Goal: Task Accomplishment & Management: Complete application form

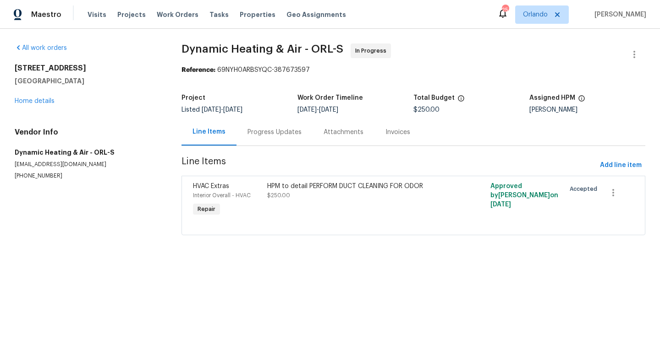
click at [105, 20] on div "Visits Projects Work Orders Tasks Properties Geo Assignments" at bounding box center [222, 14] width 269 height 18
click at [101, 18] on span "Visits" at bounding box center [97, 14] width 19 height 9
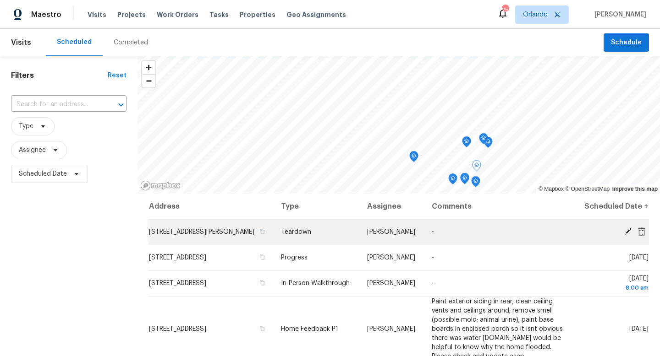
click at [625, 236] on icon at bounding box center [628, 232] width 8 height 8
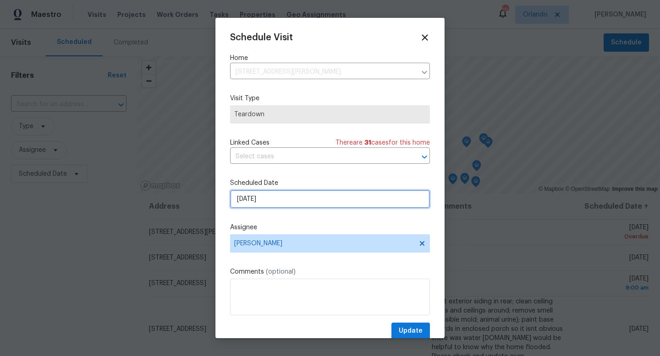
click at [330, 203] on input "9/7/2025" at bounding box center [330, 199] width 200 height 18
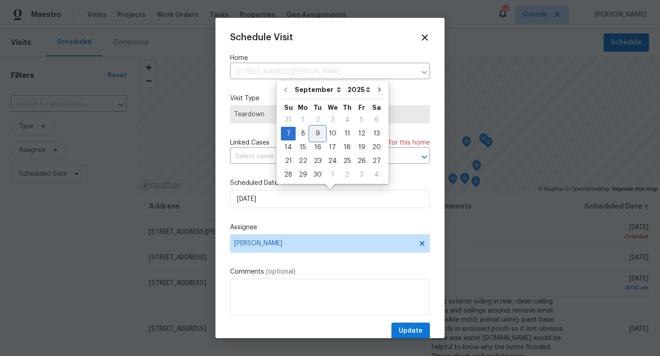
click at [314, 136] on div "9" at bounding box center [317, 133] width 15 height 13
type input "9/9/2025"
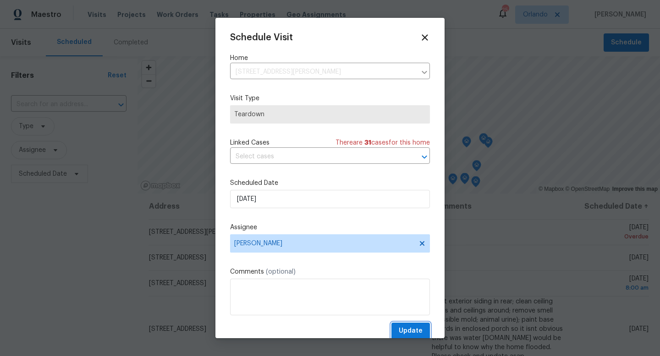
click at [412, 328] on span "Update" at bounding box center [411, 331] width 24 height 11
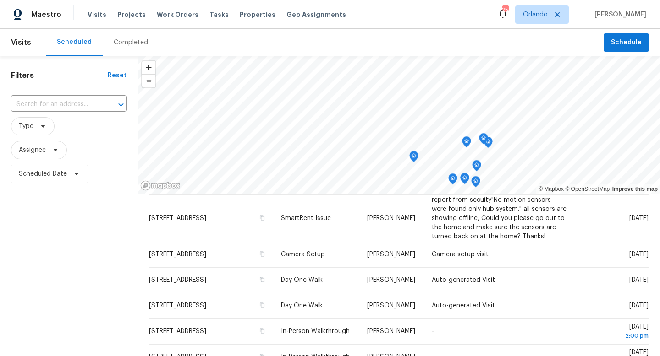
scroll to position [246, 0]
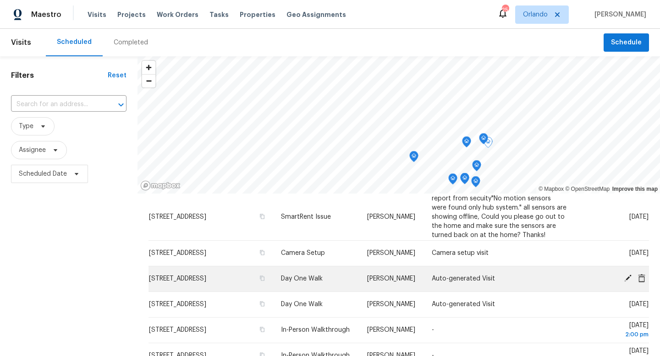
click at [628, 282] on icon at bounding box center [627, 278] width 7 height 7
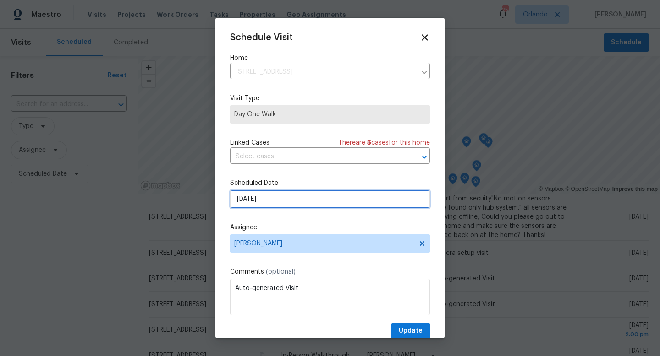
click at [360, 196] on input "9/9/2025" at bounding box center [330, 199] width 200 height 18
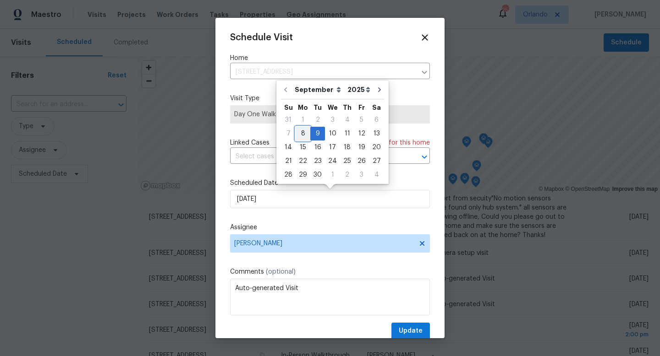
click at [301, 131] on div "8" at bounding box center [302, 133] width 15 height 13
type input "9/8/2025"
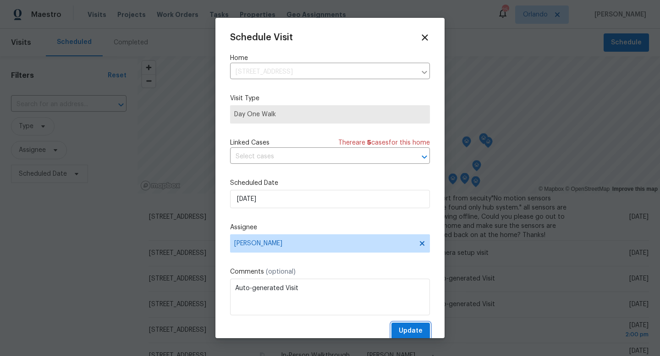
click at [408, 329] on span "Update" at bounding box center [411, 331] width 24 height 11
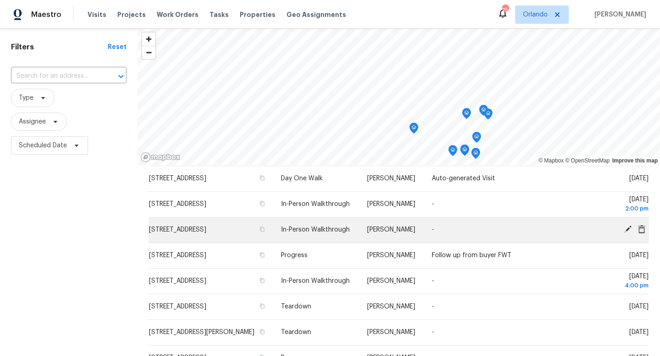
scroll to position [223, 0]
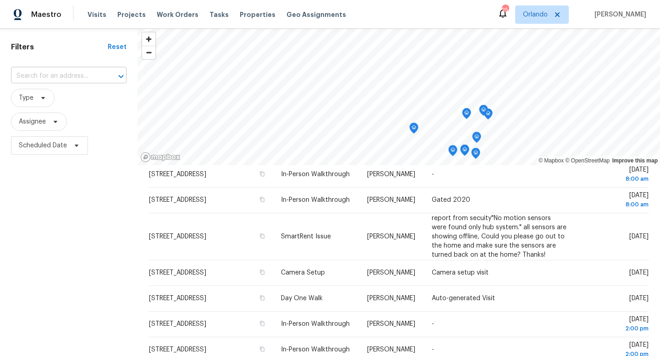
click at [51, 74] on input "text" at bounding box center [56, 76] width 90 height 14
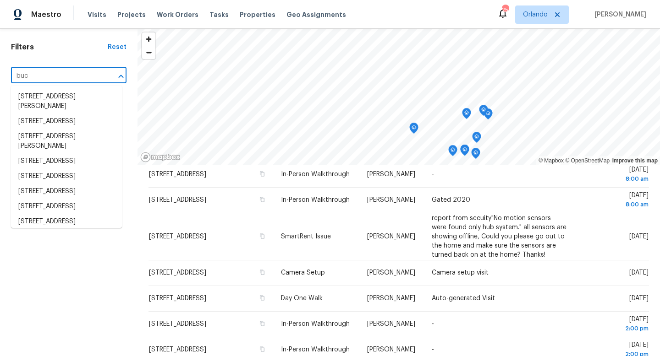
type input "bucc"
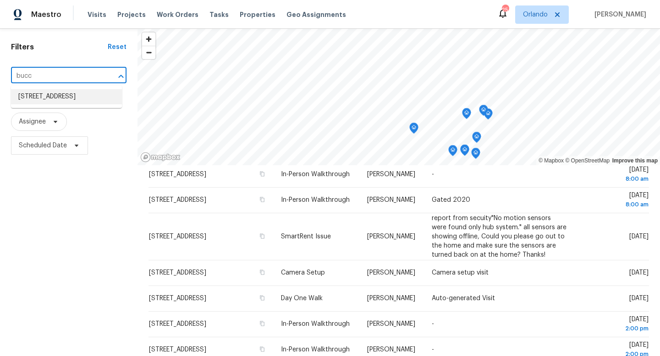
click at [40, 102] on li "1292 Buccaneer Ave, Deltona, FL 32725" at bounding box center [66, 96] width 111 height 15
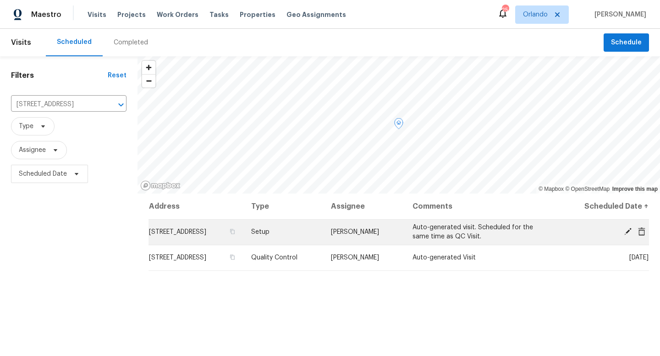
click at [627, 230] on icon at bounding box center [628, 232] width 8 height 8
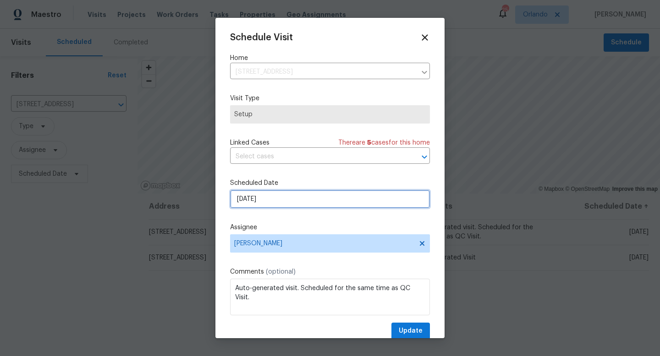
click at [325, 207] on input "9/29/2025" at bounding box center [330, 199] width 200 height 18
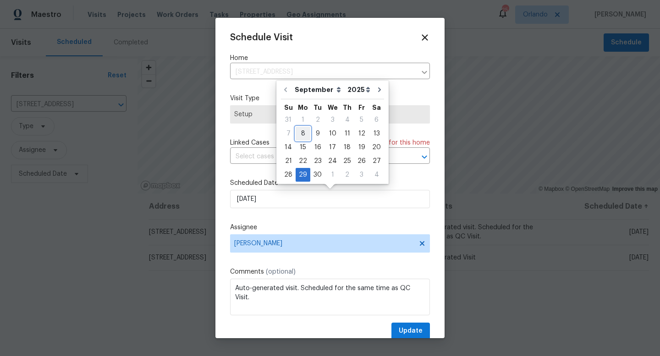
click at [301, 135] on div "8" at bounding box center [302, 133] width 15 height 13
type input "9/8/2025"
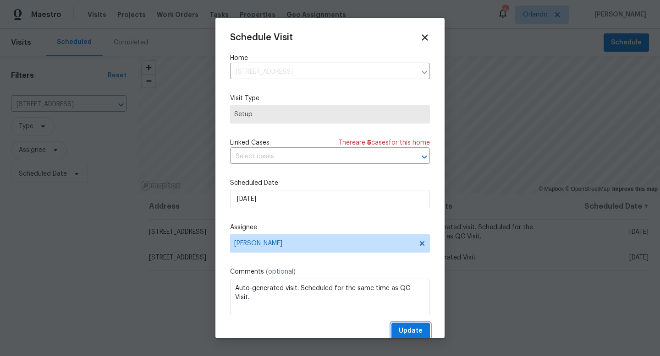
click at [406, 335] on span "Update" at bounding box center [411, 331] width 24 height 11
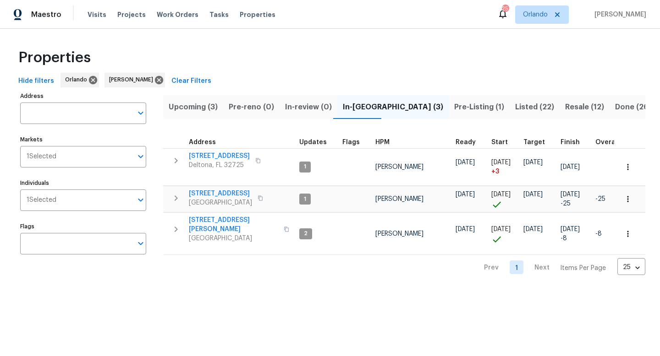
click at [192, 103] on span "Upcoming (3)" at bounding box center [193, 107] width 49 height 13
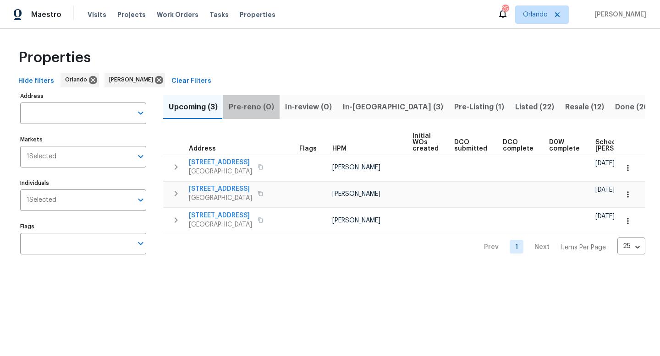
click at [260, 109] on span "Pre-reno (0)" at bounding box center [251, 107] width 45 height 13
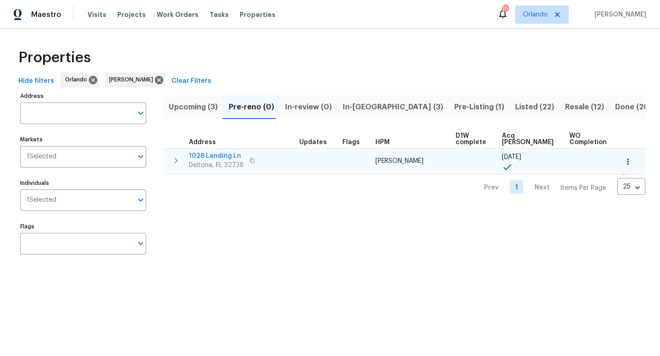
click at [229, 158] on span "1028 Landing Ln" at bounding box center [216, 156] width 55 height 9
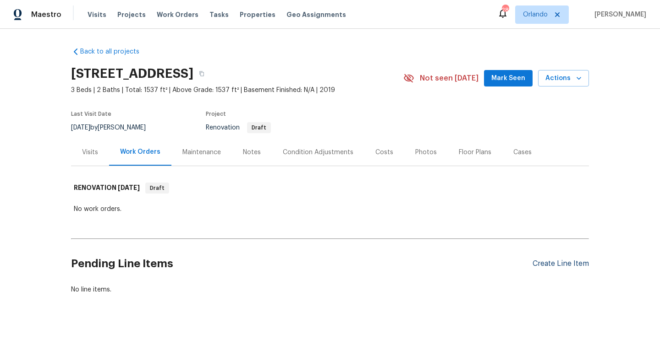
click at [550, 266] on div "Create Line Item" at bounding box center [560, 264] width 56 height 9
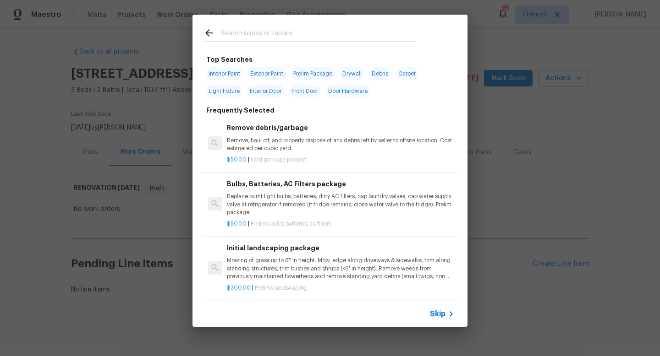
scroll to position [13, 0]
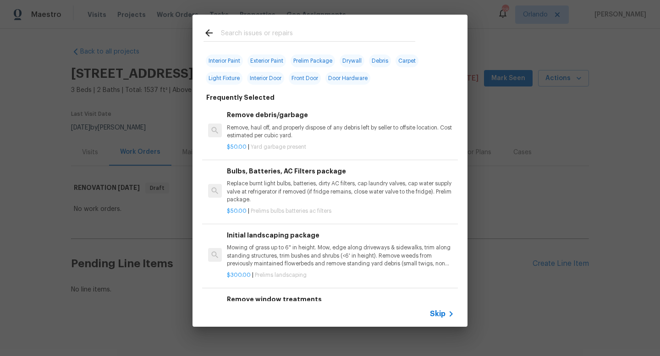
click at [332, 263] on p "Mowing of grass up to 6" in height. Mow, edge along driveways & sidewalks, trim…" at bounding box center [340, 255] width 227 height 23
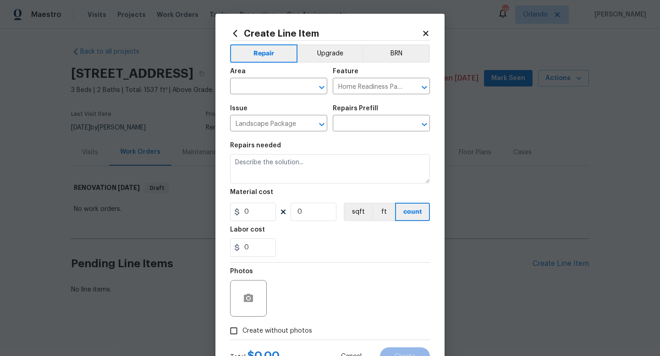
type input "Initial landscaping package $300.00"
type textarea "Mowing of grass up to 6" in height. Mow, edge along driveways & sidewalks, trim…"
type input "300"
type input "1"
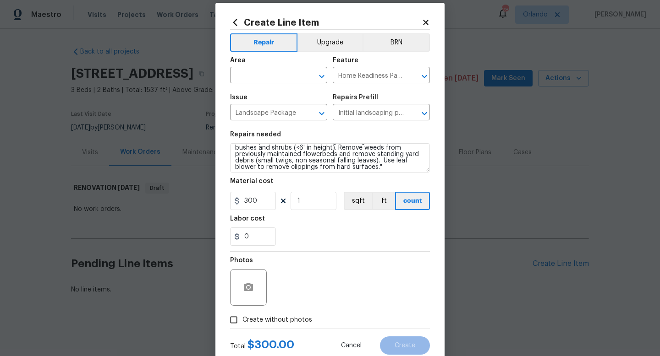
scroll to position [19, 0]
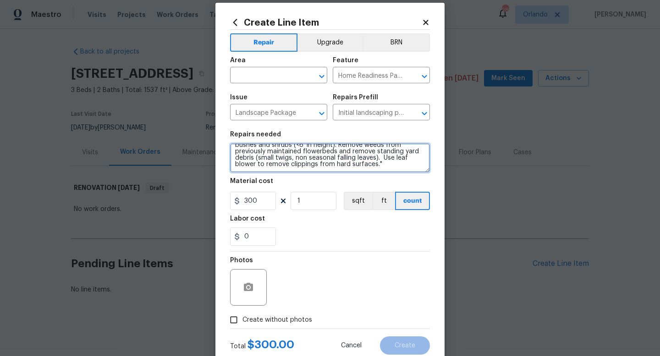
click at [381, 169] on textarea "Mowing of grass up to 6" in height. Mow, edge along driveways & sidewalks, trim…" at bounding box center [330, 157] width 200 height 29
click at [258, 172] on textarea "Mowing of grass up to 6" in height. Mow, edge along driveways & sidewalks, trim…" at bounding box center [330, 157] width 200 height 29
type textarea "Mowing of grass up to 6" in height. Mow, edge along driveways & sidewalks, trim…"
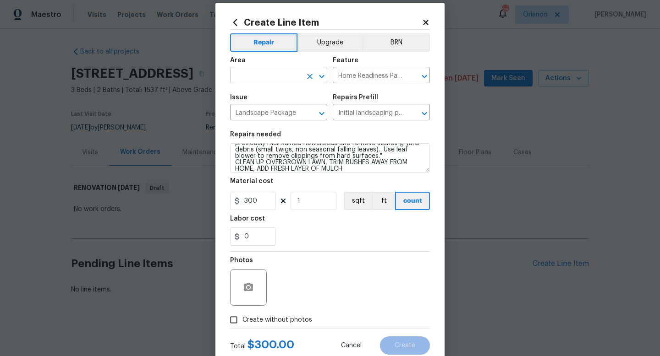
click at [292, 79] on input "text" at bounding box center [265, 76] width 71 height 14
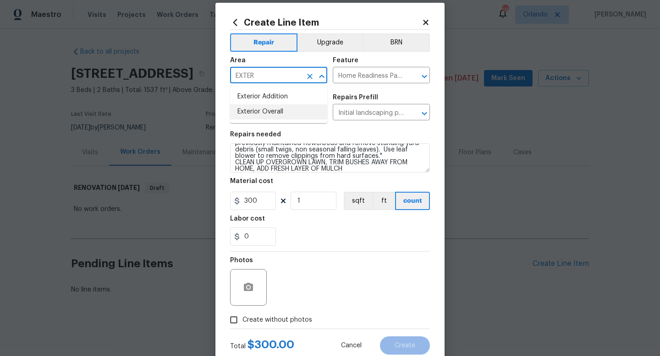
click at [267, 110] on li "Exterior Overall" at bounding box center [278, 111] width 97 height 15
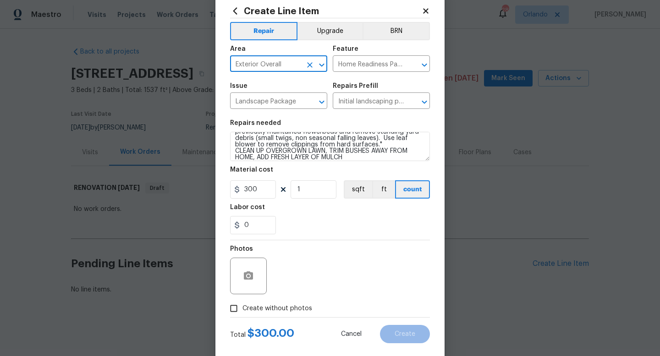
type input "Exterior Overall"
click at [354, 162] on section "Repairs needed Mowing of grass up to 6" in height. Mow, edge along driveways & …" at bounding box center [330, 178] width 200 height 126
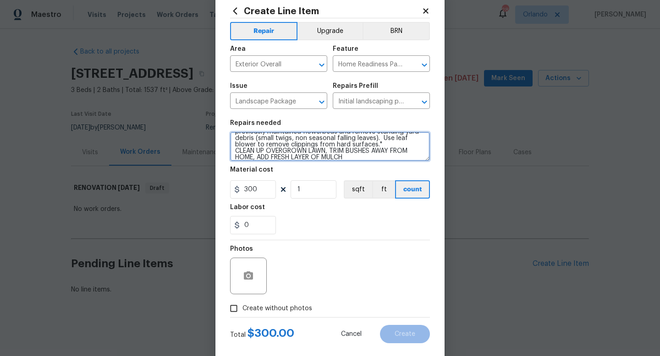
click at [356, 154] on textarea "Mowing of grass up to 6" in height. Mow, edge along driveways & sidewalks, trim…" at bounding box center [330, 146] width 200 height 29
click at [379, 158] on textarea "Mowing of grass up to 6" in height. Mow, edge along driveways & sidewalks, trim…" at bounding box center [330, 146] width 200 height 29
type textarea "Mowing of grass up to 6" in height. Mow, edge along driveways & sidewalks, trim…"
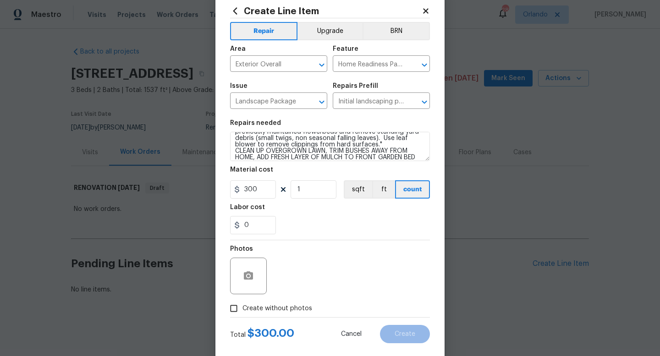
click at [357, 237] on section "Repairs needed Mowing of grass up to 6" in height. Mow, edge along driveways & …" at bounding box center [330, 178] width 200 height 126
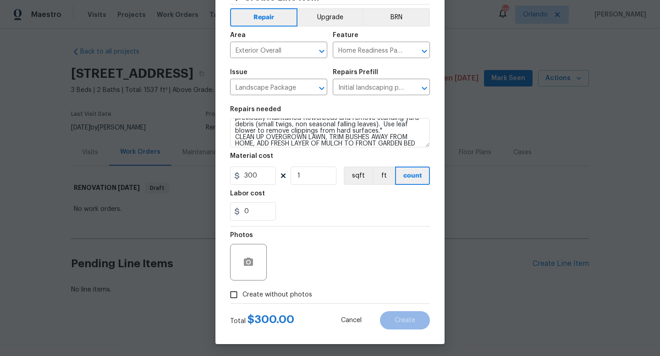
scroll to position [38, 0]
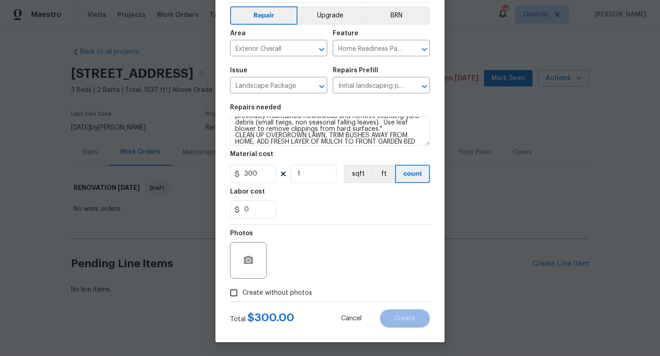
click at [251, 300] on label "Create without photos" at bounding box center [268, 293] width 87 height 17
click at [242, 300] on input "Create without photos" at bounding box center [233, 293] width 17 height 17
checkbox input "true"
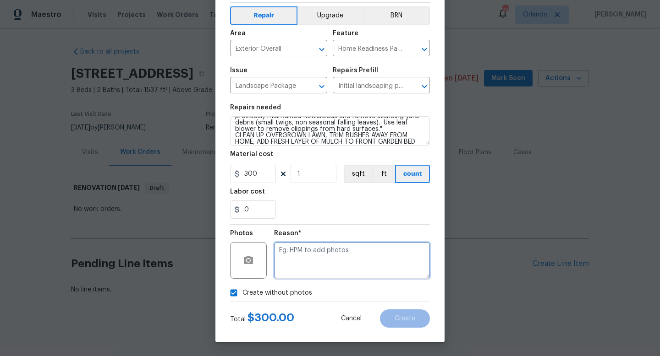
click at [305, 261] on textarea at bounding box center [352, 260] width 156 height 37
click at [301, 254] on textarea "UPLOADED IN SCOUT" at bounding box center [352, 260] width 156 height 37
click at [305, 247] on textarea "UPLOADED IN SCOUT" at bounding box center [352, 260] width 156 height 37
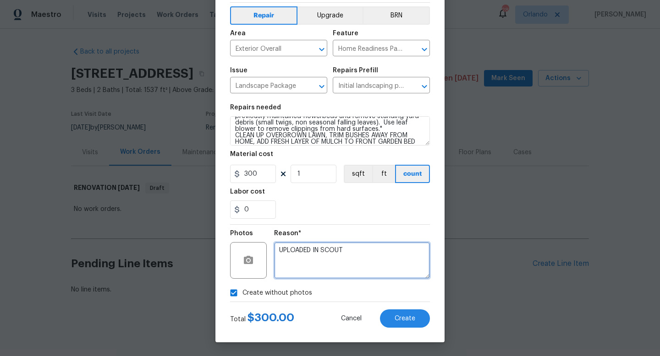
click at [305, 247] on textarea "UPLOADED IN SCOUT" at bounding box center [352, 260] width 156 height 37
type textarea "UPLOADED IN SCOUT"
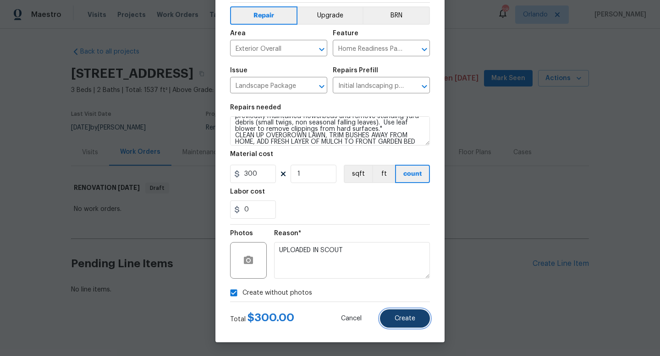
click at [405, 318] on span "Create" at bounding box center [404, 319] width 21 height 7
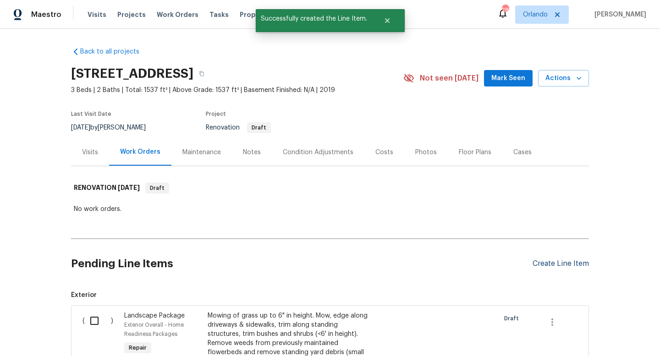
click at [536, 263] on div "Create Line Item" at bounding box center [560, 264] width 56 height 9
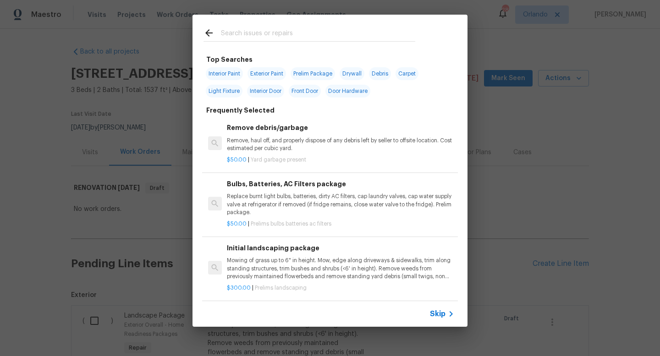
click at [299, 137] on p "Remove, haul off, and properly dispose of any debris left by seller to offsite …" at bounding box center [340, 145] width 227 height 16
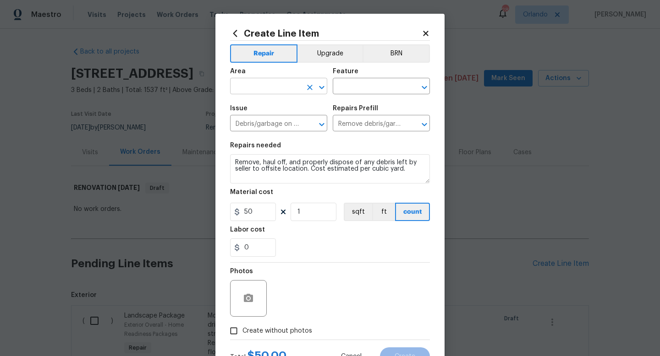
click at [274, 86] on input "text" at bounding box center [265, 87] width 71 height 14
click at [275, 121] on li "Exterior Overall" at bounding box center [278, 122] width 97 height 15
type input "Exterior Overall"
click at [377, 83] on input "text" at bounding box center [368, 87] width 71 height 14
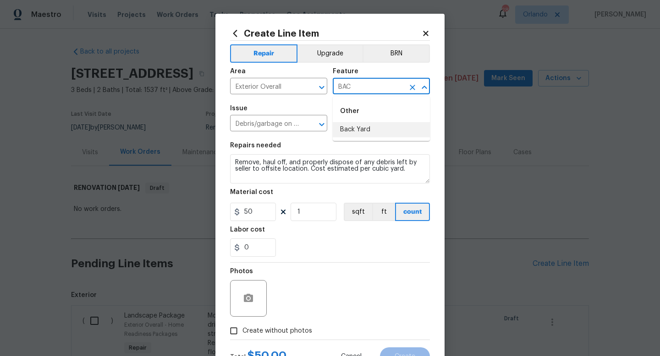
click at [364, 129] on li "Back Yard" at bounding box center [381, 129] width 97 height 15
type input "Back Yard"
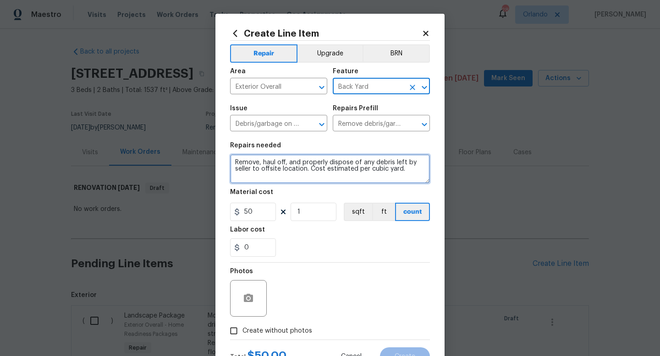
click at [403, 181] on textarea "Remove, haul off, and properly dispose of any debris left by seller to offsite …" at bounding box center [330, 168] width 200 height 29
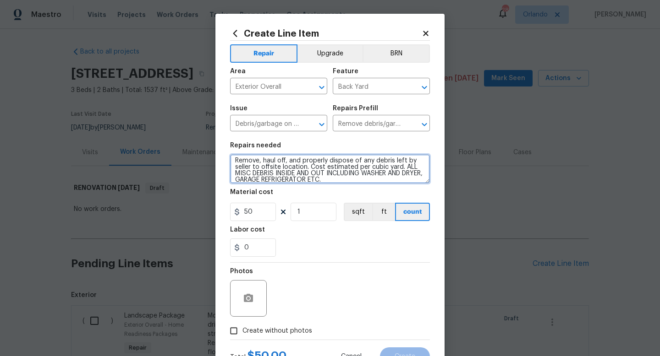
scroll to position [11, 0]
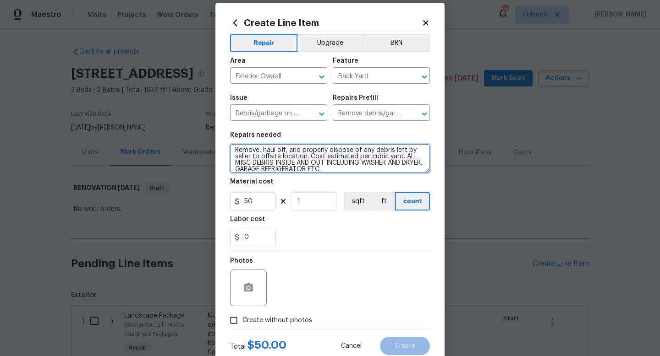
type textarea "Remove, haul off, and properly dispose of any debris left by seller to offsite …"
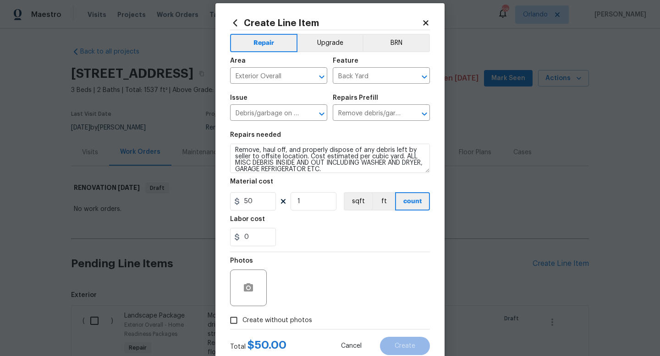
click at [299, 321] on span "Create without photos" at bounding box center [277, 321] width 70 height 10
click at [242, 321] on input "Create without photos" at bounding box center [233, 320] width 17 height 17
checkbox input "true"
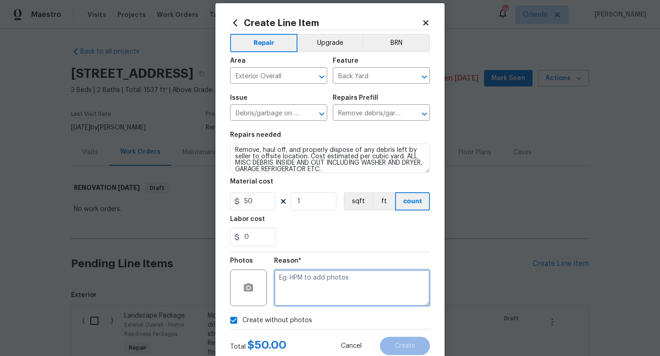
paste textarea "UPLOADED IN SCOUT"
type textarea "UPLOADED IN SCOUT"
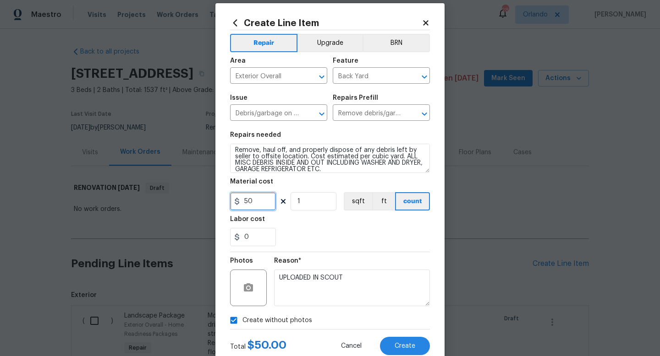
click at [244, 201] on input "50" at bounding box center [253, 201] width 46 height 18
type input "350"
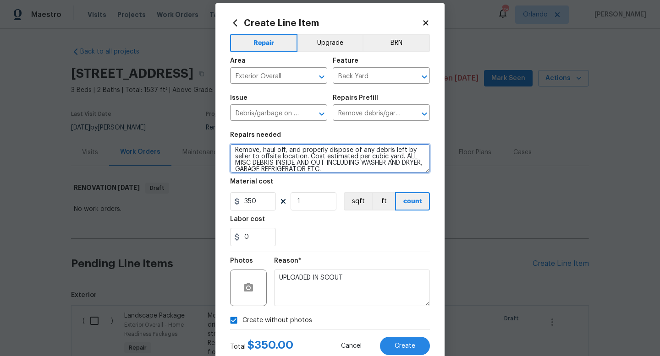
click at [365, 170] on textarea "Remove, haul off, and properly dispose of any debris left by seller to offsite …" at bounding box center [330, 158] width 200 height 29
type textarea "Remove, haul off, and properly dispose of any debris left by seller to offsite …"
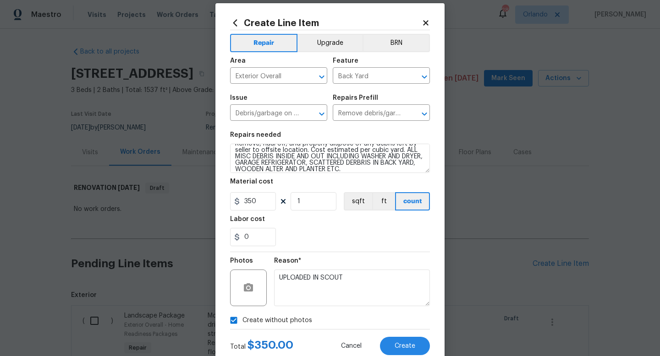
click at [278, 198] on div "350 1 sqft ft count" at bounding box center [330, 201] width 200 height 18
click at [274, 199] on input "350" at bounding box center [253, 201] width 46 height 18
type input "375"
click at [317, 242] on div "0" at bounding box center [330, 237] width 200 height 18
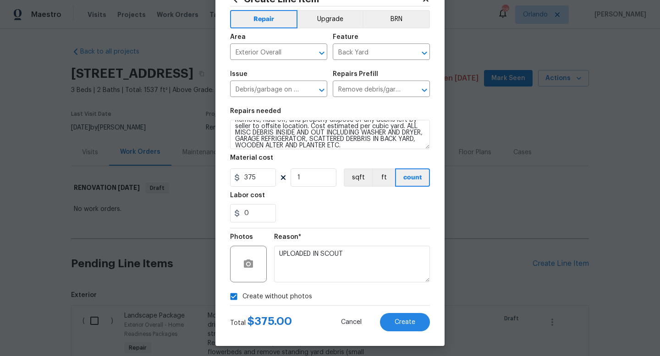
scroll to position [38, 0]
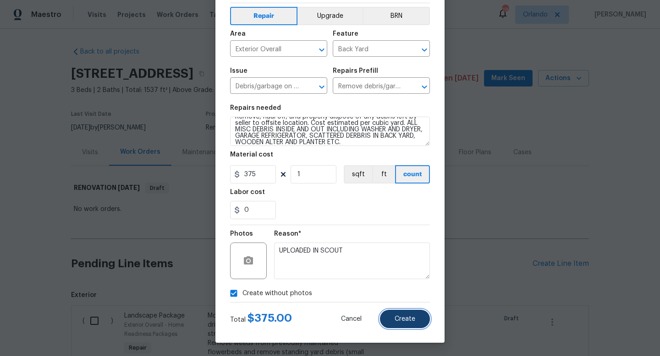
click at [405, 323] on span "Create" at bounding box center [404, 319] width 21 height 7
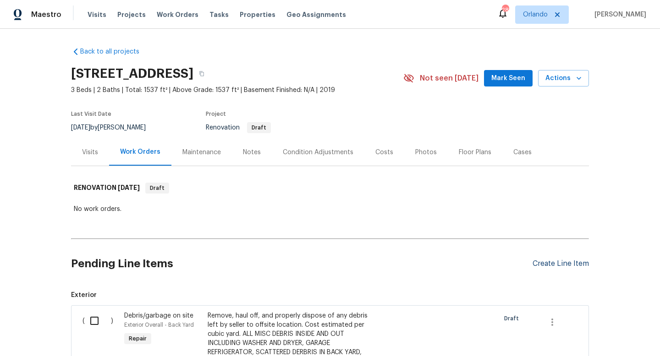
click at [569, 267] on div "Create Line Item" at bounding box center [560, 264] width 56 height 9
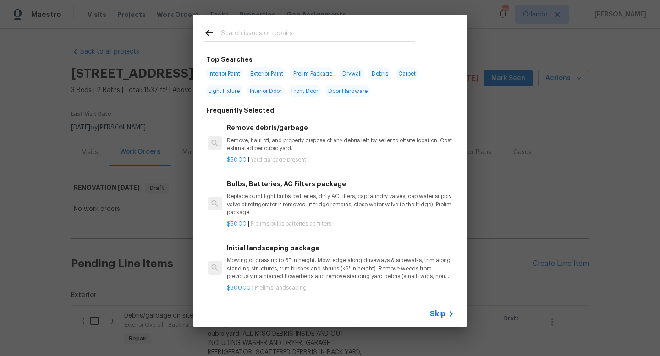
click at [339, 37] on input "text" at bounding box center [318, 34] width 194 height 14
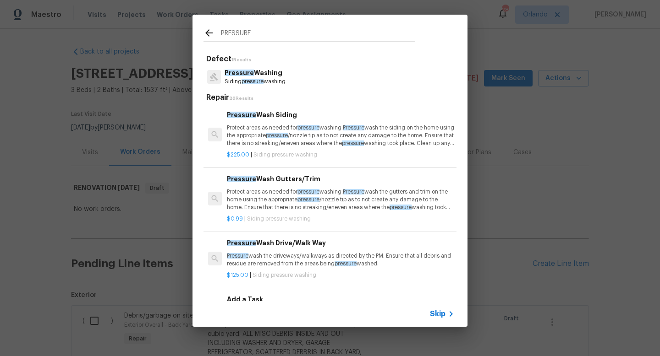
type input "PRESSURE"
click at [267, 134] on p "Protect areas as needed for pressure washing. Pressure wash the siding on the h…" at bounding box center [340, 135] width 227 height 23
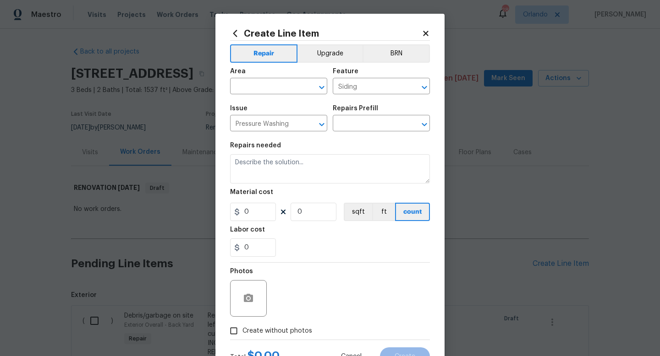
type input "Pressure Wash Siding $225.00"
type textarea "Protect areas as needed for pressure washing. Pressure wash the siding on the h…"
type input "225"
type input "1"
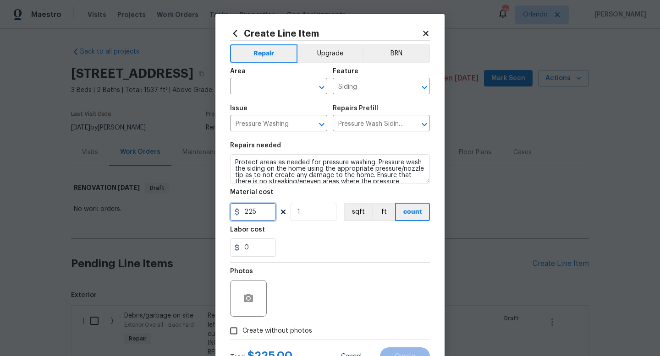
click at [250, 214] on input "225" at bounding box center [253, 212] width 46 height 18
type input "275"
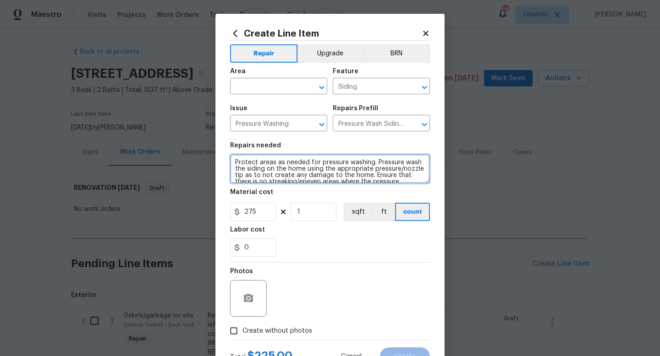
click at [418, 181] on textarea "Protect areas as needed for pressure washing. Pressure wash the siding on the h…" at bounding box center [330, 168] width 200 height 29
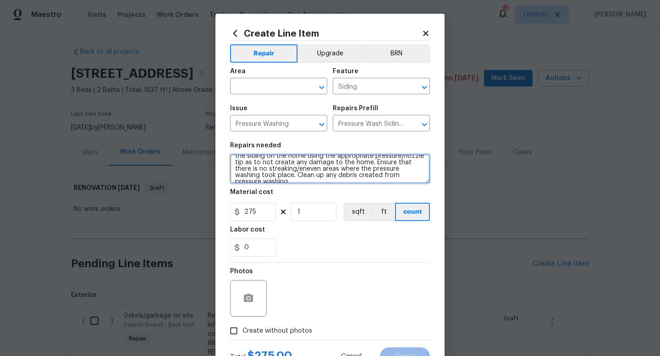
click at [419, 178] on textarea "Protect areas as needed for pressure washing. Pressure wash the siding on the h…" at bounding box center [330, 168] width 200 height 29
type textarea "Protect areas as needed for pressure washing. Pressure wash the siding on the h…"
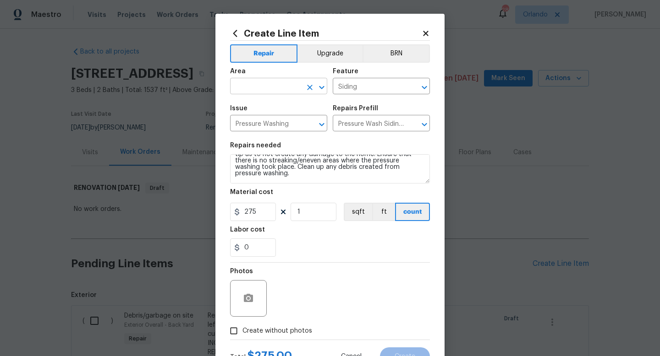
click at [253, 84] on input "text" at bounding box center [265, 87] width 71 height 14
click at [263, 121] on li "Exterior Overall" at bounding box center [278, 122] width 97 height 15
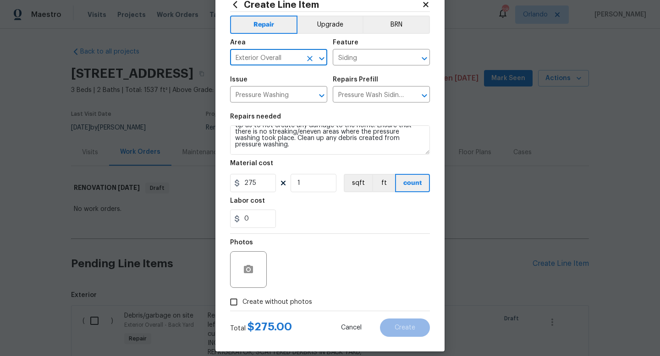
scroll to position [38, 0]
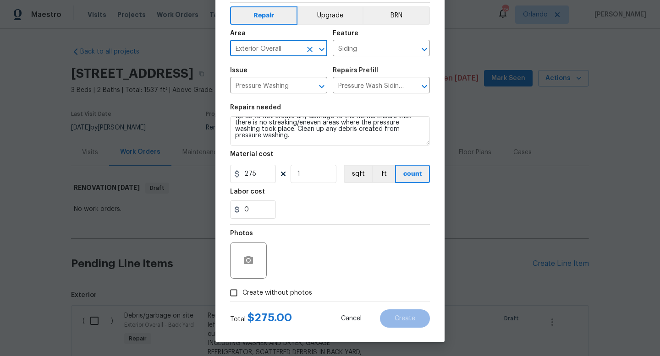
type input "Exterior Overall"
click at [299, 299] on label "Create without photos" at bounding box center [268, 293] width 87 height 17
click at [242, 299] on input "Create without photos" at bounding box center [233, 293] width 17 height 17
checkbox input "true"
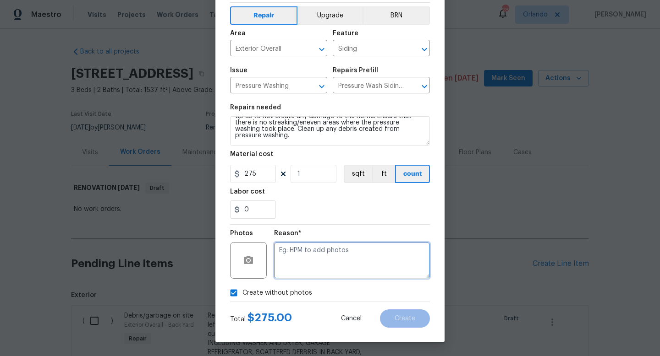
paste textarea "UPLOADED IN SCOUT"
type textarea "UPLOADED IN SCOUT"
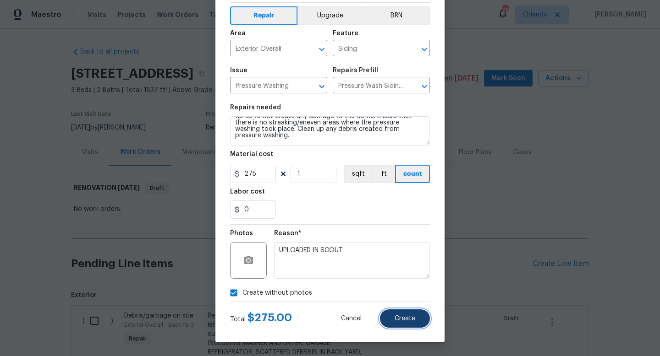
click at [411, 325] on button "Create" at bounding box center [405, 319] width 50 height 18
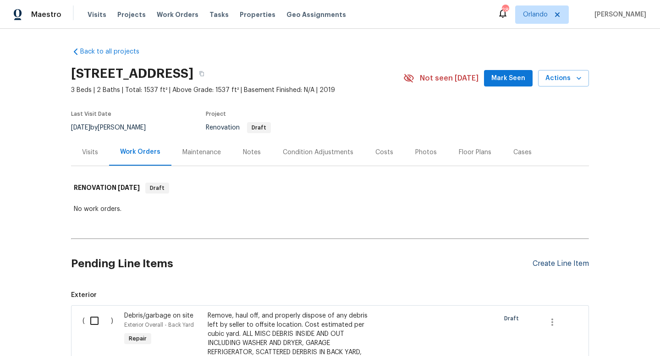
click at [557, 265] on div "Create Line Item" at bounding box center [560, 264] width 56 height 9
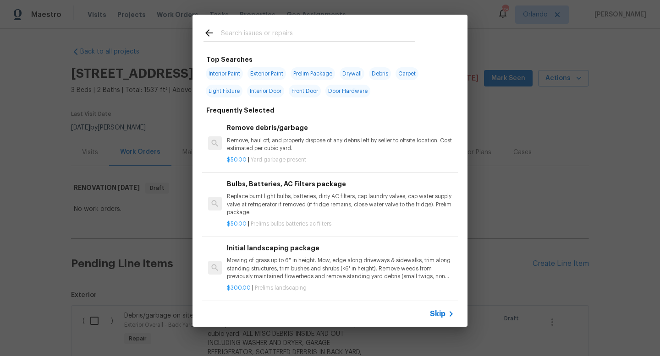
click at [346, 23] on div at bounding box center [309, 33] width 234 height 36
click at [346, 27] on input "text" at bounding box center [318, 34] width 194 height 14
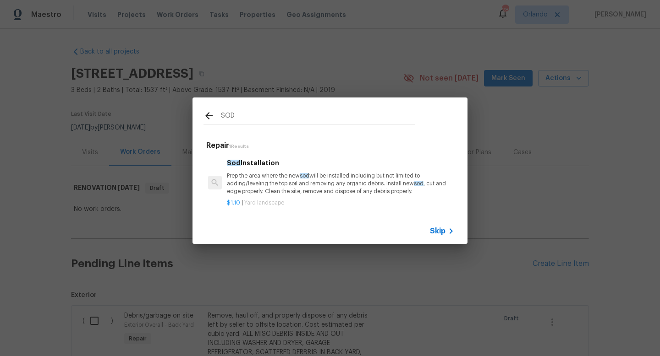
type input "SOD"
click at [319, 184] on p "Prep the area where the new sod will be installed including but not limited to …" at bounding box center [340, 183] width 227 height 23
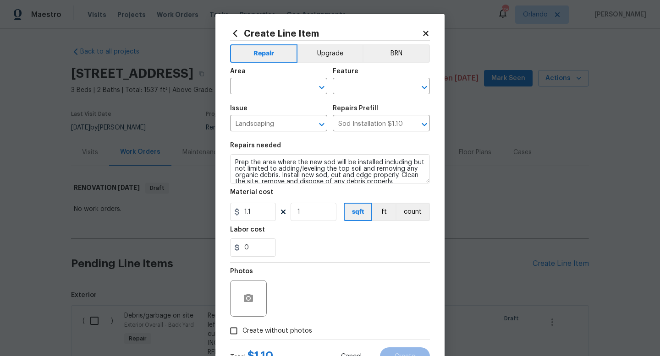
scroll to position [6, 0]
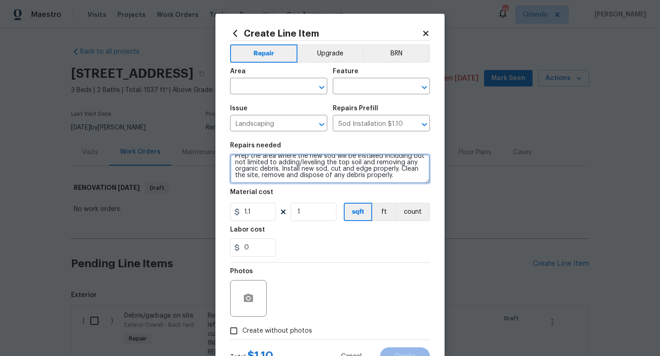
click at [393, 183] on textarea "Prep the area where the new sod will be installed including but not limited to …" at bounding box center [330, 168] width 200 height 29
type textarea "Prep the area where the new sod will be installed including but not limited to …"
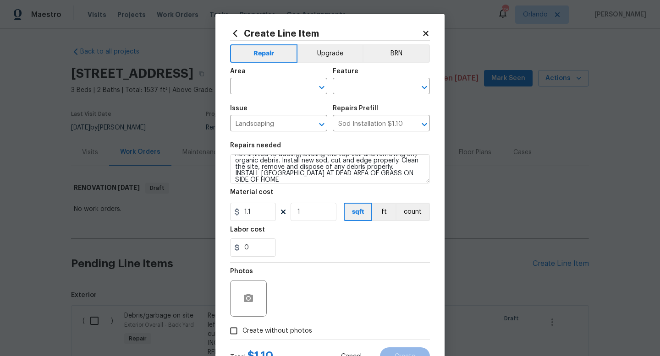
click at [399, 258] on section "Repairs needed Prep the area where the new sod will be installed including but …" at bounding box center [330, 200] width 200 height 126
click at [308, 214] on input "1" at bounding box center [313, 212] width 46 height 18
click at [328, 256] on div "0" at bounding box center [330, 248] width 200 height 18
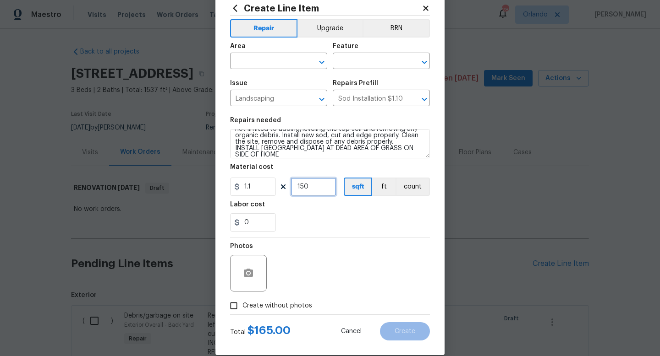
click at [307, 189] on input "150" at bounding box center [313, 187] width 46 height 18
click at [346, 278] on div "Photos" at bounding box center [330, 268] width 200 height 60
click at [306, 186] on input "225" at bounding box center [313, 187] width 46 height 18
type input "250"
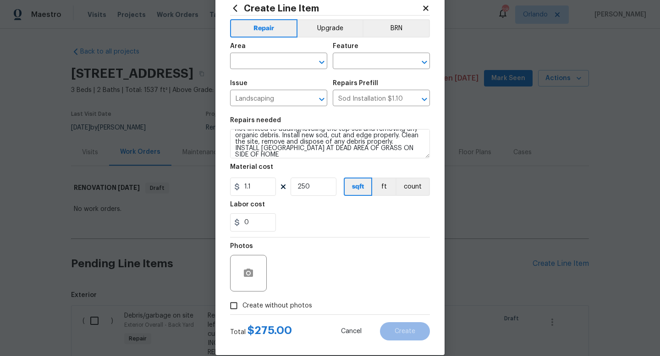
click at [311, 232] on div "0" at bounding box center [330, 222] width 200 height 18
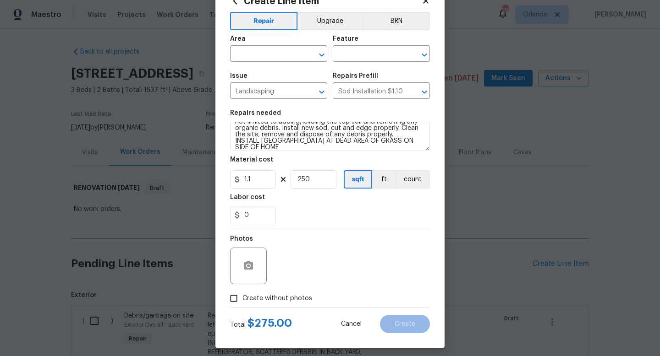
click at [265, 299] on span "Create without photos" at bounding box center [277, 299] width 70 height 10
click at [242, 299] on input "Create without photos" at bounding box center [233, 298] width 17 height 17
checkbox input "true"
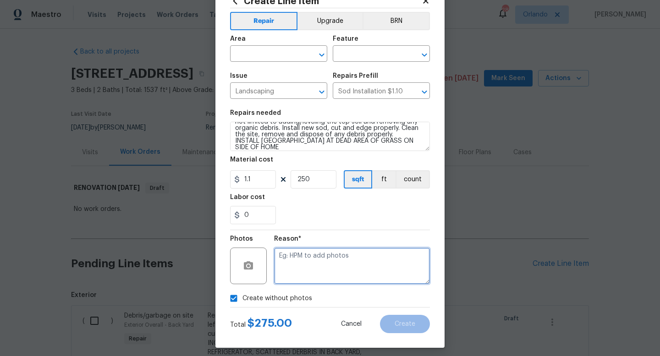
paste textarea "UPLOADED IN SCOUT"
type textarea "UPLOADED IN SCOUT"
click at [360, 234] on div "Reason* UPLOADED IN SCOUT" at bounding box center [352, 260] width 156 height 60
click at [285, 51] on input "text" at bounding box center [265, 55] width 71 height 14
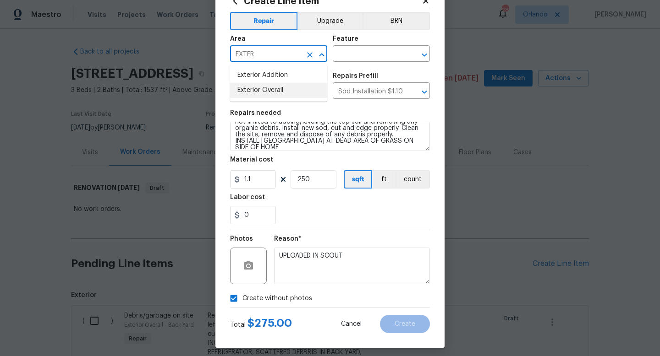
click at [288, 91] on li "Exterior Overall" at bounding box center [278, 90] width 97 height 15
type input "Exterior Overall"
click at [362, 49] on input "text" at bounding box center [368, 55] width 71 height 14
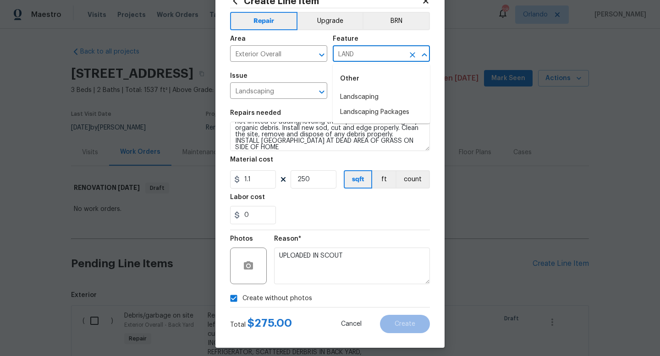
click at [360, 89] on div "Other" at bounding box center [381, 79] width 97 height 22
click at [360, 98] on li "Landscaping" at bounding box center [381, 97] width 97 height 15
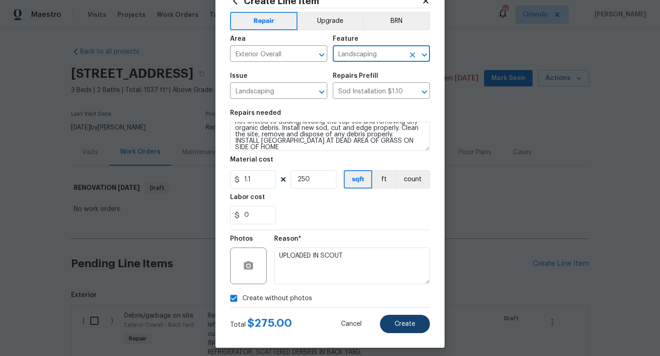
type input "Landscaping"
click at [403, 318] on button "Create" at bounding box center [405, 324] width 50 height 18
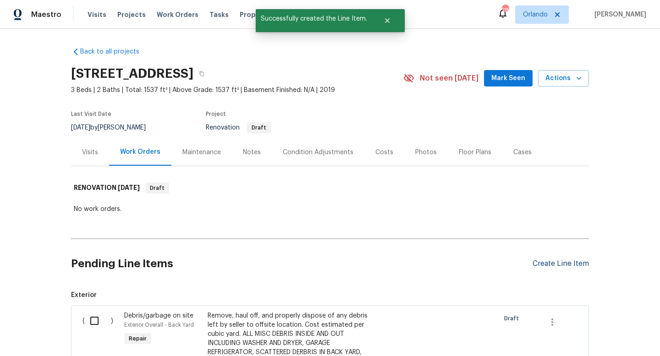
click at [553, 266] on div "Create Line Item" at bounding box center [560, 264] width 56 height 9
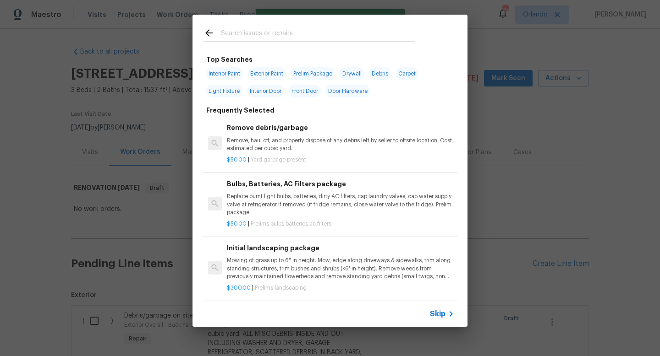
click at [345, 39] on input "text" at bounding box center [318, 34] width 194 height 14
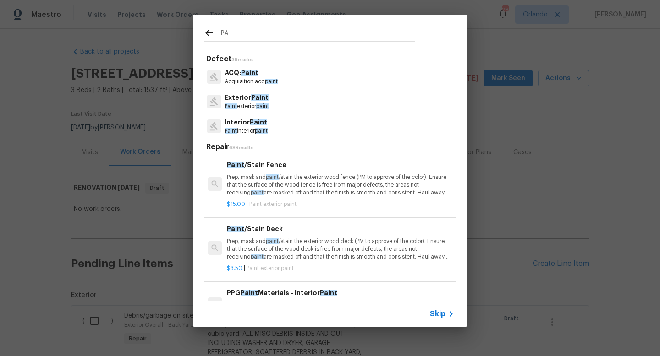
type input "P"
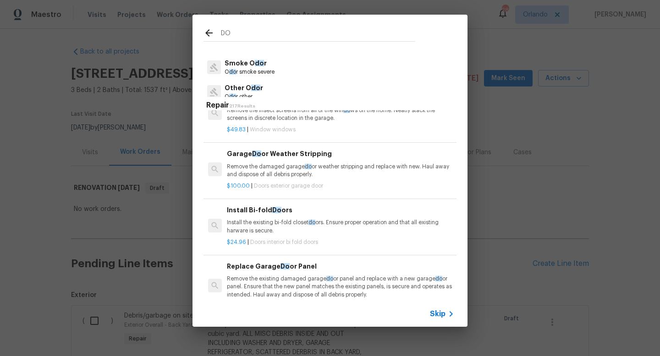
scroll to position [1585, 0]
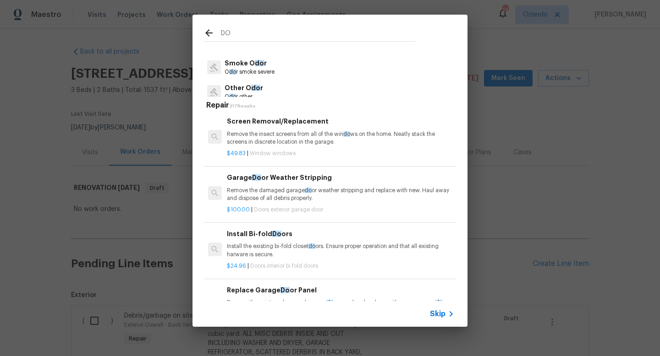
type input "D"
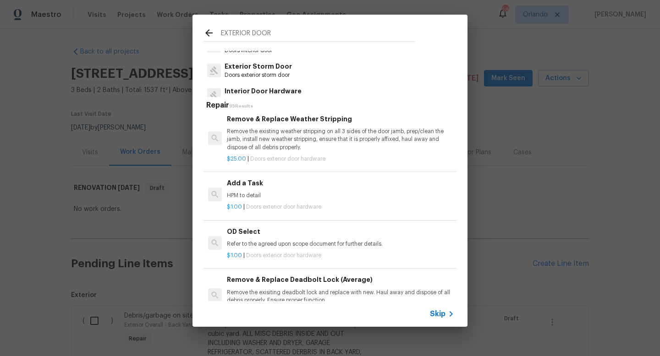
scroll to position [245, 0]
type input "EXTERIOR DOOR"
click at [250, 191] on div "Add a Task HPM to detail" at bounding box center [340, 189] width 227 height 22
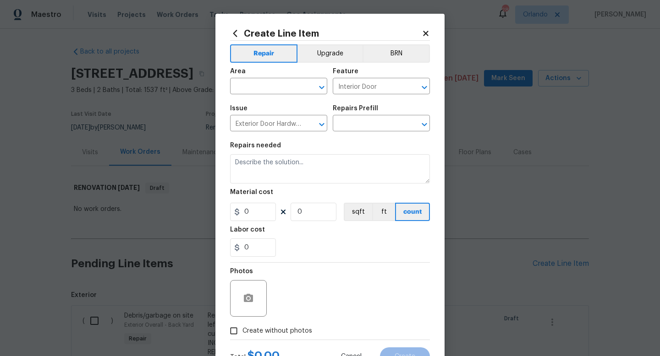
type input "Add a Task $1.00"
type textarea "HPM to detail"
type input "1"
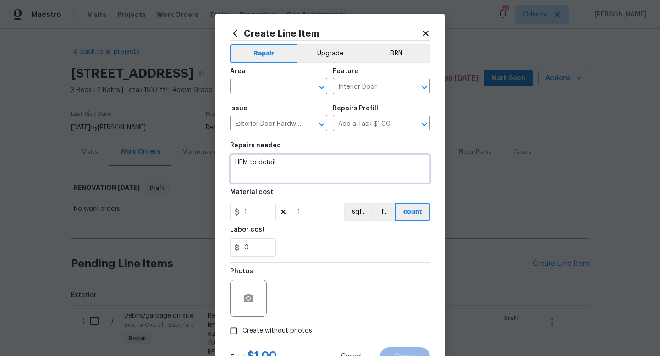
click at [284, 167] on textarea "HPM to detail" at bounding box center [330, 168] width 200 height 29
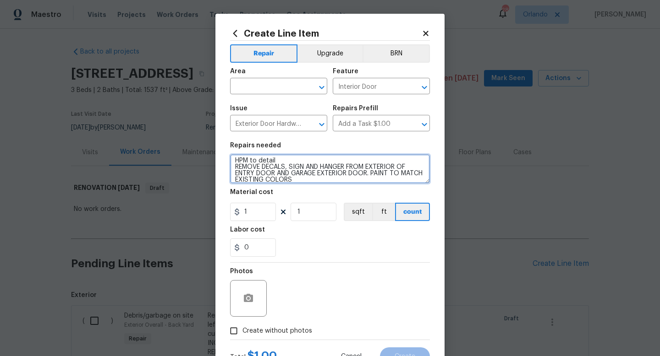
click at [232, 174] on textarea "HPM to detail REMOVE DECALS, SIGN AND HANGER FROM EXTERIOR OF ENTRY DOOR AND GA…" at bounding box center [330, 168] width 200 height 29
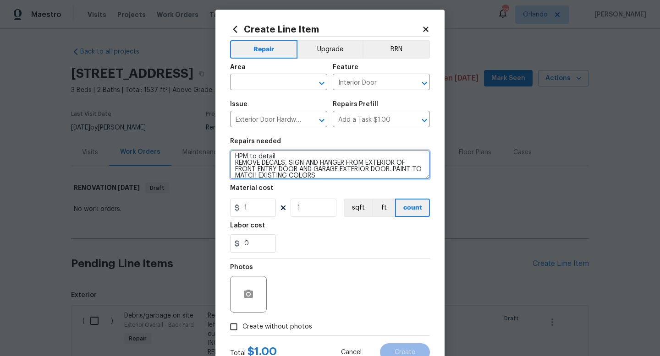
scroll to position [7, 0]
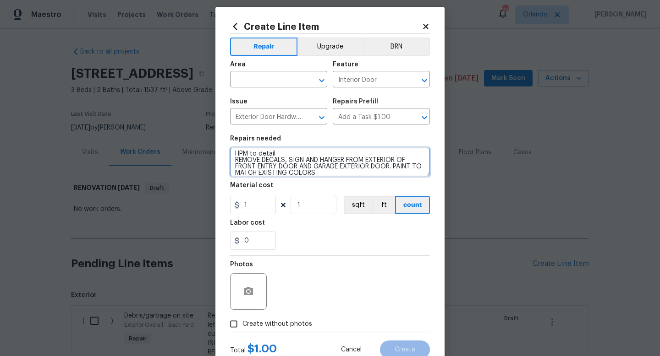
type textarea "HPM to detail REMOVE DECALS, SIGN AND HANGER FROM EXTERIOR OF FRONT ENTRY DOOR …"
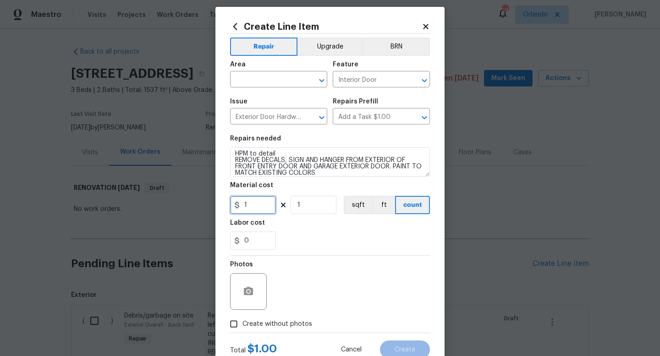
click at [256, 212] on input "1" at bounding box center [253, 205] width 46 height 18
type input "125"
click at [299, 248] on div "0" at bounding box center [330, 241] width 200 height 18
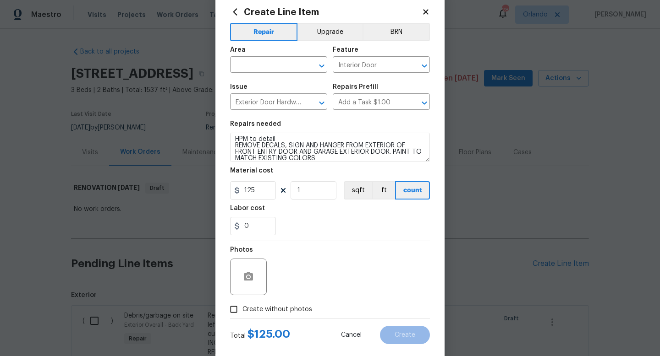
scroll to position [38, 0]
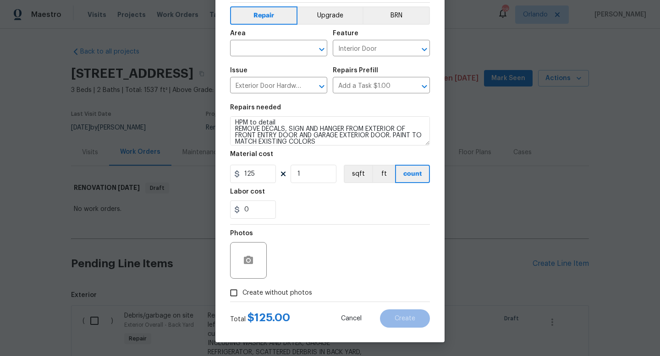
click at [282, 292] on span "Create without photos" at bounding box center [277, 294] width 70 height 10
click at [242, 292] on input "Create without photos" at bounding box center [233, 293] width 17 height 17
checkbox input "true"
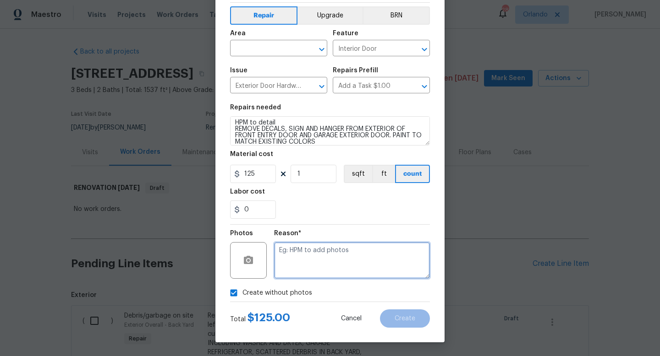
paste textarea "UPLOADED IN SCOUT"
type textarea "UPLOADED IN SCOUT"
click at [277, 55] on input "text" at bounding box center [265, 49] width 71 height 14
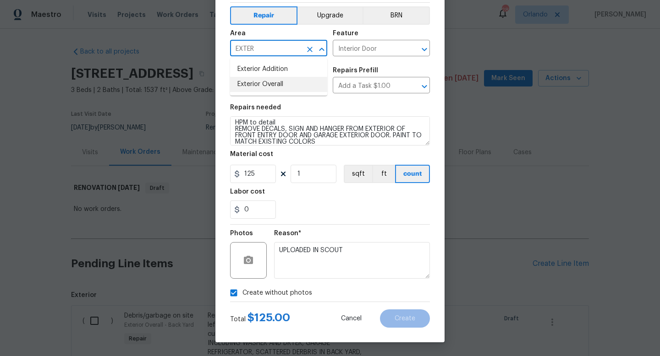
click at [261, 83] on li "Exterior Overall" at bounding box center [278, 84] width 97 height 15
type input "Exterior Overall"
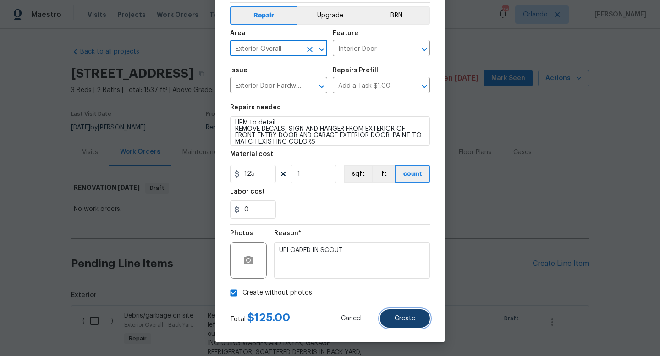
click at [410, 319] on span "Create" at bounding box center [404, 319] width 21 height 7
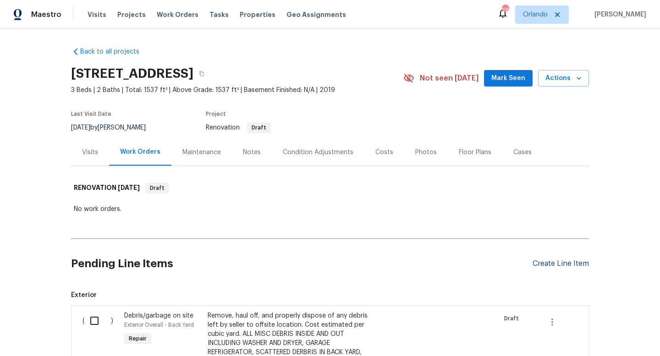
click at [550, 265] on div "Create Line Item" at bounding box center [560, 264] width 56 height 9
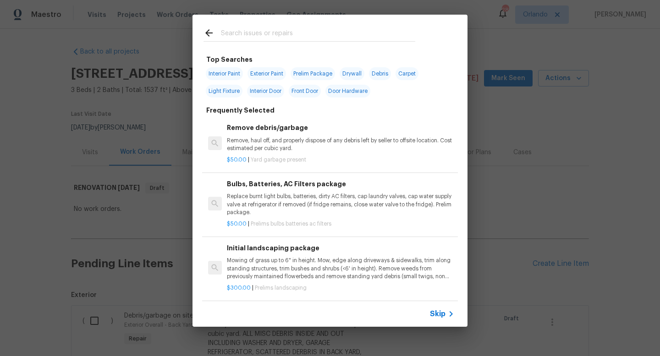
click at [290, 32] on input "text" at bounding box center [318, 34] width 194 height 14
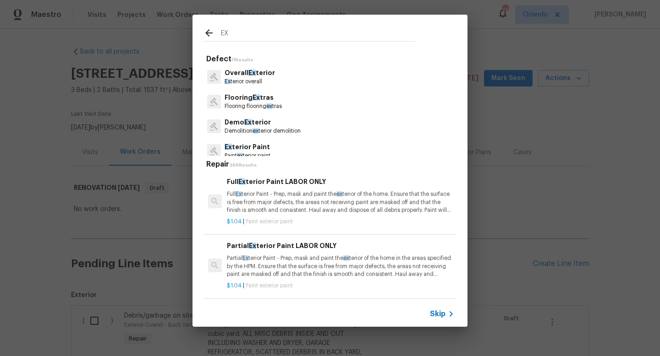
type input "E"
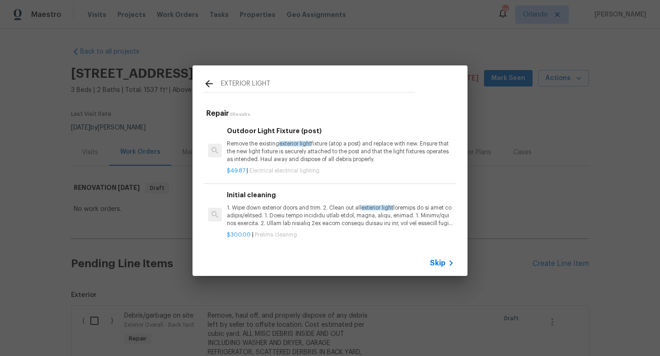
scroll to position [1, 0]
type input "EXTERIOR LIGHT"
click at [334, 165] on div "$49.87 | Electrical electrical lighting" at bounding box center [340, 167] width 227 height 11
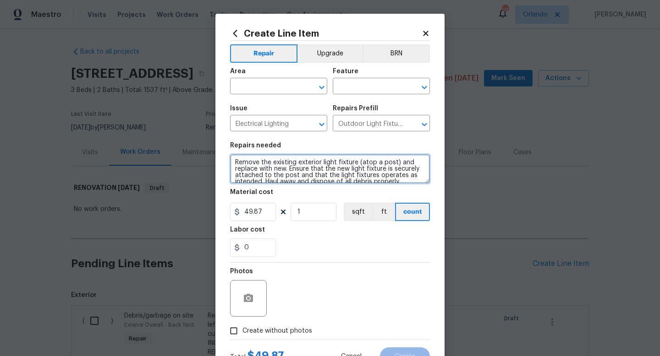
click at [370, 171] on textarea "Remove the existing exterior light fixture (atop a post) and replace with new. …" at bounding box center [330, 168] width 200 height 29
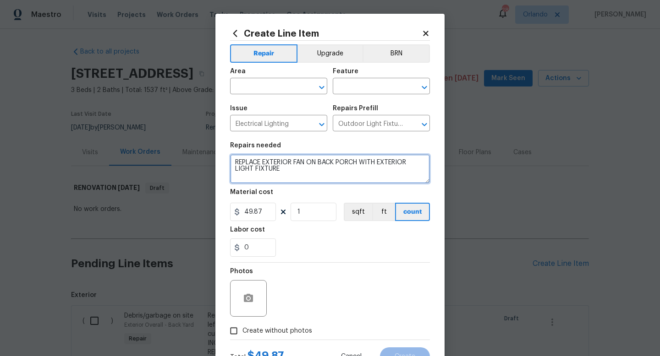
type textarea "REPLACE EXTERIOR FAN ON BACK PORCH WITH EXTERIOR LIGHT FIXTURE"
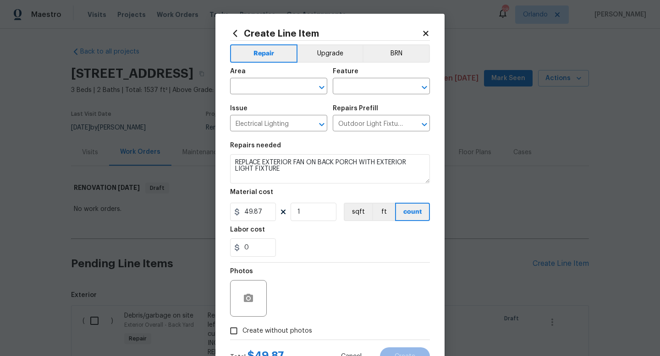
click at [295, 77] on div "Area" at bounding box center [278, 74] width 97 height 12
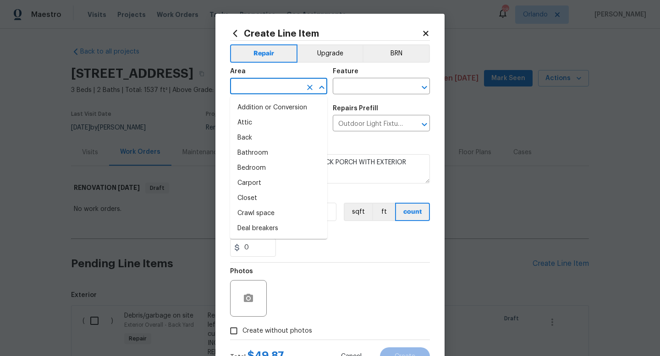
click at [295, 82] on input "text" at bounding box center [265, 87] width 71 height 14
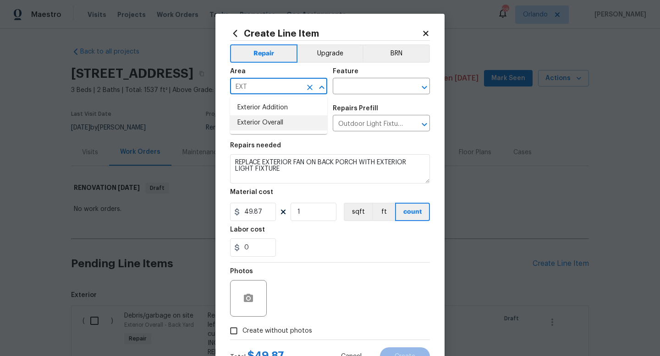
click at [272, 122] on li "Exterior Overall" at bounding box center [278, 122] width 97 height 15
type input "Exterior Overall"
click at [361, 94] on input "text" at bounding box center [368, 87] width 71 height 14
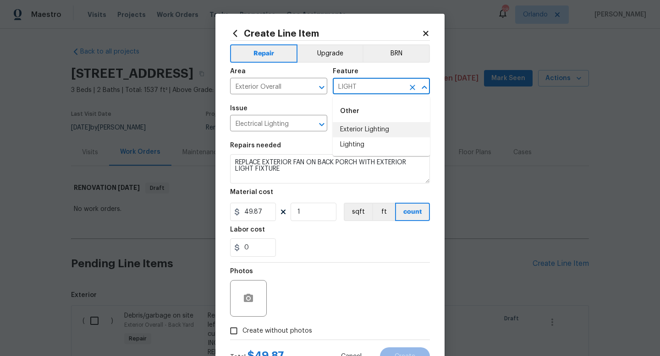
click at [367, 132] on li "Exterior Lighting" at bounding box center [381, 129] width 97 height 15
type input "Exterior Lighting"
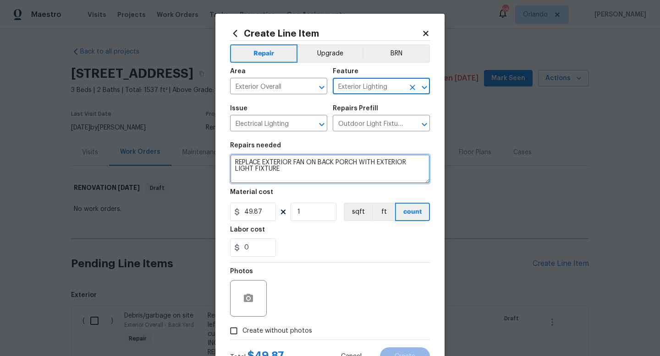
click at [343, 168] on textarea "REPLACE EXTERIOR FAN ON BACK PORCH WITH EXTERIOR LIGHT FIXTURE" at bounding box center [330, 168] width 200 height 29
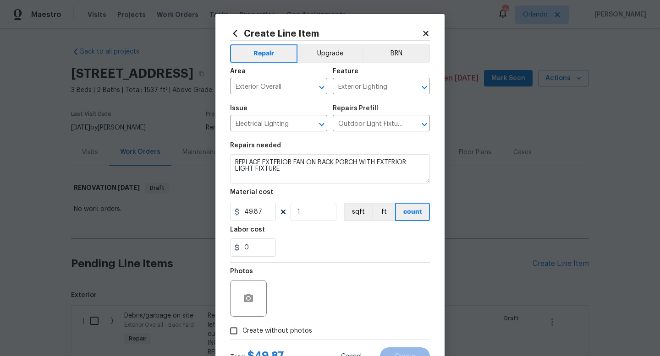
click at [357, 140] on section "Repairs needed REPLACE EXTERIOR FAN ON BACK PORCH WITH EXTERIOR LIGHT FIXTURE M…" at bounding box center [330, 200] width 200 height 126
click at [274, 334] on span "Create without photos" at bounding box center [277, 332] width 70 height 10
click at [242, 334] on input "Create without photos" at bounding box center [233, 331] width 17 height 17
checkbox input "true"
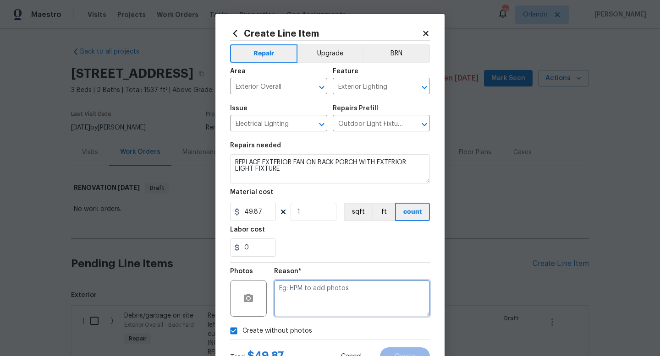
paste textarea "UPLOADED IN SCOUT"
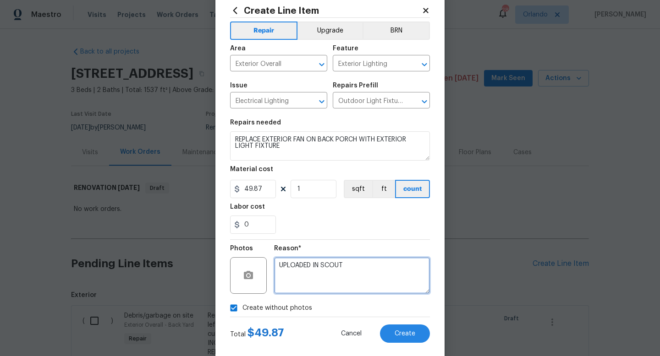
scroll to position [38, 0]
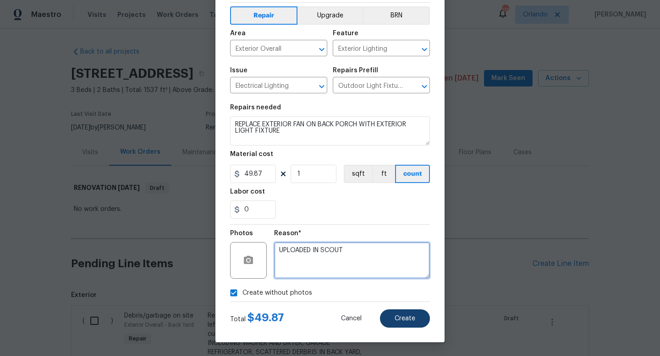
type textarea "UPLOADED IN SCOUT"
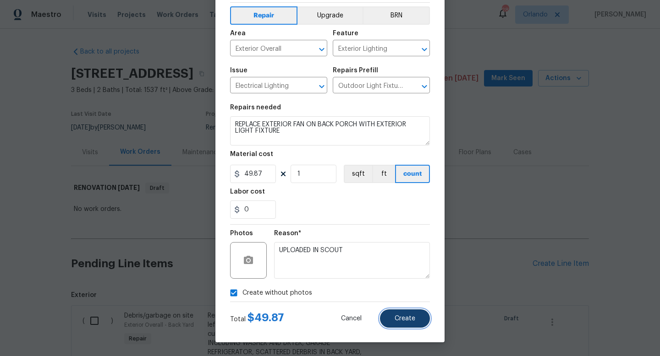
click at [419, 319] on button "Create" at bounding box center [405, 319] width 50 height 18
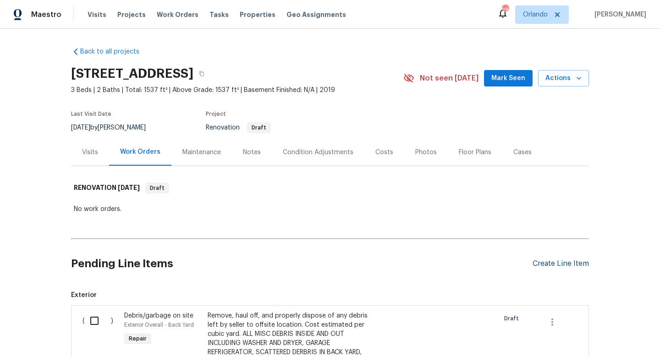
click at [554, 263] on div "Create Line Item" at bounding box center [560, 264] width 56 height 9
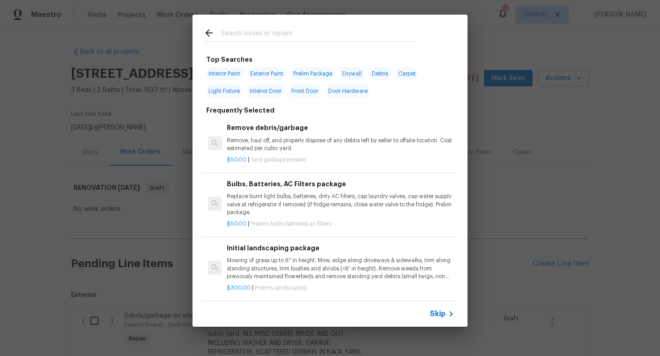
click at [307, 34] on input "text" at bounding box center [318, 34] width 194 height 14
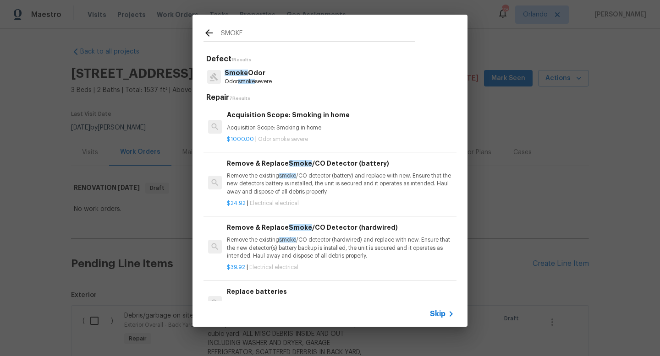
type input "SMOKE"
click at [335, 241] on p "Remove the existing smoke /CO detector (hardwired) and replace with new. Ensure…" at bounding box center [340, 247] width 227 height 23
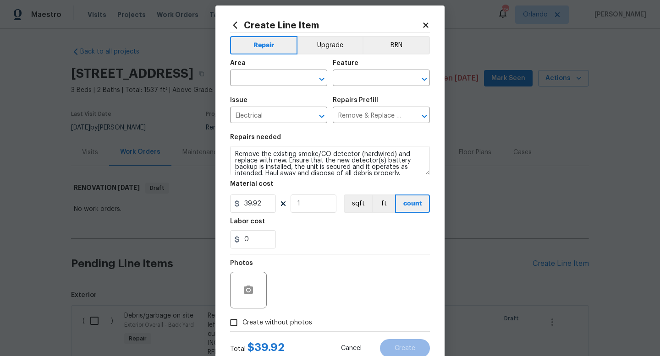
scroll to position [10, 0]
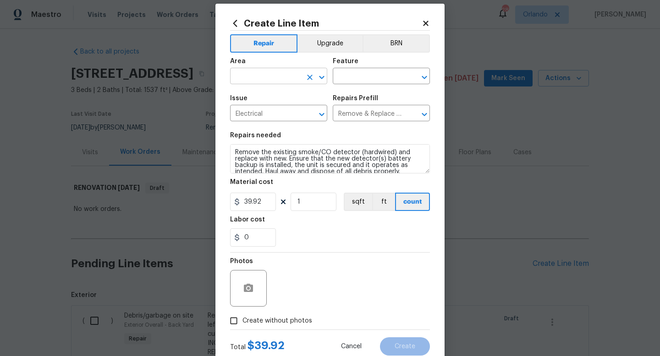
click at [285, 72] on input "text" at bounding box center [265, 77] width 71 height 14
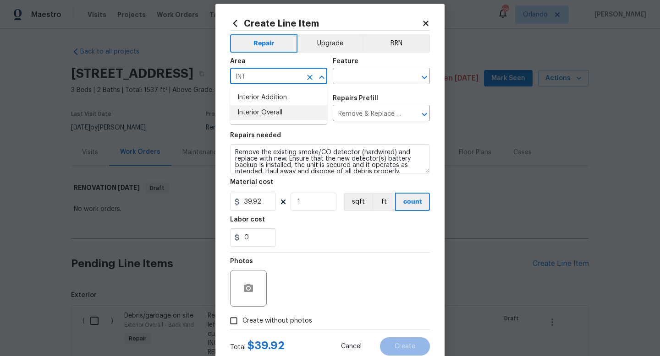
click at [286, 114] on li "Interior Overall" at bounding box center [278, 112] width 97 height 15
type input "Interior Overall"
click at [365, 85] on div "Area Interior Overall ​ Feature ​" at bounding box center [330, 71] width 200 height 37
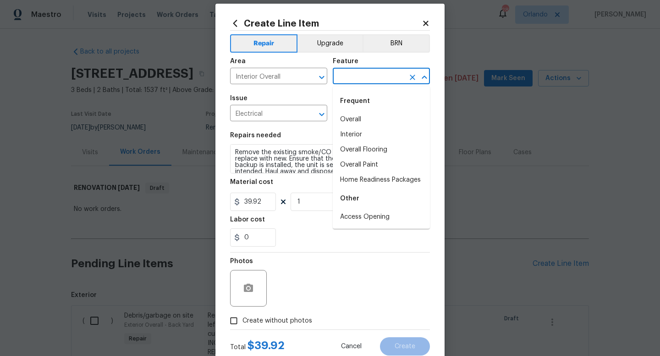
click at [369, 81] on input "text" at bounding box center [368, 77] width 71 height 14
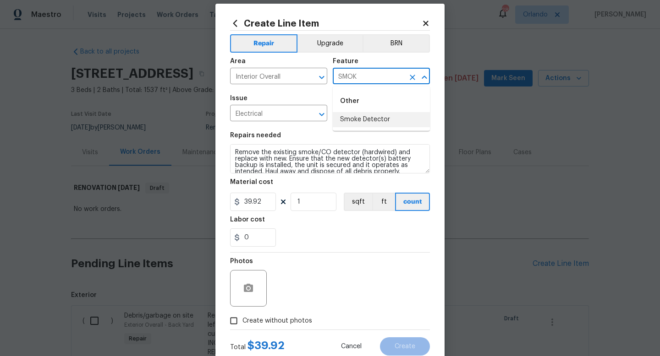
click at [367, 118] on li "Smoke Detector" at bounding box center [381, 119] width 97 height 15
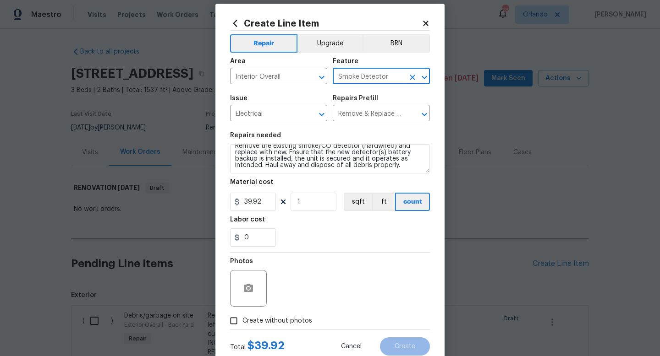
scroll to position [16, 0]
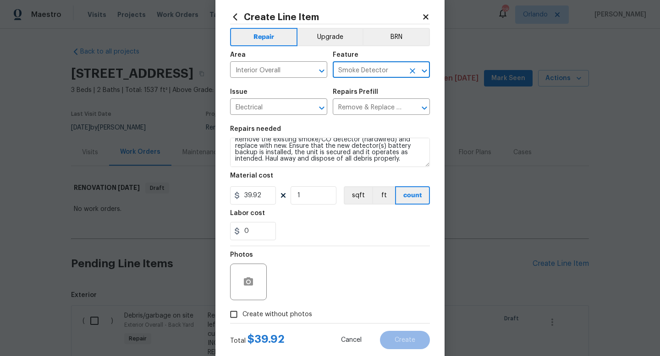
type input "Smoke Detector"
click at [268, 316] on span "Create without photos" at bounding box center [277, 315] width 70 height 10
click at [242, 316] on input "Create without photos" at bounding box center [233, 314] width 17 height 17
checkbox input "true"
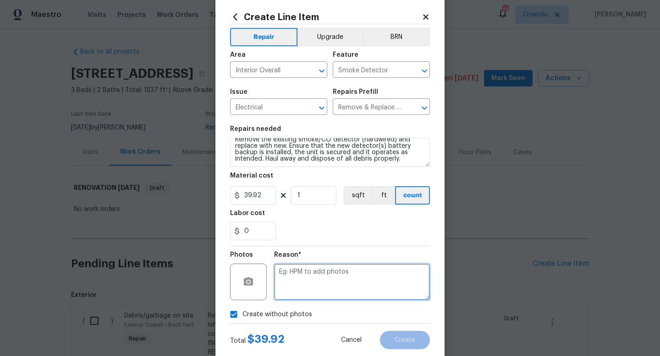
paste textarea "UPLOADED IN SCOUT"
type textarea "UPLOADED IN SCOUT"
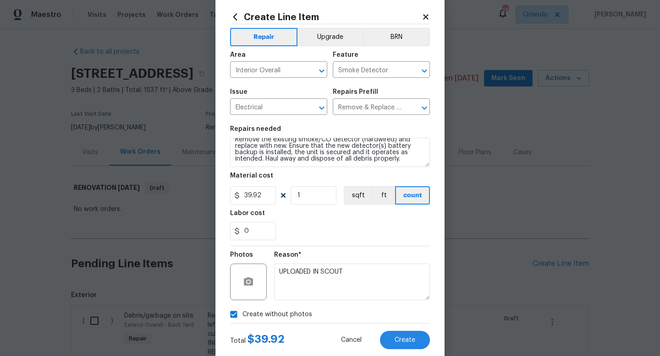
click at [343, 257] on div "Reason*" at bounding box center [352, 258] width 156 height 12
click at [399, 342] on span "Create" at bounding box center [404, 340] width 21 height 7
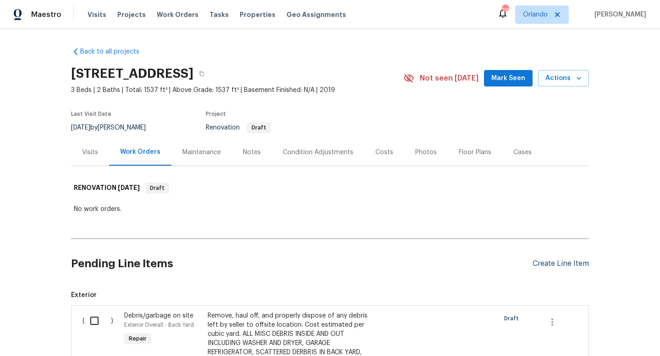
click at [572, 268] on div "Create Line Item" at bounding box center [560, 264] width 56 height 9
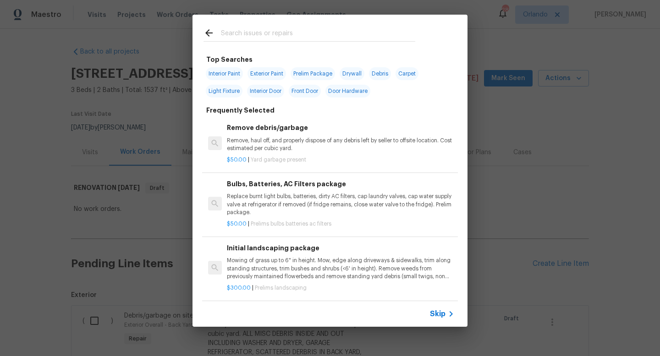
click at [226, 76] on span "Interior Paint" at bounding box center [224, 73] width 37 height 13
type input "Interior Paint"
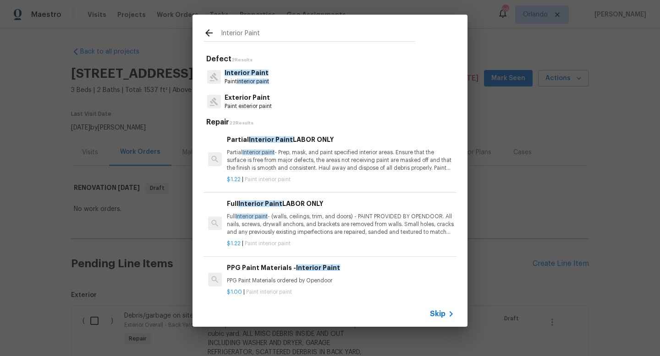
click at [301, 164] on p "Partial Interior paint - Prep, mask, and paint specified interior areas. Ensure…" at bounding box center [340, 160] width 227 height 23
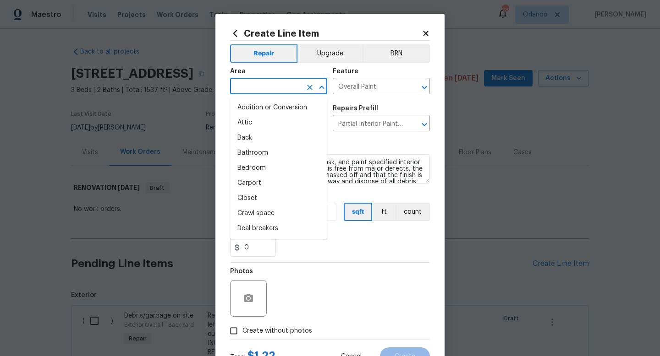
click at [283, 86] on input "text" at bounding box center [265, 87] width 71 height 14
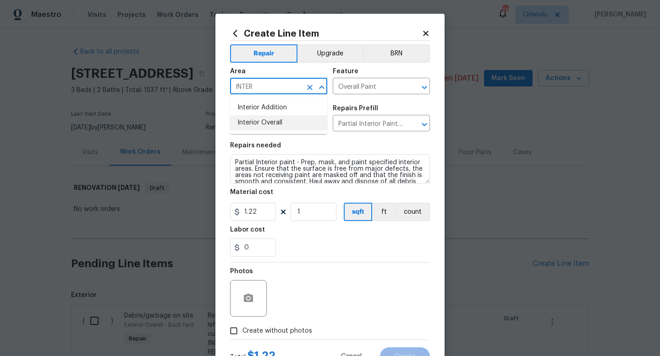
click at [278, 123] on li "Interior Overall" at bounding box center [278, 122] width 97 height 15
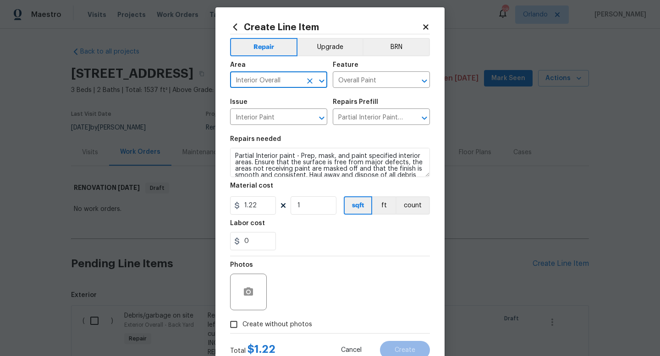
type input "Interior Overall"
click at [318, 204] on input "1" at bounding box center [313, 206] width 46 height 18
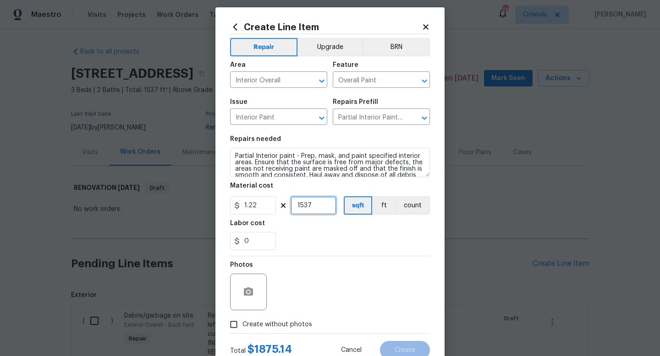
type input "1537"
click at [345, 258] on div "Photos" at bounding box center [330, 287] width 200 height 60
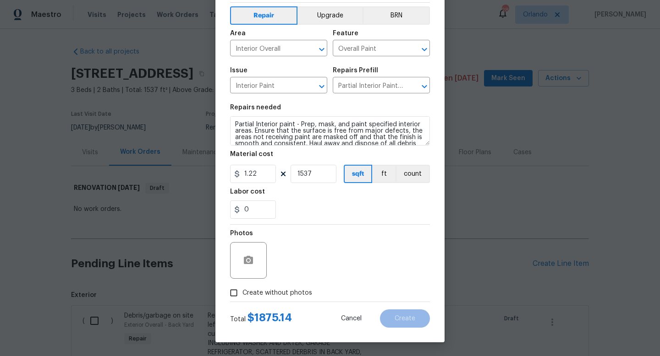
scroll to position [38, 0]
click at [286, 291] on span "Create without photos" at bounding box center [277, 294] width 70 height 10
click at [242, 291] on input "Create without photos" at bounding box center [233, 293] width 17 height 17
checkbox input "true"
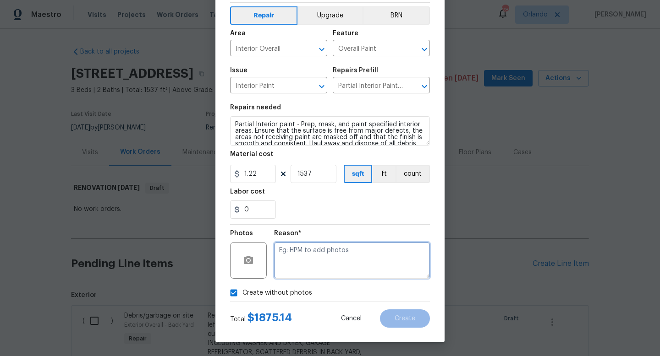
paste textarea "UPLOADED IN SCOUT"
type textarea "UPLOADED IN SCOUT"
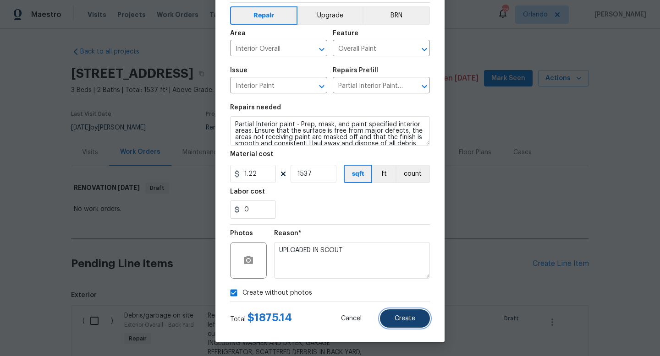
click at [405, 317] on span "Create" at bounding box center [404, 319] width 21 height 7
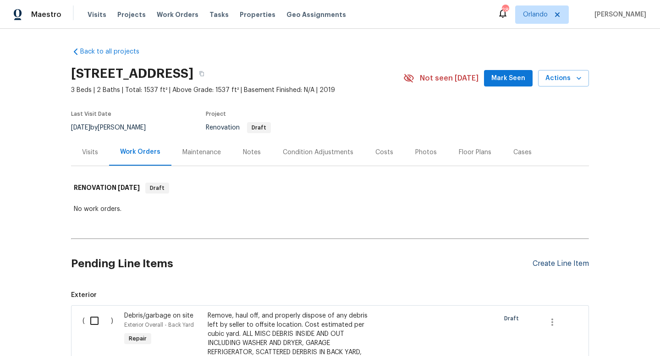
click at [565, 263] on div "Create Line Item" at bounding box center [560, 264] width 56 height 9
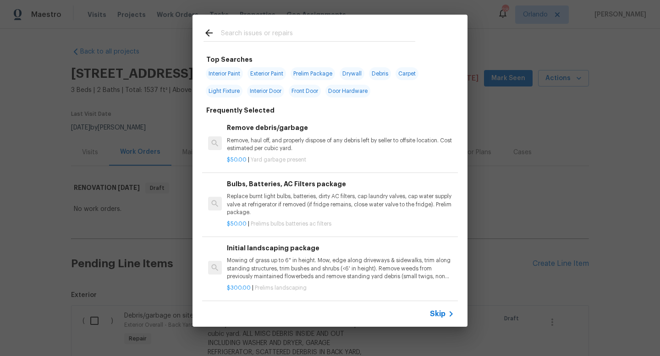
click at [318, 33] on input "text" at bounding box center [318, 34] width 194 height 14
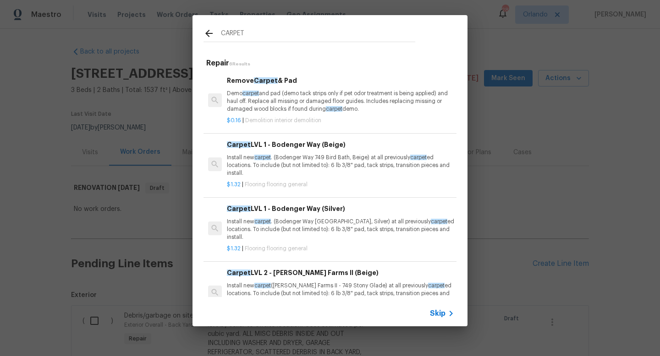
type input "CARPET"
click at [312, 168] on p "Install new carpet . (Bodenger Way 749 Bird Bath, Beige) at all previously carp…" at bounding box center [340, 165] width 227 height 23
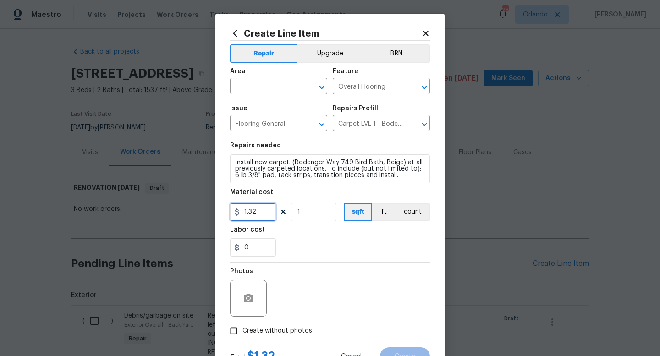
click at [257, 210] on input "1.32" at bounding box center [253, 212] width 46 height 18
type input "1.39"
click at [302, 213] on input "1" at bounding box center [313, 212] width 46 height 18
type input "700"
click at [290, 84] on input "text" at bounding box center [265, 87] width 71 height 14
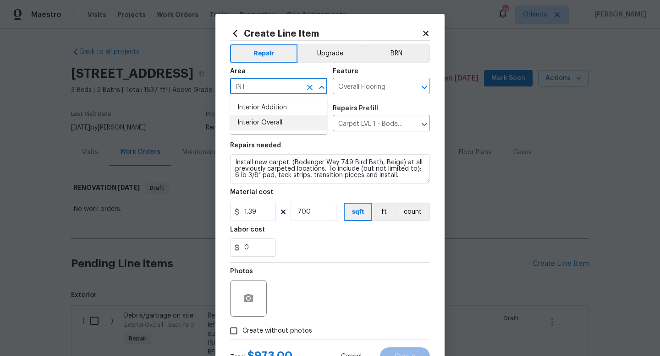
click at [271, 126] on li "Interior Overall" at bounding box center [278, 122] width 97 height 15
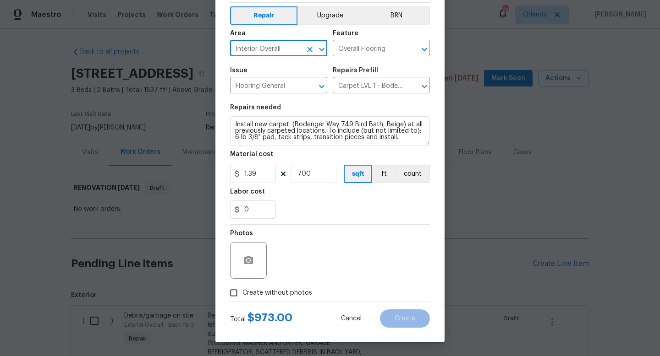
type input "Interior Overall"
click at [287, 289] on span "Create without photos" at bounding box center [277, 294] width 70 height 10
click at [242, 289] on input "Create without photos" at bounding box center [233, 293] width 17 height 17
checkbox input "true"
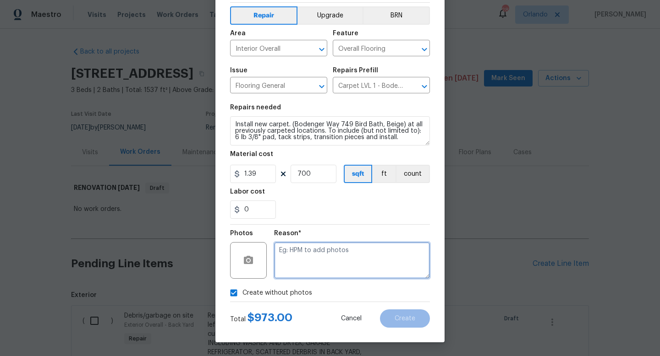
paste textarea "UPLOADED IN SCOUT"
type textarea "UPLOADED IN SCOUT"
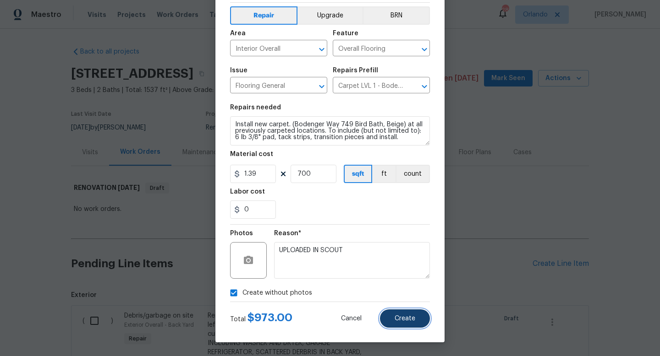
click at [408, 323] on button "Create" at bounding box center [405, 319] width 50 height 18
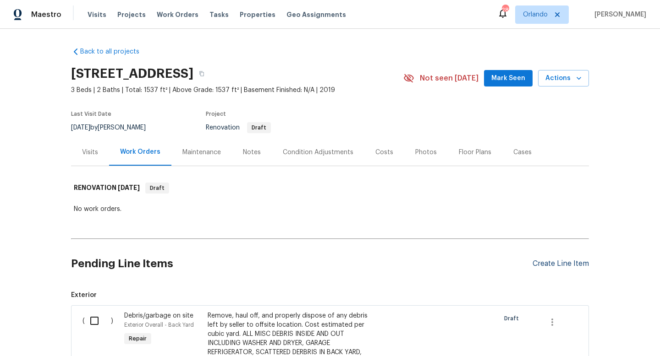
click at [580, 265] on div "Create Line Item" at bounding box center [560, 264] width 56 height 9
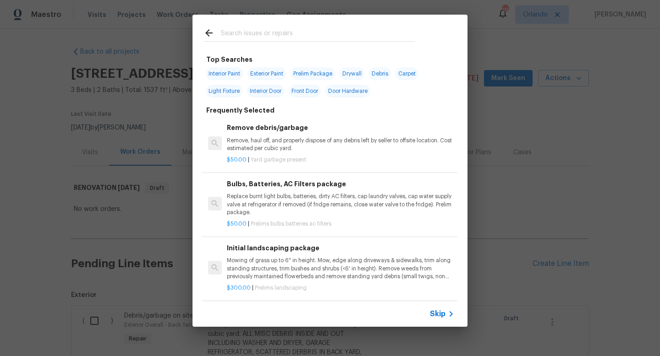
click at [361, 34] on input "text" at bounding box center [318, 34] width 194 height 14
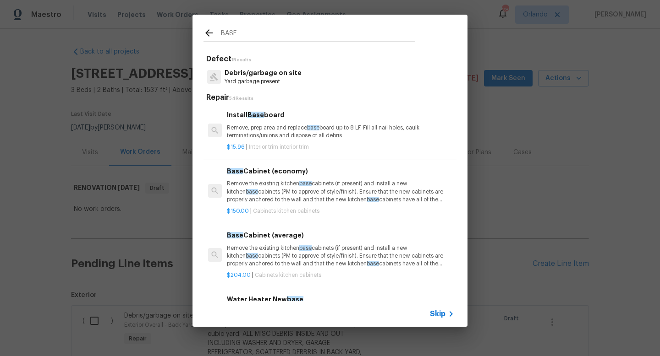
type input "BASE"
click at [337, 130] on p "Remove, prep area and replace base board up to 8 LF. Fill all nail holes, caulk…" at bounding box center [340, 132] width 227 height 16
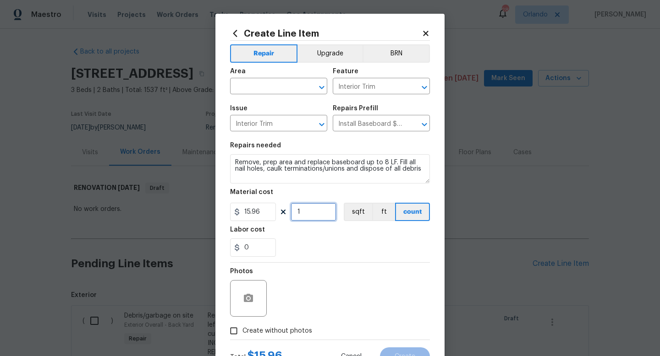
click at [306, 213] on input "1" at bounding box center [313, 212] width 46 height 18
click at [264, 213] on input "15.96" at bounding box center [253, 212] width 46 height 18
click at [299, 217] on input "1" at bounding box center [313, 212] width 46 height 18
type input "15"
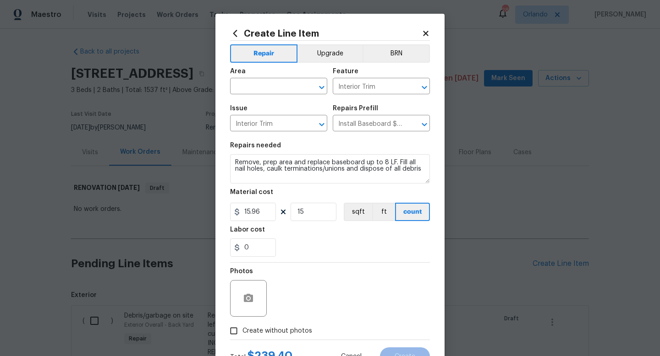
click at [373, 297] on div "Photos" at bounding box center [330, 293] width 200 height 60
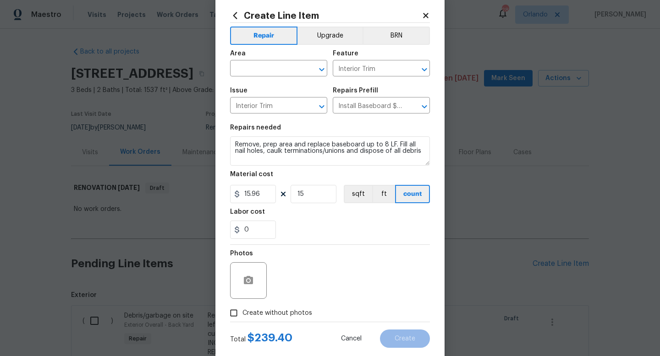
scroll to position [29, 0]
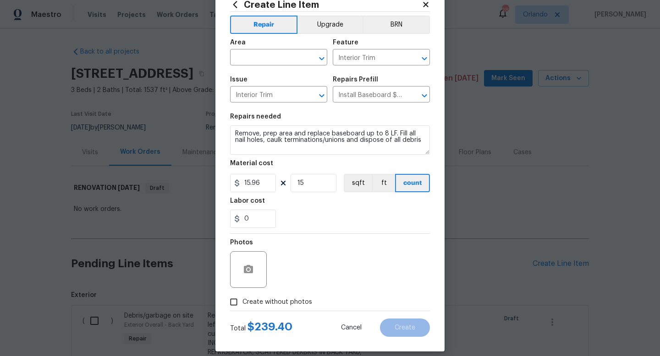
click at [280, 66] on span "Area ​" at bounding box center [278, 52] width 97 height 37
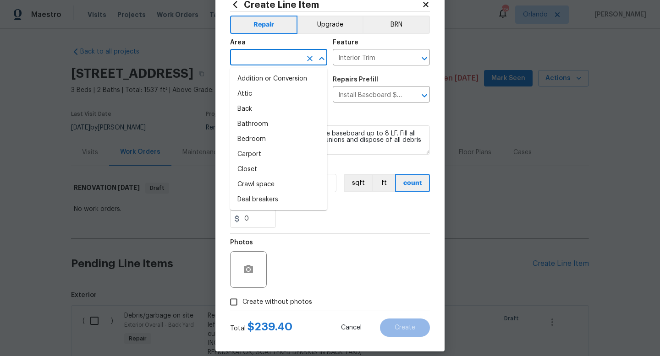
click at [281, 61] on input "text" at bounding box center [265, 58] width 71 height 14
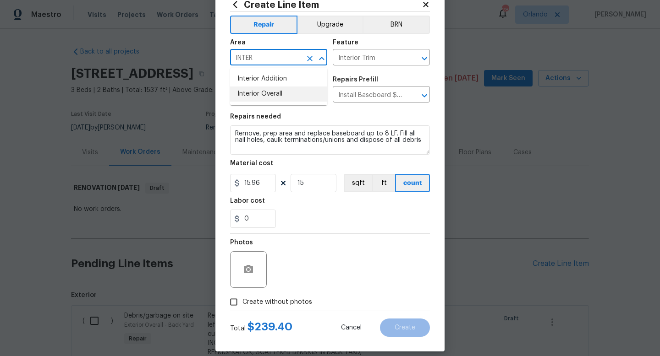
click at [280, 95] on li "Interior Overall" at bounding box center [278, 94] width 97 height 15
type input "Interior Overall"
click at [311, 178] on input "15" at bounding box center [313, 183] width 46 height 18
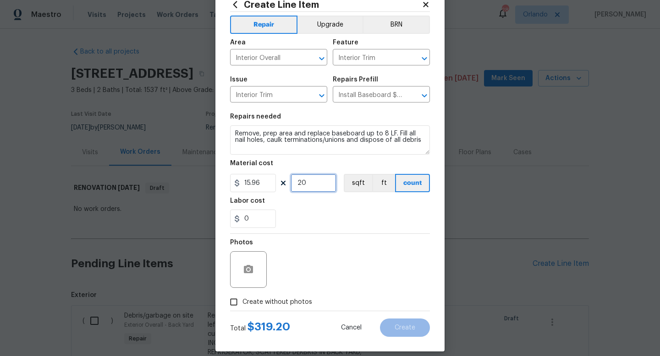
type input "20"
click at [359, 222] on div "0" at bounding box center [330, 219] width 200 height 18
click at [378, 156] on section "Repairs needed Remove, prep area and replace baseboard up to 8 LF. Fill all nai…" at bounding box center [330, 171] width 200 height 126
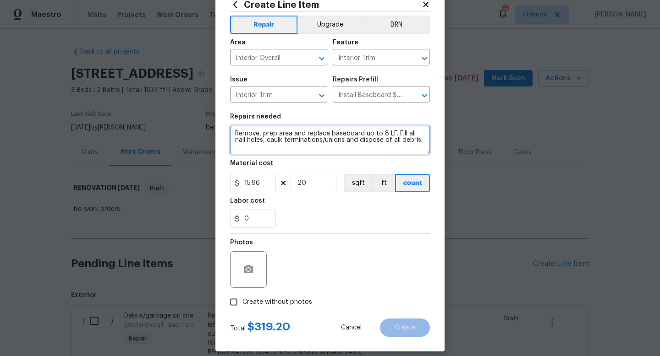
click at [383, 151] on textarea "Remove, prep area and replace baseboard up to 8 LF. Fill all nail holes, caulk …" at bounding box center [330, 140] width 200 height 29
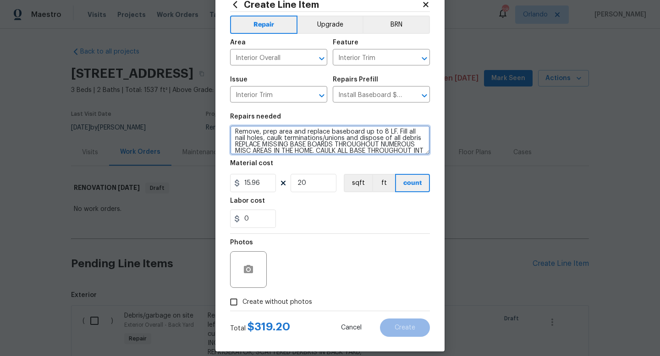
scroll to position [8, 0]
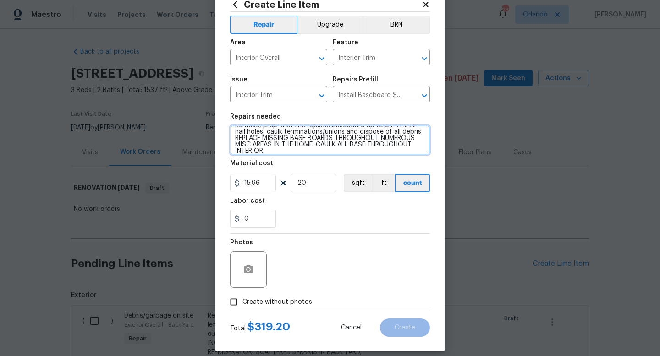
type textarea "Remove, prep area and replace baseboard up to 8 LF. Fill all nail holes, caulk …"
click at [388, 236] on div "Photos" at bounding box center [330, 264] width 200 height 60
click at [295, 302] on span "Create without photos" at bounding box center [277, 303] width 70 height 10
click at [242, 302] on input "Create without photos" at bounding box center [233, 302] width 17 height 17
checkbox input "true"
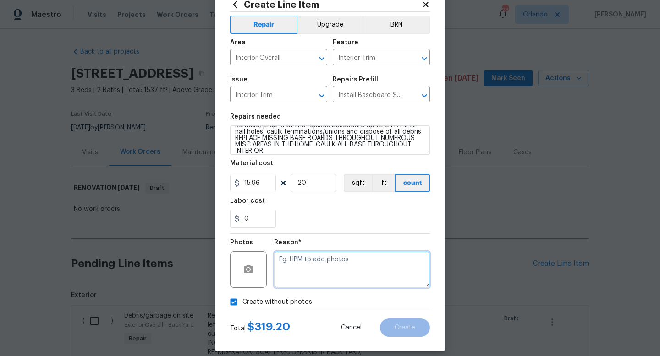
paste textarea "UPLOADED IN SCOUT"
type textarea "UPLOADED IN SCOUT"
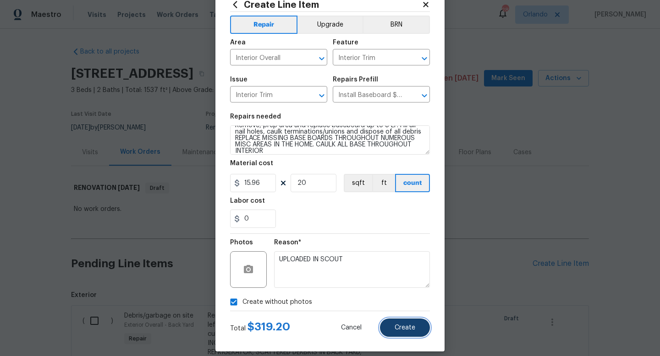
click at [404, 329] on span "Create" at bounding box center [404, 328] width 21 height 7
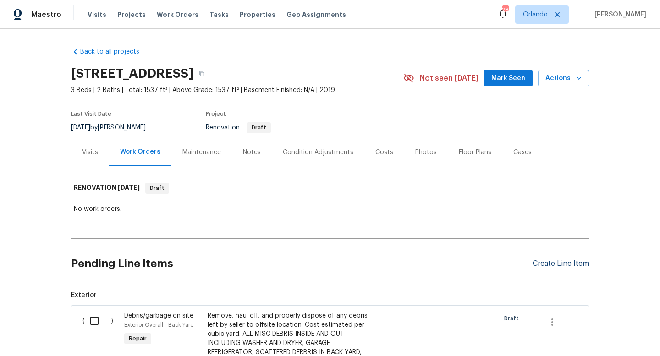
click at [557, 264] on div "Create Line Item" at bounding box center [560, 264] width 56 height 9
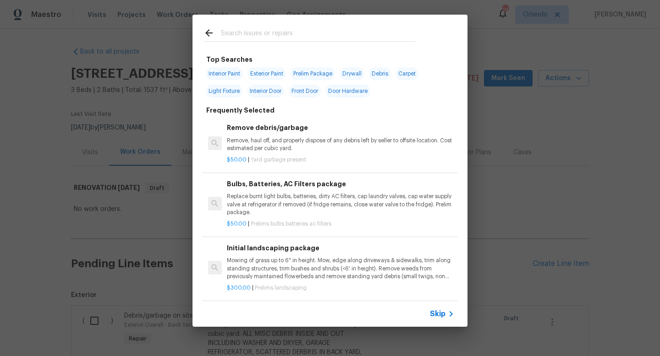
click at [326, 34] on input "text" at bounding box center [318, 34] width 194 height 14
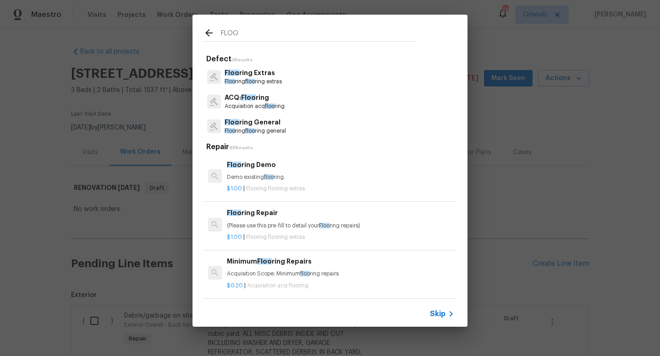
type input "FLOO"
click at [278, 83] on p "Floo ring floo ring extras" at bounding box center [252, 82] width 57 height 8
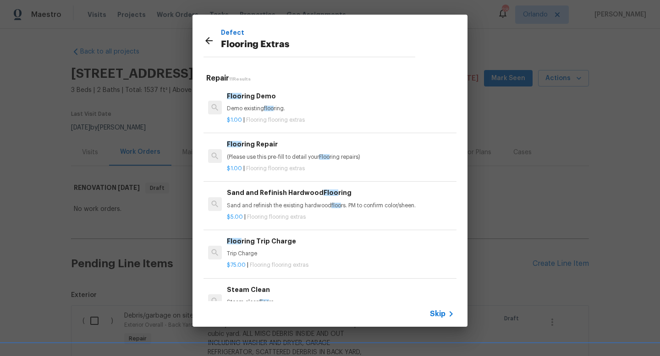
click at [298, 149] on div "Floo ring Repair (Please use this pre-fill to detail your Floo ring repairs)" at bounding box center [340, 150] width 227 height 22
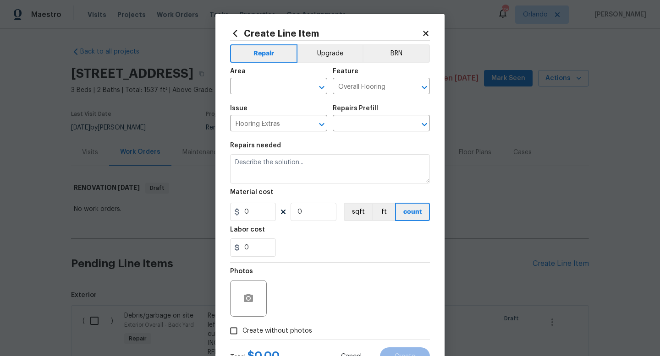
type input "Flooring Repair $1.00"
type textarea "(Please use this pre-fill to detail your Flooring repairs)"
type input "1"
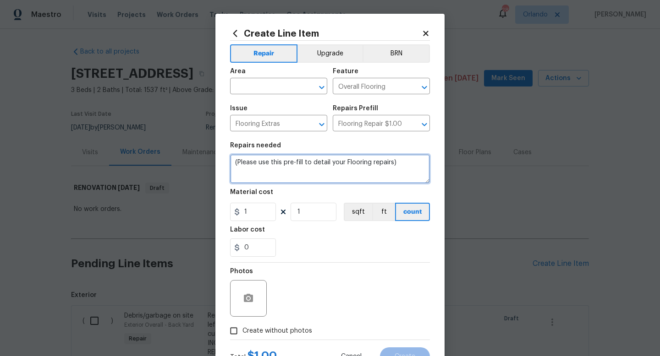
click at [403, 175] on textarea "(Please use this pre-fill to detail your Flooring repairs)" at bounding box center [330, 168] width 200 height 29
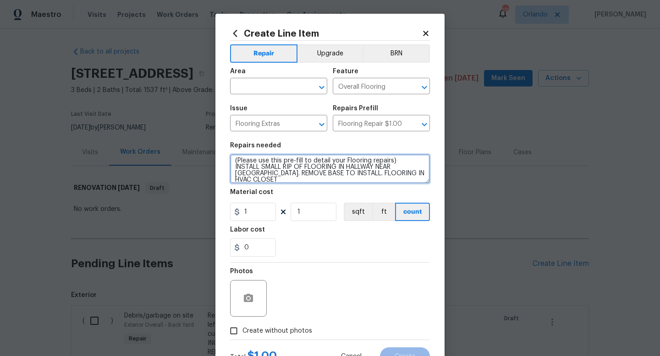
click at [350, 175] on textarea "(Please use this pre-fill to detail your Flooring repairs) INSTALL SMALL RIP OF…" at bounding box center [330, 168] width 200 height 29
type textarea "(Please use this pre-fill to detail your Flooring repairs) INSTALL SMALL RIP OF…"
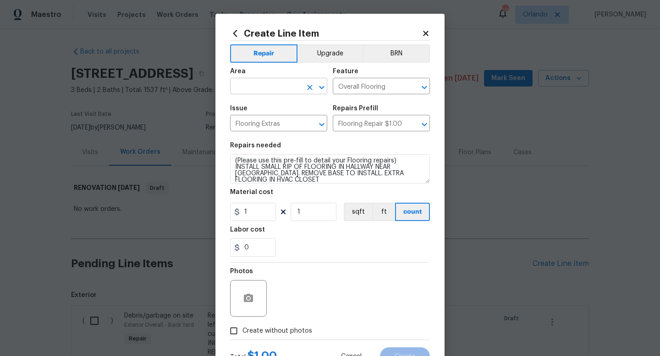
click at [288, 89] on input "text" at bounding box center [265, 87] width 71 height 14
click at [280, 124] on li "Interior Overall" at bounding box center [278, 122] width 97 height 15
type input "Interior Overall"
click at [263, 212] on input "1" at bounding box center [253, 212] width 46 height 18
type input "35"
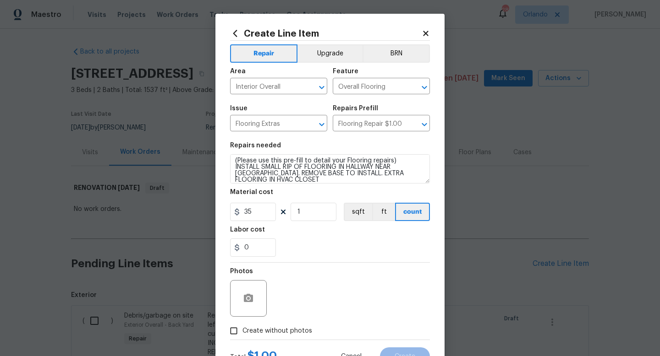
click at [311, 264] on div "Photos" at bounding box center [330, 293] width 200 height 60
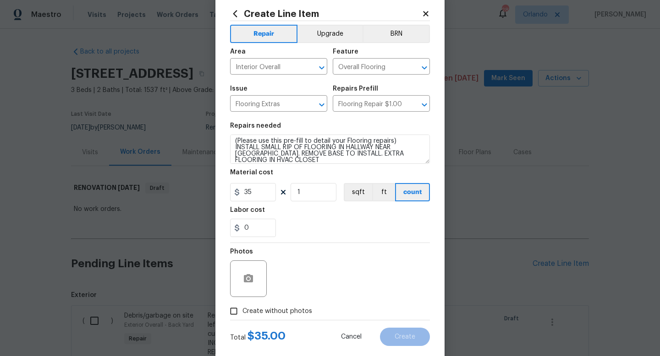
scroll to position [24, 0]
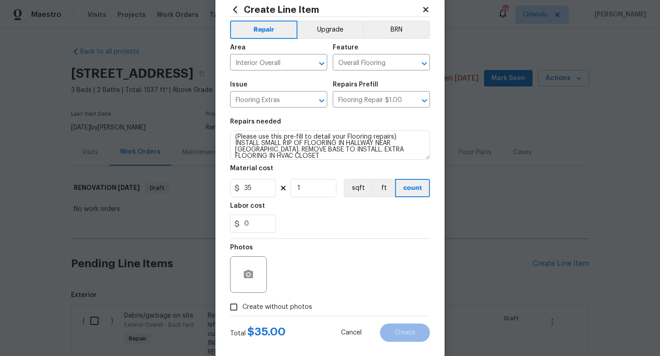
click at [300, 306] on span "Create without photos" at bounding box center [277, 308] width 70 height 10
click at [242, 306] on input "Create without photos" at bounding box center [233, 307] width 17 height 17
checkbox input "true"
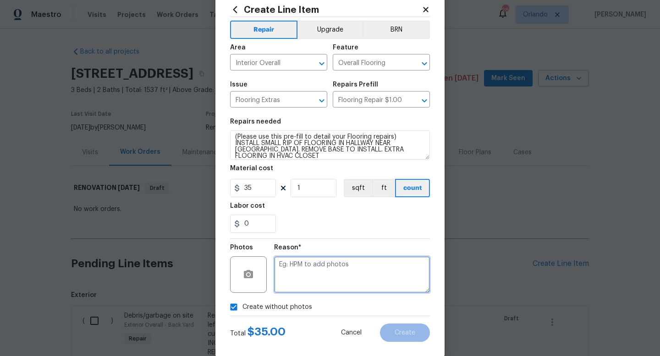
paste textarea "UPLOADED IN SCOUT"
type textarea "UPLOADED IN SCOUT"
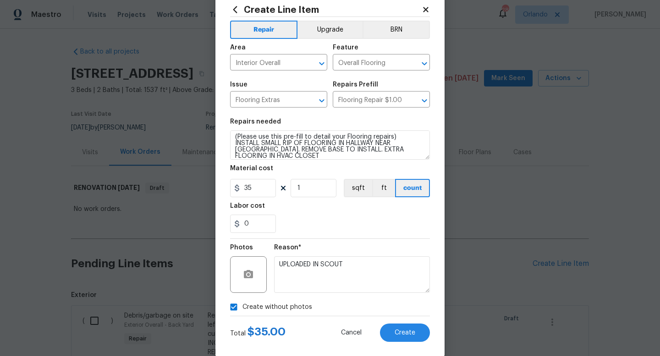
click at [360, 237] on section "Repairs needed (Please use this pre-fill to detail your Flooring repairs) INSTA…" at bounding box center [330, 176] width 200 height 126
click at [265, 194] on input "35" at bounding box center [253, 188] width 46 height 18
type input "30"
click at [322, 242] on div "Reason* UPLOADED IN SCOUT" at bounding box center [352, 269] width 156 height 60
click at [415, 331] on button "Create" at bounding box center [405, 333] width 50 height 18
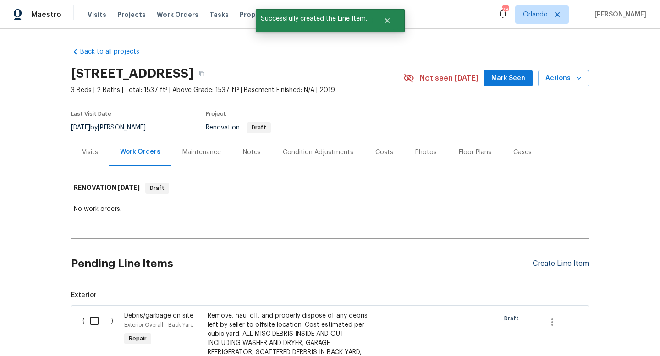
click at [549, 261] on div "Create Line Item" at bounding box center [560, 264] width 56 height 9
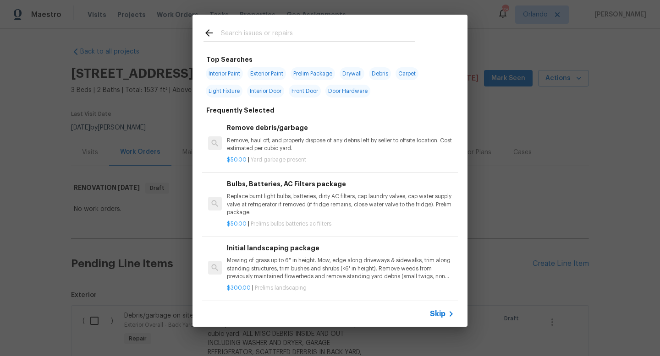
click at [306, 30] on input "text" at bounding box center [318, 34] width 194 height 14
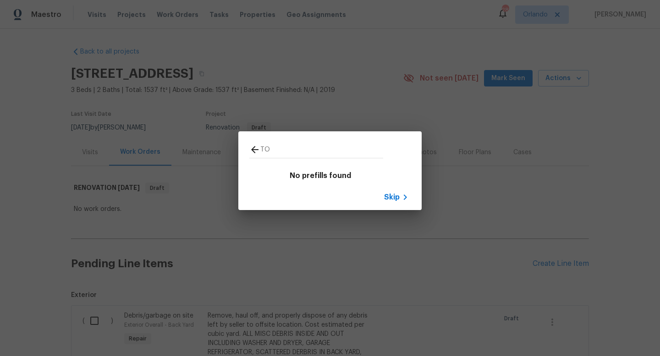
type input "T"
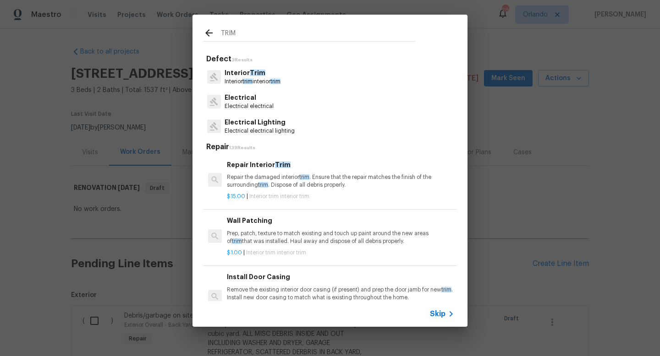
type input "TRIM"
click at [312, 74] on div "Interior Trim Interior trim interior trim" at bounding box center [329, 77] width 253 height 25
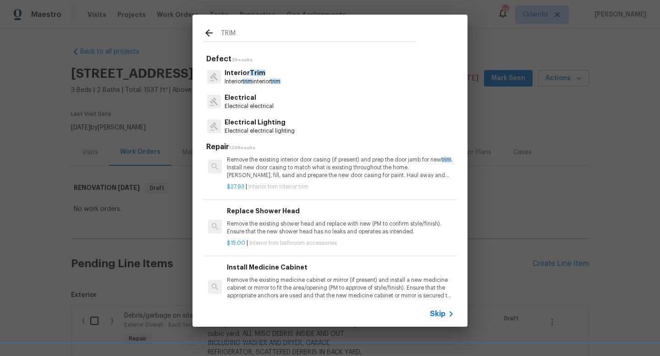
scroll to position [0, 0]
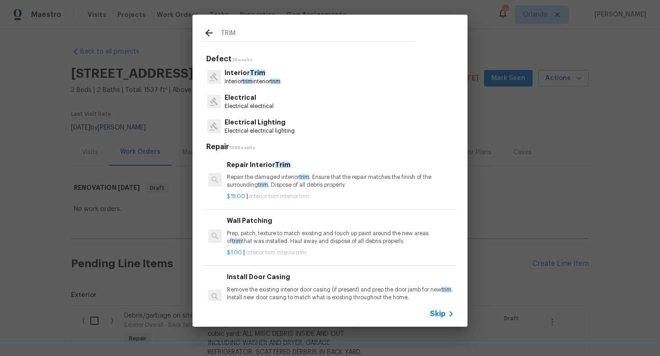
click at [285, 181] on p "Repair the damaged interior trim . Ensure that the repair matches the finish of…" at bounding box center [340, 182] width 227 height 16
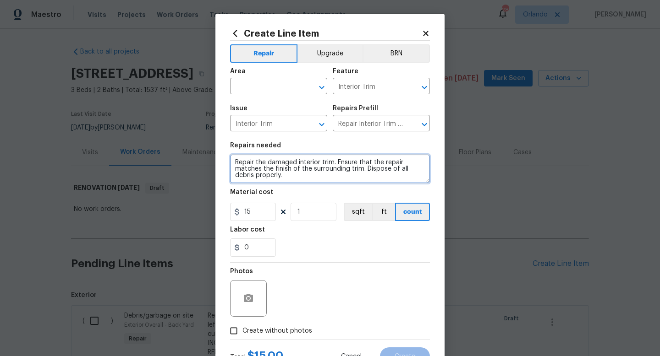
click at [290, 172] on textarea "Repair the damaged interior trim. Ensure that the repair matches the finish of …" at bounding box center [330, 168] width 200 height 29
type textarea "INSTALL TOE KICK AND SHOE MOLDING AROUND BASE OF MINI BAR CABINET OFF KITCHEN"
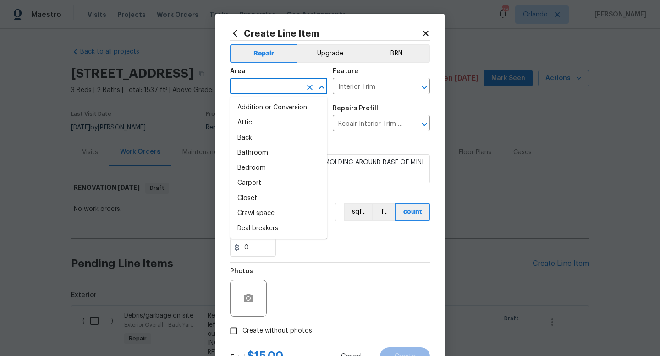
click at [264, 82] on input "text" at bounding box center [265, 87] width 71 height 14
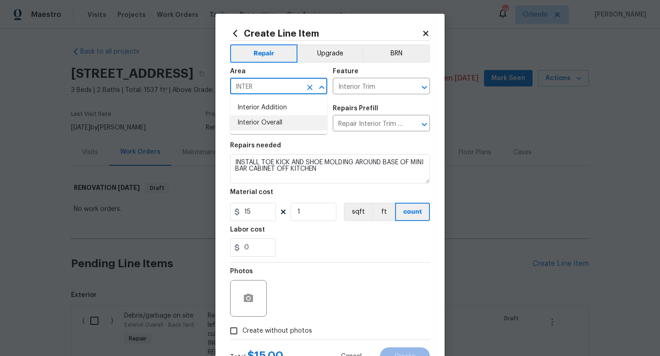
click at [270, 125] on li "Interior Overall" at bounding box center [278, 122] width 97 height 15
type input "Interior Overall"
click at [333, 250] on div "0" at bounding box center [330, 248] width 200 height 18
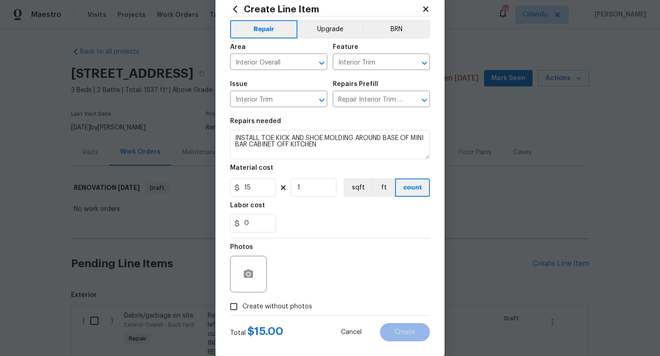
scroll to position [27, 0]
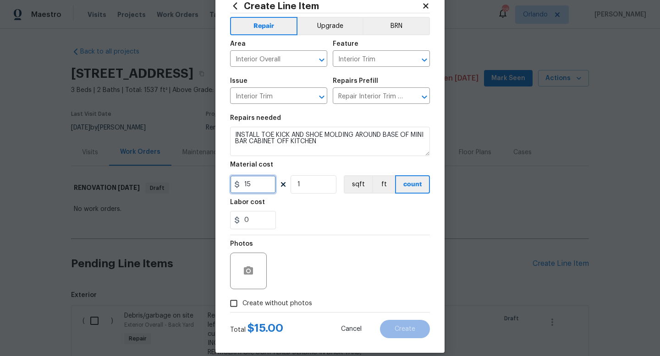
click at [255, 190] on input "15" at bounding box center [253, 184] width 46 height 18
type input "45"
click at [298, 234] on section "Repairs needed INSTALL TOE KICK AND SHOE MOLDING AROUND BASE OF MINI BAR CABINE…" at bounding box center [330, 172] width 200 height 126
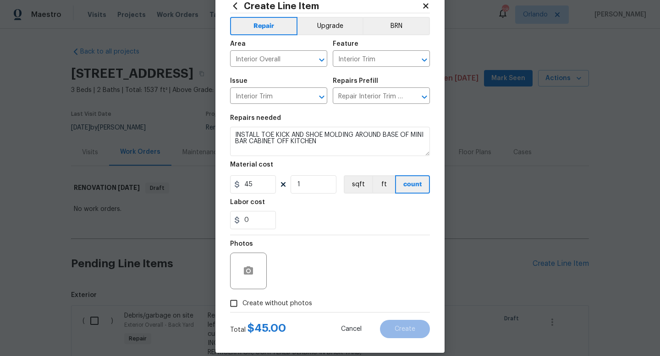
scroll to position [38, 0]
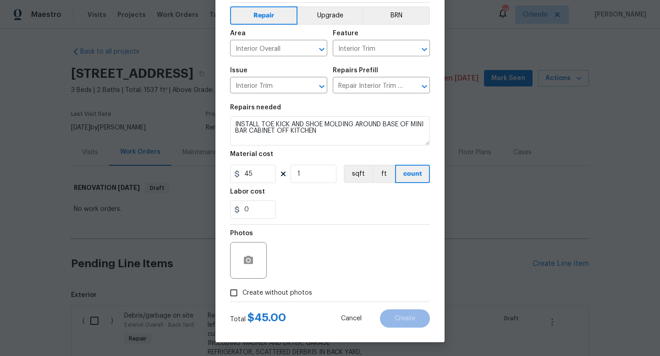
click at [286, 290] on span "Create without photos" at bounding box center [277, 294] width 70 height 10
click at [242, 290] on input "Create without photos" at bounding box center [233, 293] width 17 height 17
checkbox input "true"
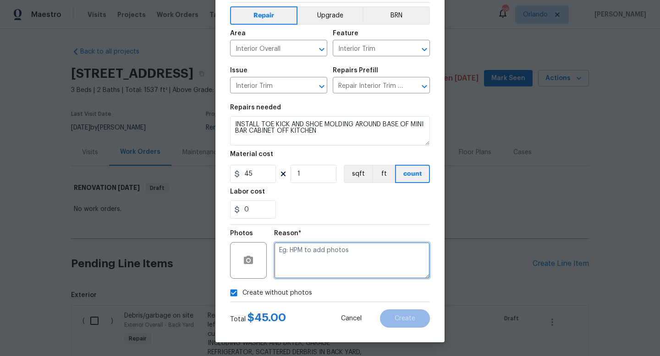
paste textarea "UPLOADED IN SCOUT"
type textarea "UPLOADED IN SCOUT"
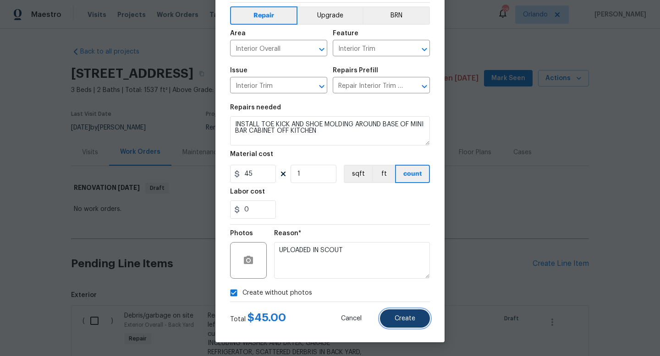
click at [393, 318] on button "Create" at bounding box center [405, 319] width 50 height 18
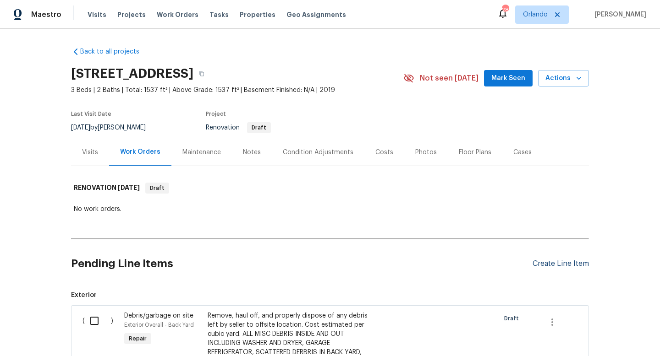
click at [577, 263] on div "Create Line Item" at bounding box center [560, 264] width 56 height 9
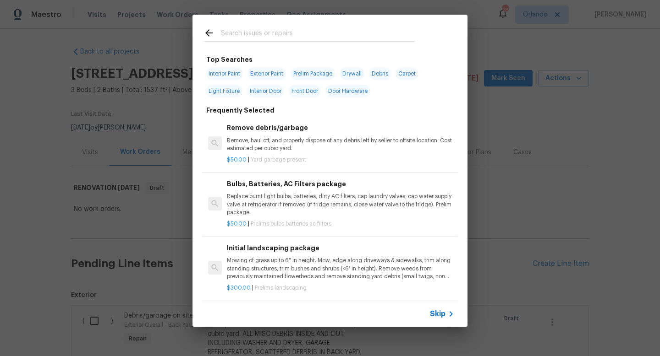
click at [331, 32] on input "text" at bounding box center [318, 34] width 194 height 14
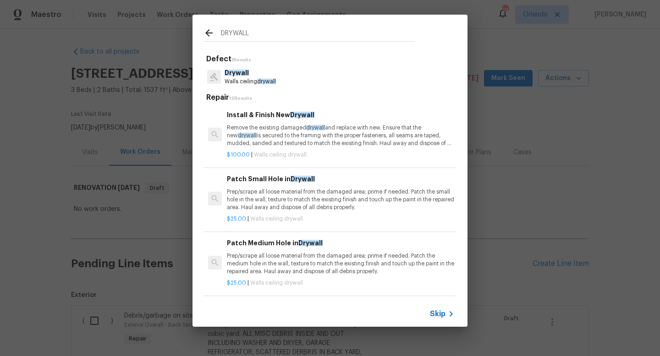
type input "DRYWALL"
click at [363, 196] on p "Prep/scrape all loose material from the damaged area; prime if needed. Patch th…" at bounding box center [340, 199] width 227 height 23
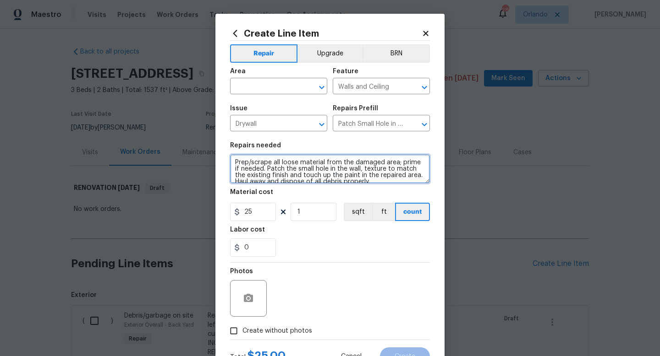
click at [237, 164] on textarea "Prep/scrape all loose material from the damaged area; prime if needed. Patch th…" at bounding box center [330, 168] width 200 height 29
click at [233, 167] on textarea "Prep/scrape all loose material from the damaged area; prime if needed. Patch th…" at bounding box center [330, 168] width 200 height 29
click at [235, 162] on textarea "Prep/scrape all loose material from the damaged area; prime if needed. Patch th…" at bounding box center [330, 168] width 200 height 29
click at [373, 169] on textarea "REMOVE SHELVING AND DIY WALL ACCENTS IN BEDROOM AND LIVING ROOM. REPAIR MISC DR…" at bounding box center [330, 168] width 200 height 29
click at [419, 170] on textarea "REMOVE SHELVING AND DIY WALL ACCENTS IN BEDROOM AND LIVING ROOM. REPAIR MISC DR…" at bounding box center [330, 168] width 200 height 29
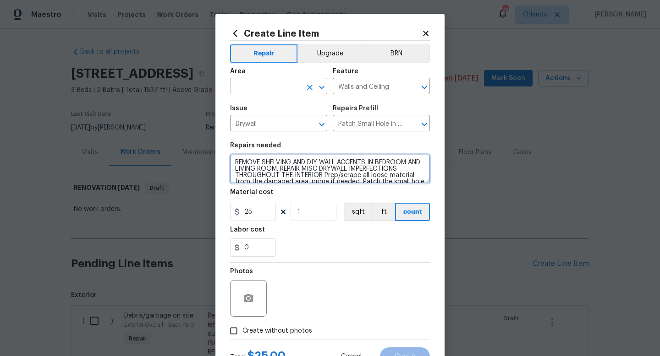
type textarea "REMOVE SHELVING AND DIY WALL ACCENTS IN BEDROOM AND LIVING ROOM. REPAIR MISC DR…"
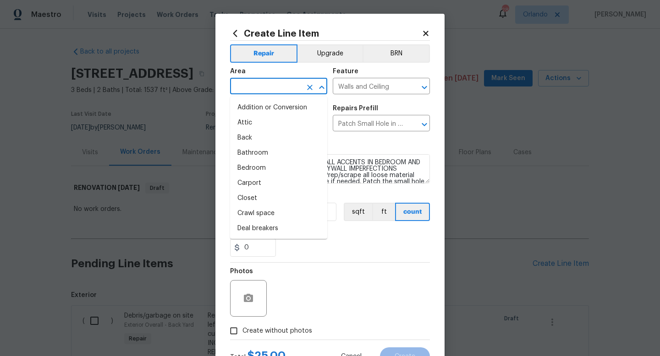
click at [290, 89] on input "text" at bounding box center [265, 87] width 71 height 14
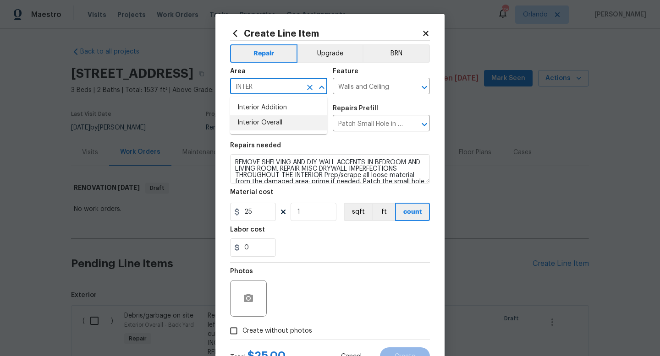
click at [278, 123] on li "Interior Overall" at bounding box center [278, 122] width 97 height 15
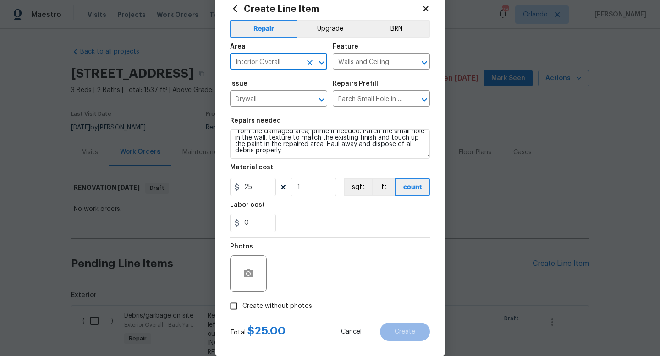
scroll to position [0, 0]
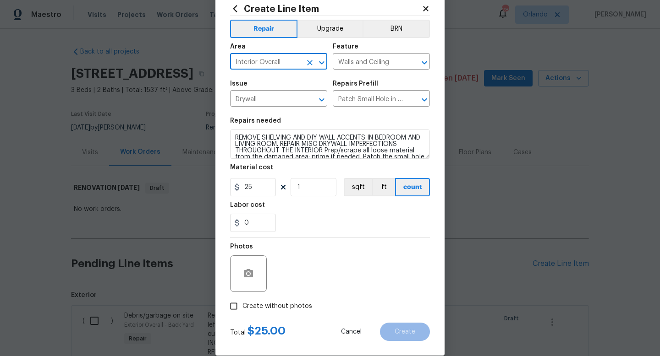
type input "Interior Overall"
click at [266, 192] on input "25" at bounding box center [253, 187] width 46 height 18
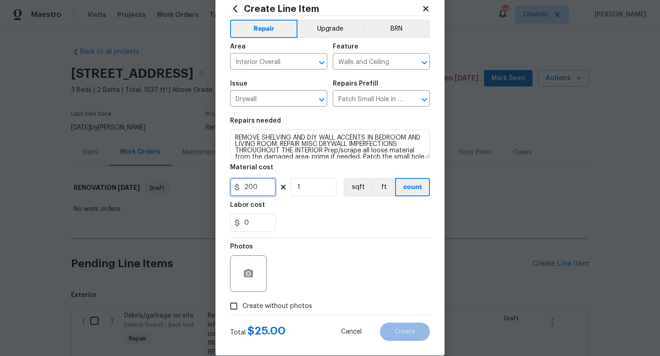
type input "200"
click at [310, 224] on div "0" at bounding box center [330, 223] width 200 height 18
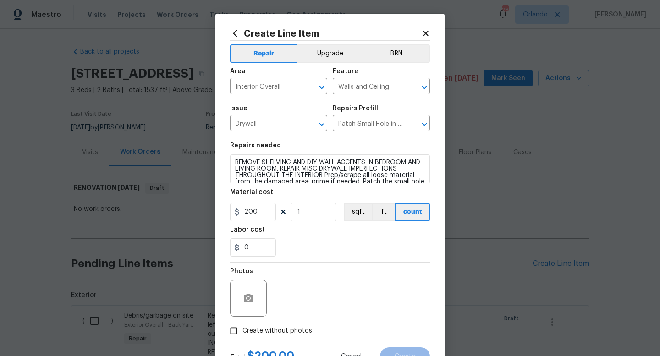
click at [299, 334] on span "Create without photos" at bounding box center [277, 332] width 70 height 10
click at [242, 334] on input "Create without photos" at bounding box center [233, 331] width 17 height 17
checkbox input "true"
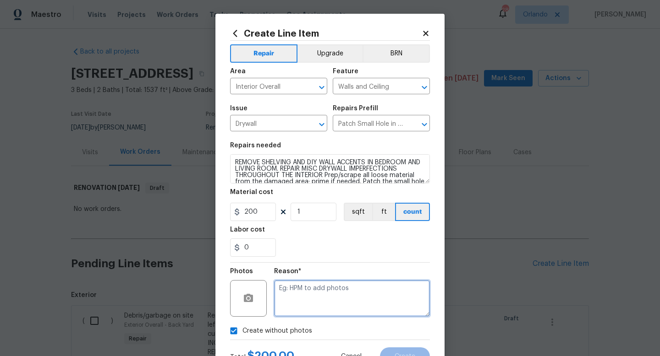
paste textarea "UPLOADED IN SCOUT"
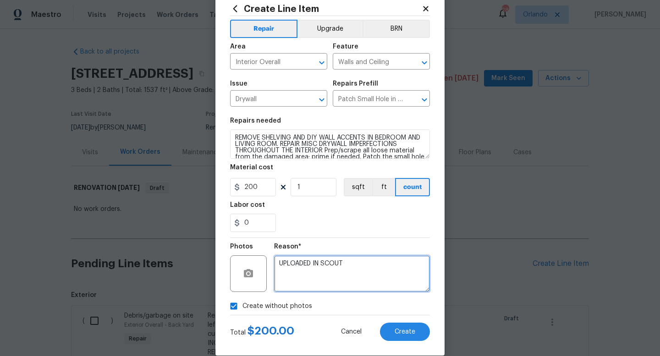
scroll to position [38, 0]
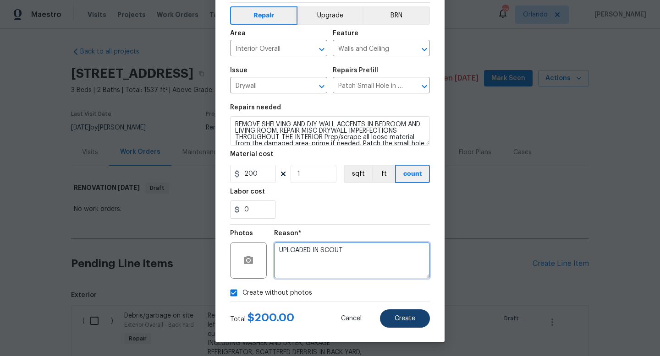
type textarea "UPLOADED IN SCOUT"
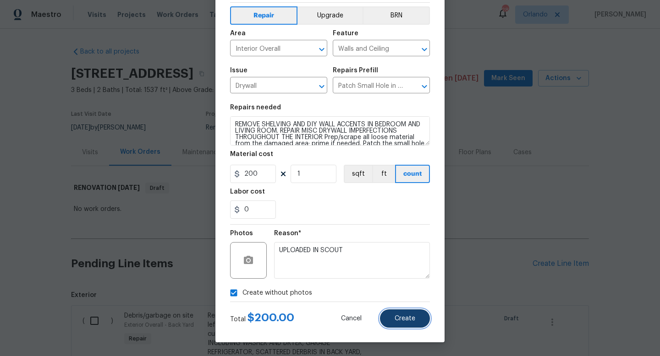
click at [405, 315] on button "Create" at bounding box center [405, 319] width 50 height 18
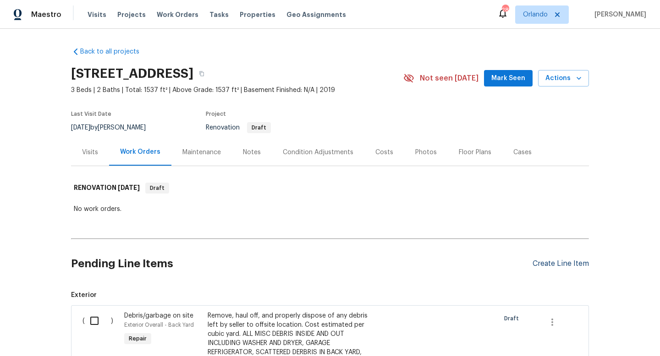
click at [573, 265] on div "Create Line Item" at bounding box center [560, 264] width 56 height 9
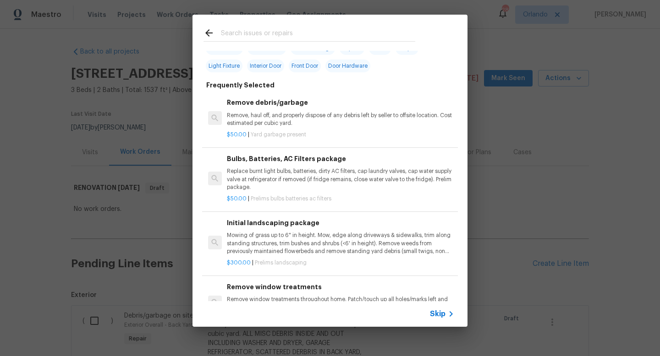
scroll to position [0, 0]
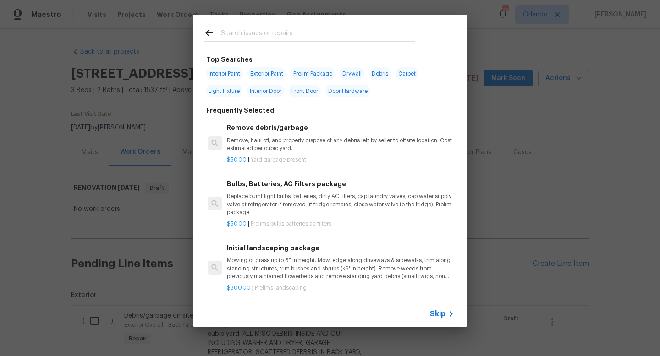
click at [329, 37] on input "text" at bounding box center [318, 34] width 194 height 14
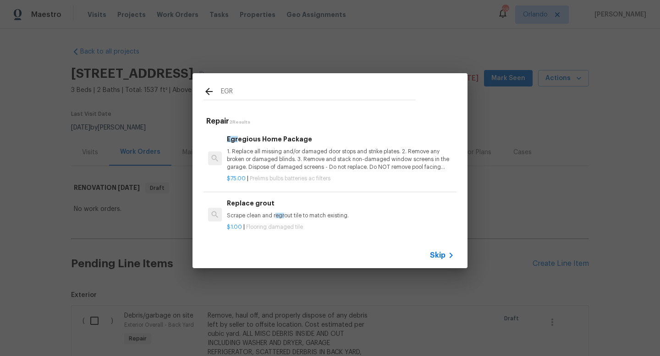
type input "EGR"
click at [350, 163] on p "1. Replace all missing and/or damaged door stops and strike plates. 2. Remove a…" at bounding box center [340, 159] width 227 height 23
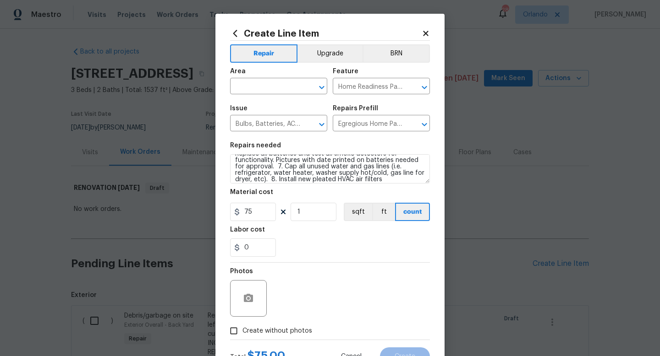
scroll to position [83, 0]
click at [278, 79] on div "Area" at bounding box center [278, 74] width 97 height 12
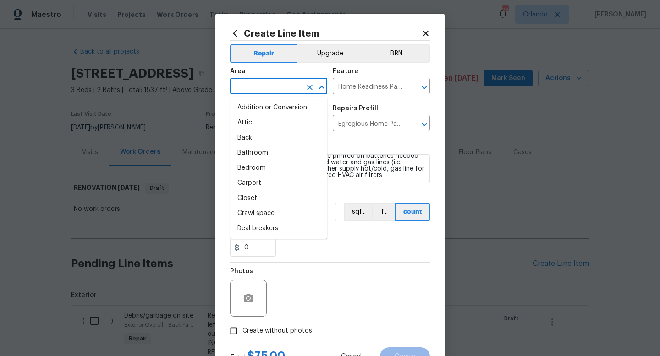
click at [279, 80] on input "text" at bounding box center [265, 87] width 71 height 14
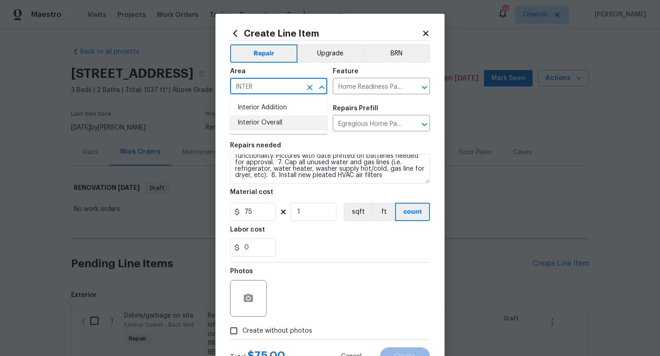
click at [269, 122] on li "Interior Overall" at bounding box center [278, 122] width 97 height 15
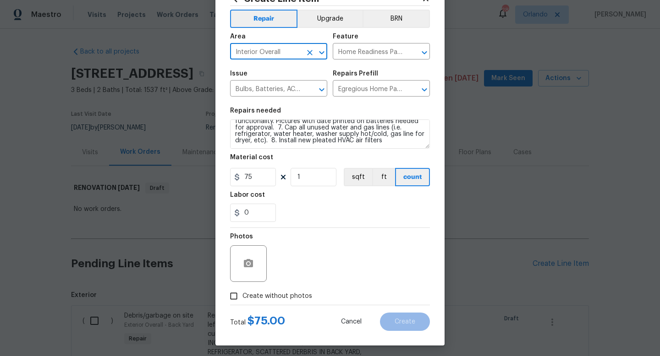
scroll to position [38, 0]
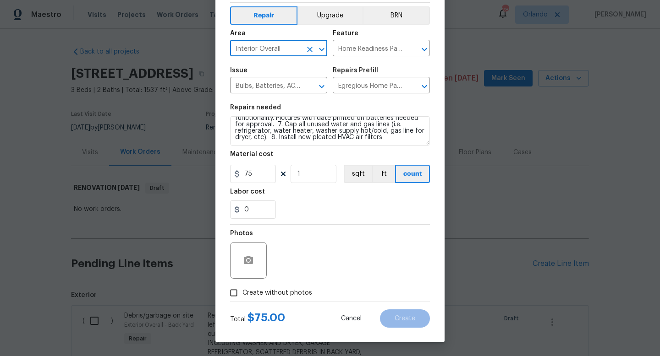
type input "Interior Overall"
click at [289, 293] on span "Create without photos" at bounding box center [277, 294] width 70 height 10
click at [242, 293] on input "Create without photos" at bounding box center [233, 293] width 17 height 17
checkbox input "true"
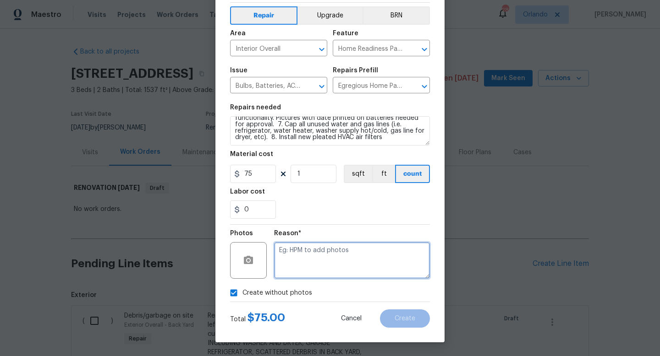
paste textarea "UPLOADED IN SCOUT"
type textarea "UPLOADED IN SCOUT"
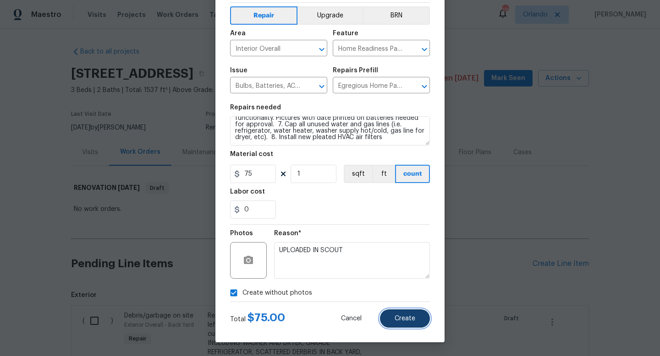
click at [402, 323] on button "Create" at bounding box center [405, 319] width 50 height 18
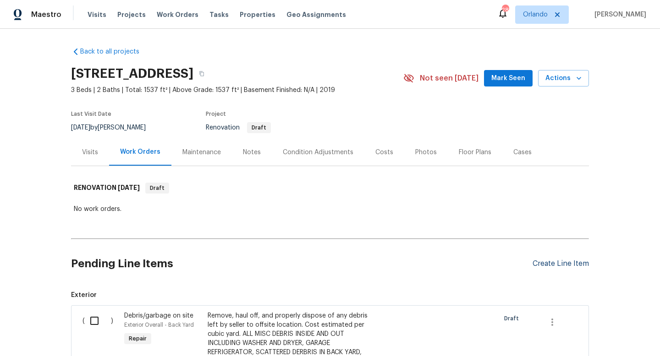
click at [571, 268] on div "Create Line Item" at bounding box center [560, 264] width 56 height 9
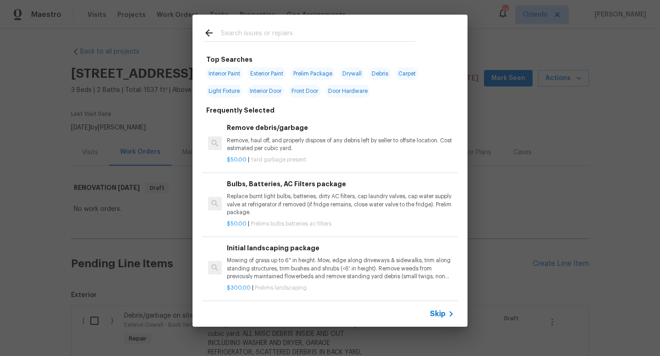
click at [323, 40] on input "text" at bounding box center [318, 34] width 194 height 14
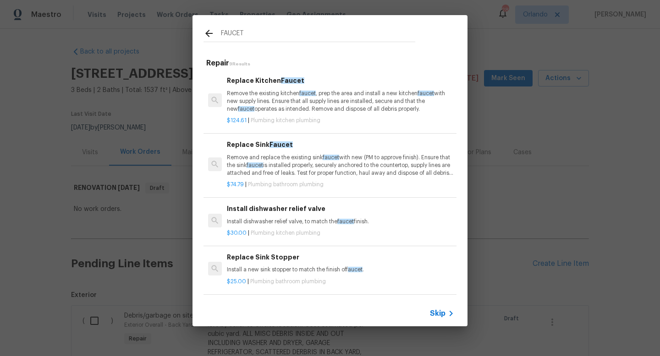
type input "FAUCET"
click at [300, 170] on p "Remove and replace the existing sink faucet with new (PM to approve finish). En…" at bounding box center [340, 165] width 227 height 23
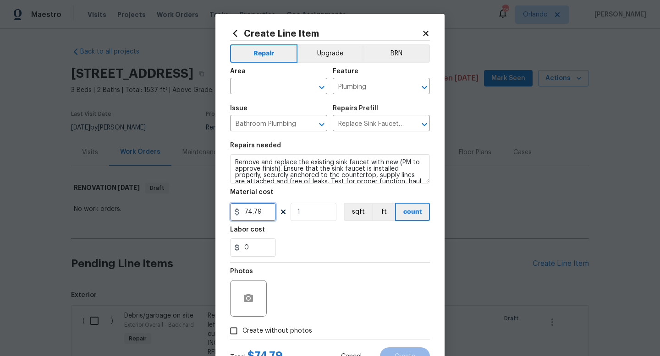
click at [260, 216] on input "74.79" at bounding box center [253, 212] width 46 height 18
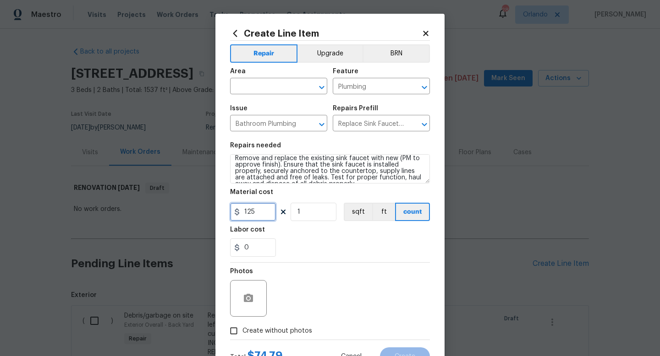
type input "125"
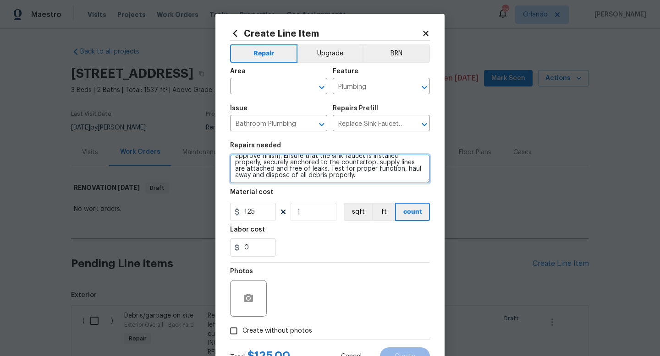
click at [351, 182] on textarea "Remove and replace the existing sink faucet with new (PM to approve finish). En…" at bounding box center [330, 168] width 200 height 29
type textarea "Remove and replace the existing sink faucet with new (PM to approve finish). En…"
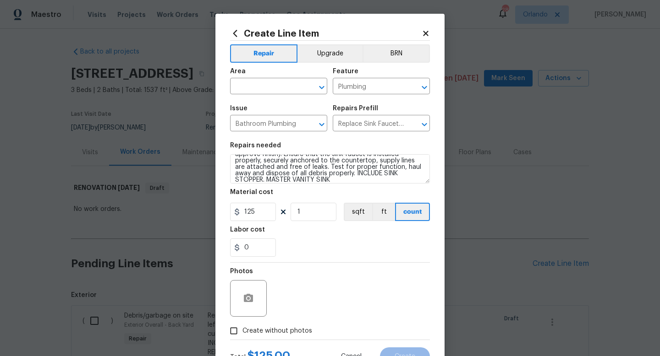
click at [362, 273] on div "Photos" at bounding box center [330, 293] width 200 height 60
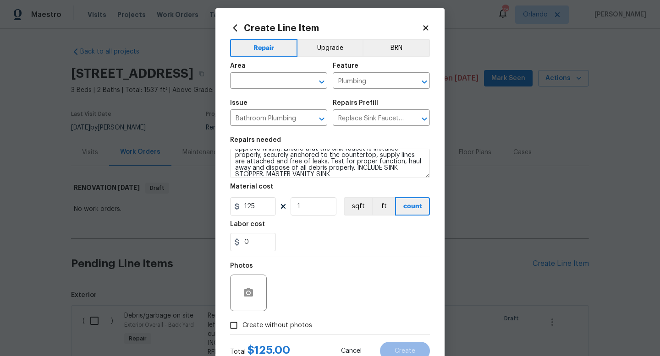
click at [295, 324] on span "Create without photos" at bounding box center [277, 326] width 70 height 10
click at [242, 324] on input "Create without photos" at bounding box center [233, 325] width 17 height 17
checkbox input "true"
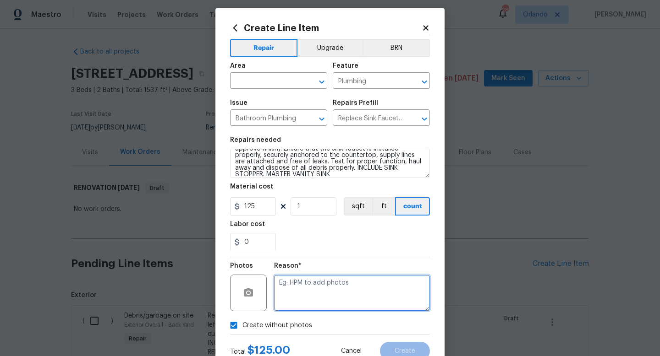
paste textarea "UPLOADED IN SCOUT"
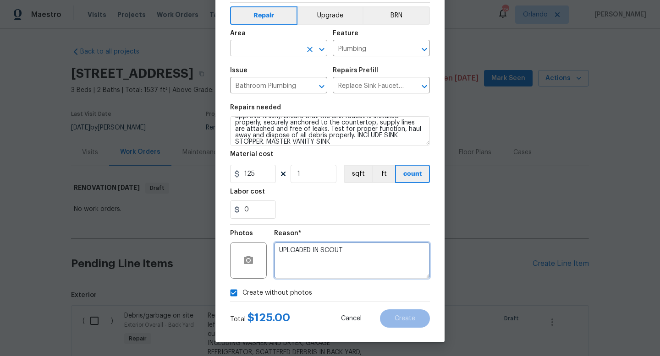
type textarea "UPLOADED IN SCOUT"
click at [287, 55] on input "text" at bounding box center [265, 49] width 71 height 14
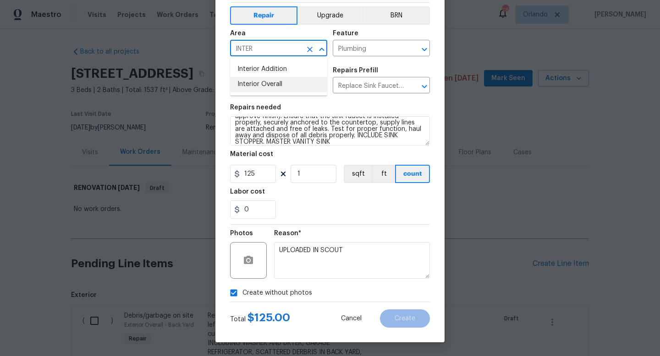
click at [282, 84] on li "Interior Overall" at bounding box center [278, 84] width 97 height 15
type input "Interior Overall"
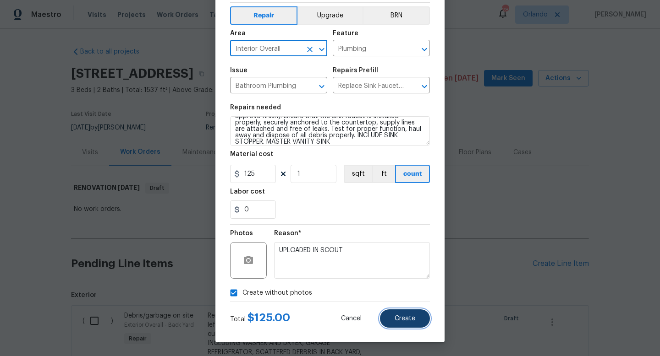
click at [402, 317] on span "Create" at bounding box center [404, 319] width 21 height 7
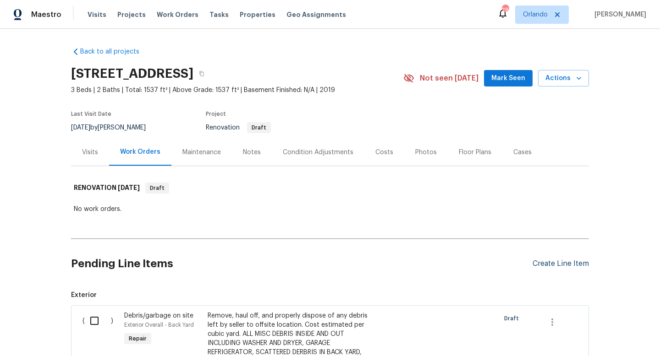
click at [557, 263] on div "Create Line Item" at bounding box center [560, 264] width 56 height 9
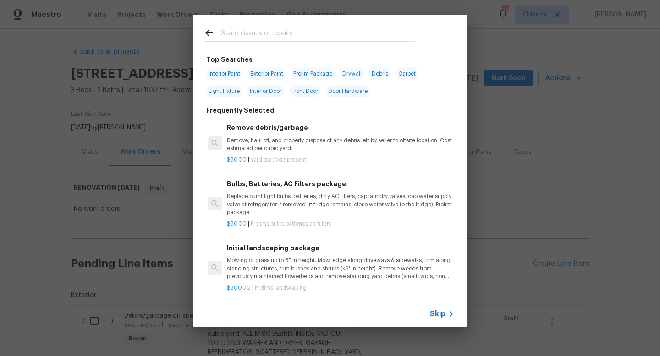
click at [361, 35] on input "text" at bounding box center [318, 34] width 194 height 14
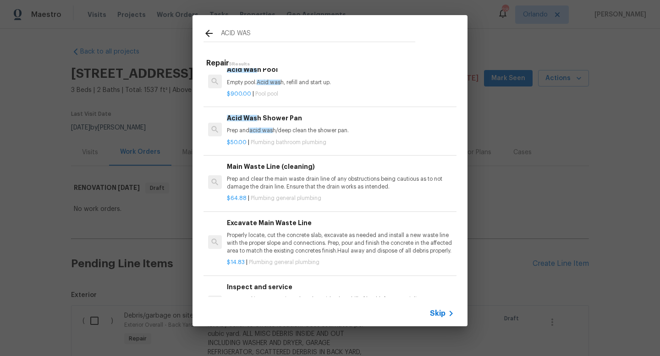
scroll to position [0, 0]
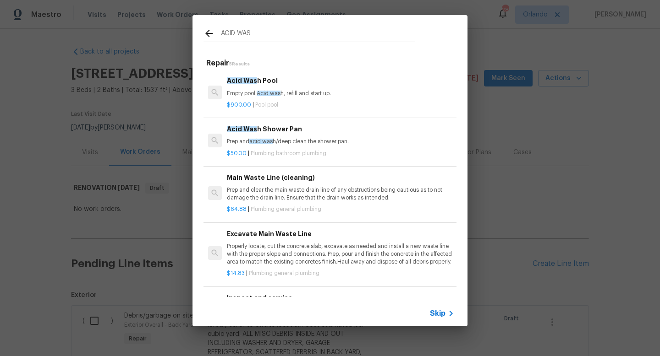
type input "ACID WAS"
click at [324, 143] on p "Prep and acid was h/deep clean the shower pan." at bounding box center [340, 142] width 227 height 8
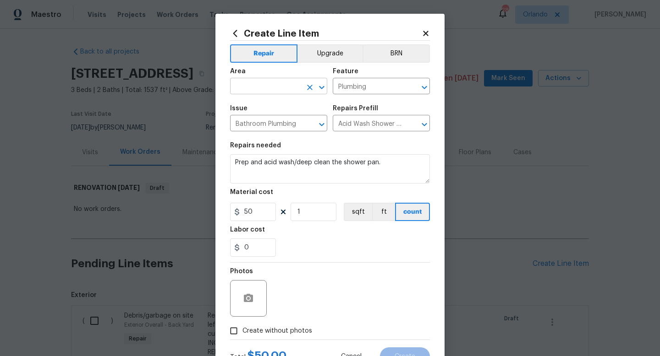
click at [283, 82] on input "text" at bounding box center [265, 87] width 71 height 14
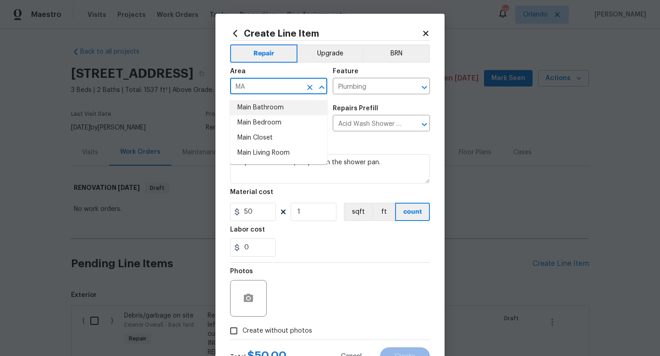
click at [282, 108] on li "Main Bathroom" at bounding box center [278, 107] width 97 height 15
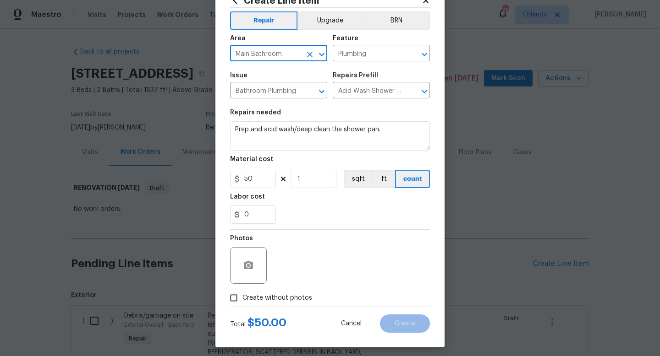
scroll to position [38, 0]
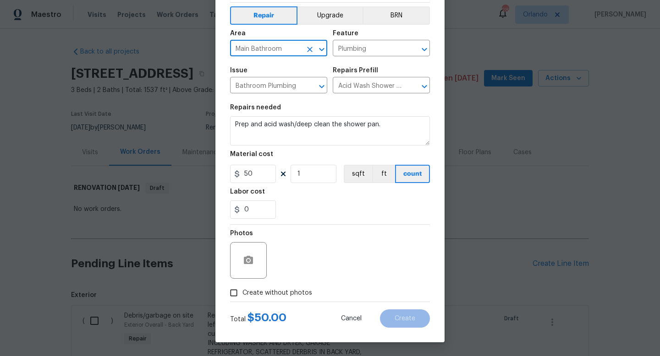
type input "Main Bathroom"
click at [278, 292] on span "Create without photos" at bounding box center [277, 294] width 70 height 10
click at [242, 292] on input "Create without photos" at bounding box center [233, 293] width 17 height 17
checkbox input "true"
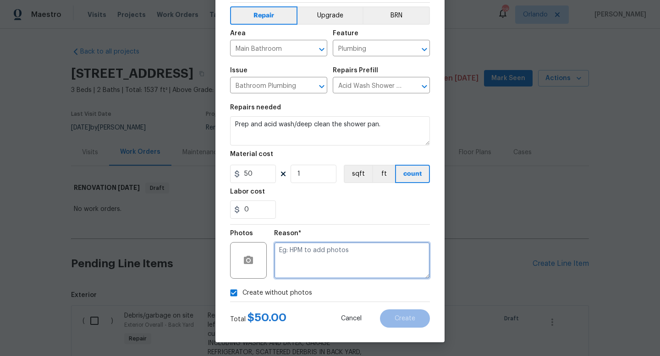
paste textarea "UPLOADED IN SCOUT"
type textarea "UPLOADED IN SCOUT"
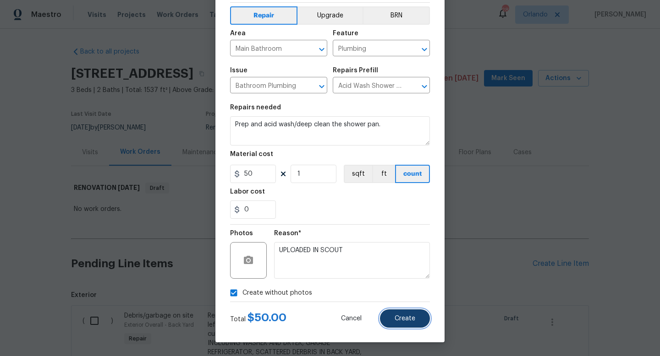
click at [405, 315] on button "Create" at bounding box center [405, 319] width 50 height 18
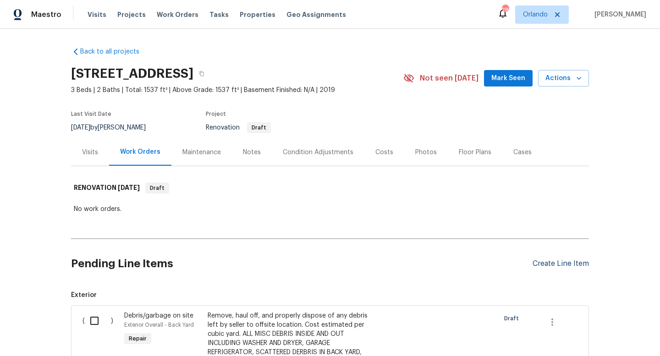
click at [572, 266] on div "Create Line Item" at bounding box center [560, 264] width 56 height 9
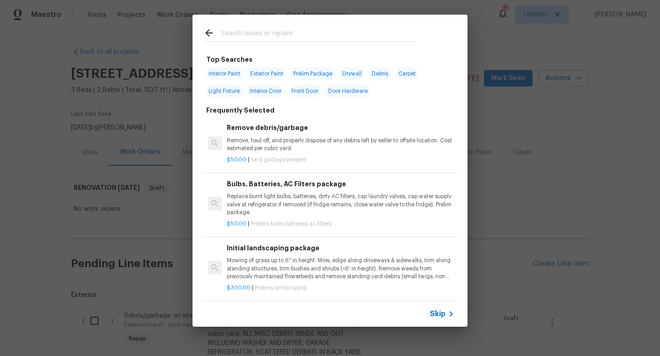
click at [339, 38] on input "text" at bounding box center [318, 34] width 194 height 14
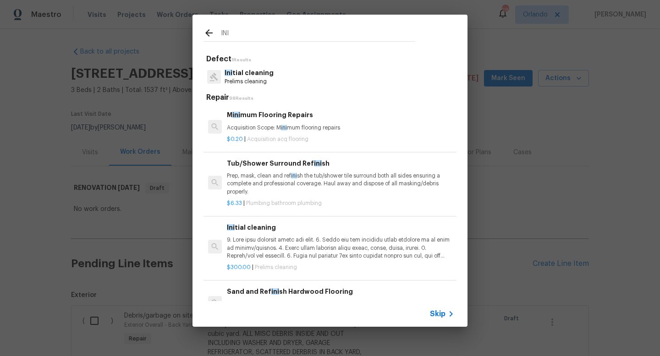
type input "INI"
click at [272, 77] on div "Ini tial cleaning Prelims cleaning" at bounding box center [329, 77] width 253 height 25
click at [282, 246] on p at bounding box center [340, 247] width 227 height 23
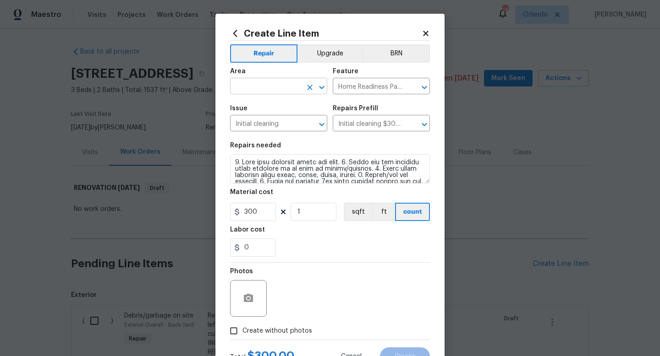
click at [287, 84] on input "text" at bounding box center [265, 87] width 71 height 14
click at [279, 120] on li "Interior Overall" at bounding box center [278, 122] width 97 height 15
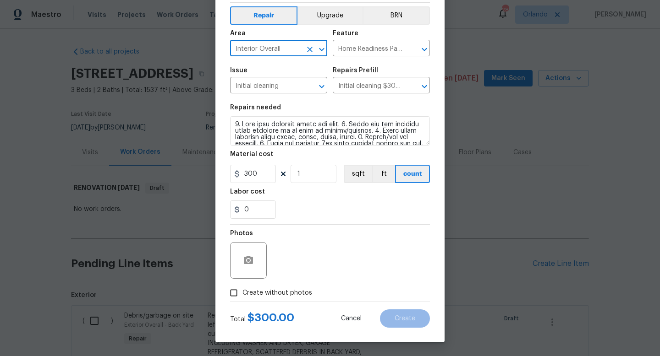
type input "Interior Overall"
click at [289, 290] on span "Create without photos" at bounding box center [277, 294] width 70 height 10
click at [242, 290] on input "Create without photos" at bounding box center [233, 293] width 17 height 17
checkbox input "true"
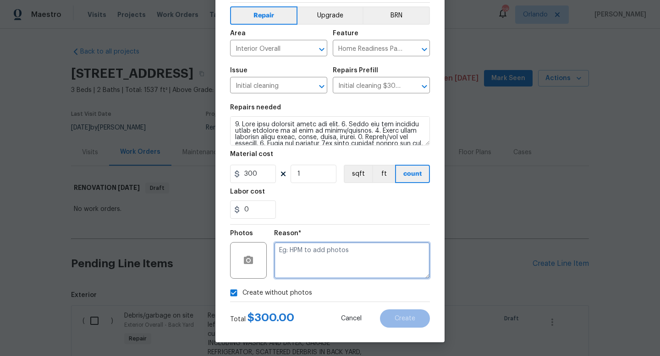
paste textarea "UPLOADED IN SCOUT"
type textarea "UPLOADED IN SCOUT"
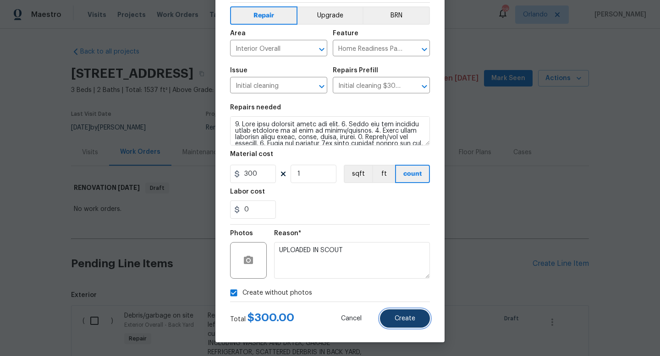
click at [401, 326] on button "Create" at bounding box center [405, 319] width 50 height 18
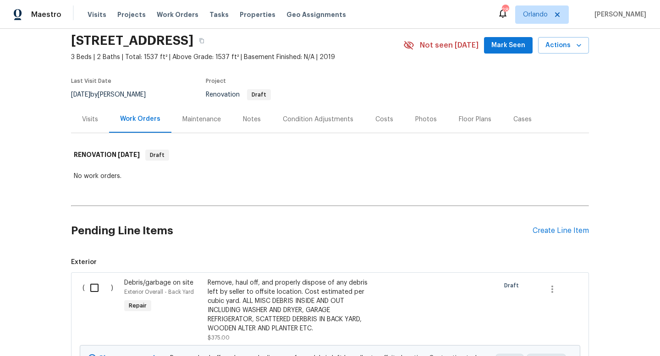
scroll to position [50, 0]
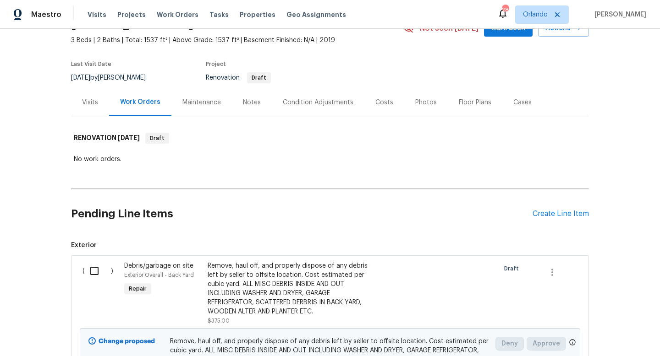
click at [98, 269] on input "checkbox" at bounding box center [98, 271] width 26 height 19
checkbox input "true"
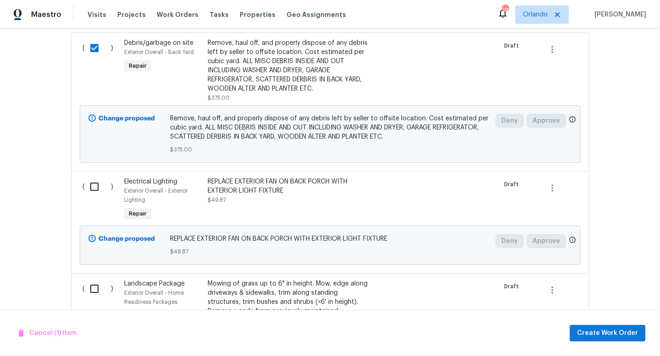
scroll to position [277, 0]
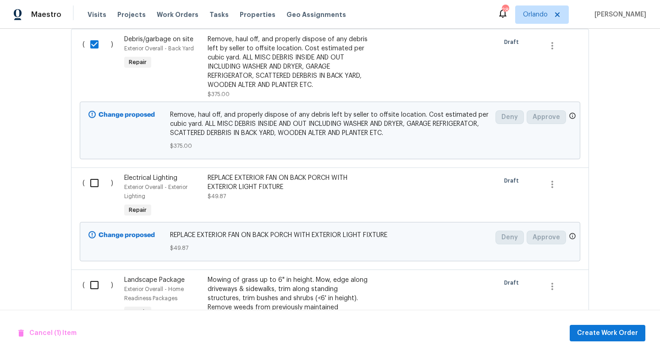
click at [98, 180] on input "checkbox" at bounding box center [98, 183] width 26 height 19
checkbox input "true"
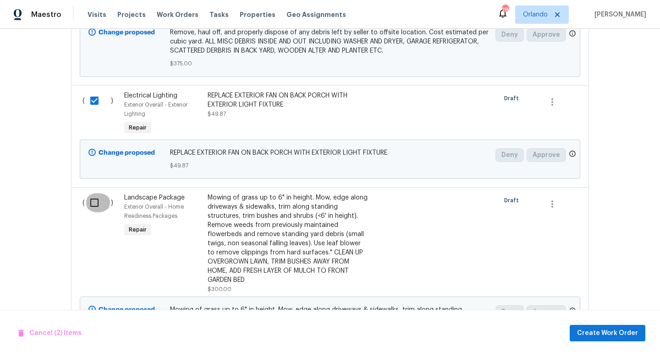
click at [88, 194] on input "checkbox" at bounding box center [98, 202] width 26 height 19
checkbox input "true"
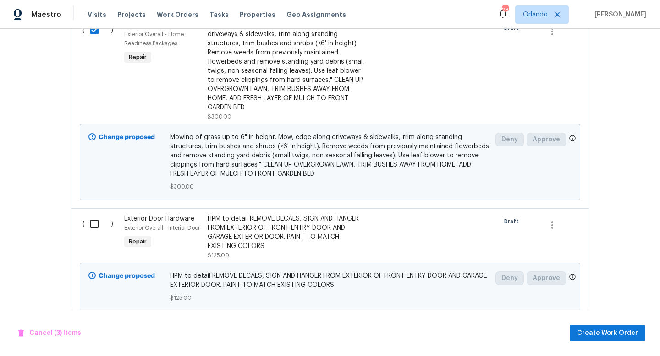
scroll to position [534, 0]
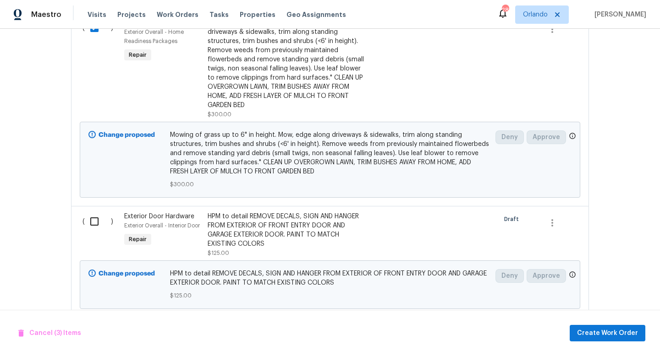
click at [92, 226] on input "checkbox" at bounding box center [98, 221] width 26 height 19
checkbox input "true"
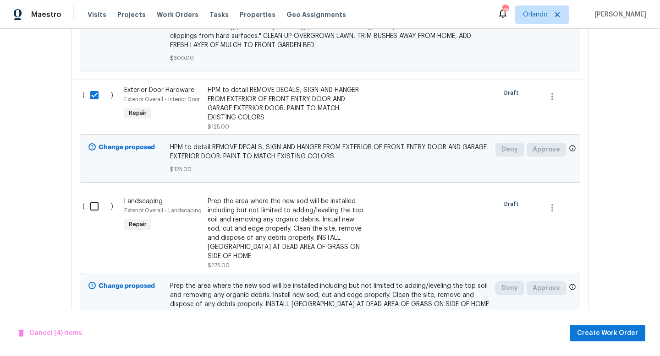
scroll to position [662, 0]
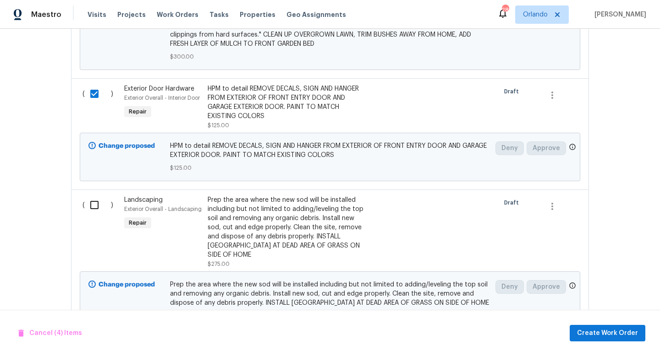
click at [92, 204] on input "checkbox" at bounding box center [98, 205] width 26 height 19
checkbox input "true"
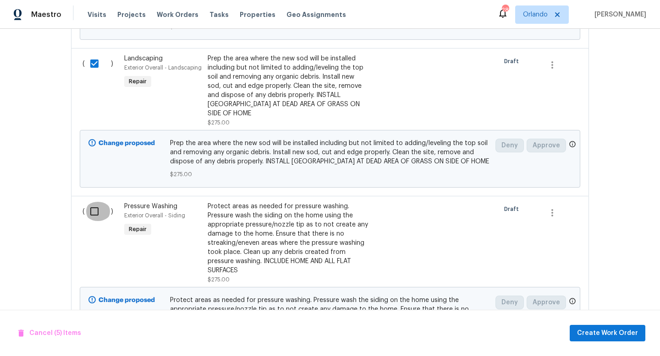
click at [96, 220] on input "checkbox" at bounding box center [98, 211] width 26 height 19
checkbox input "true"
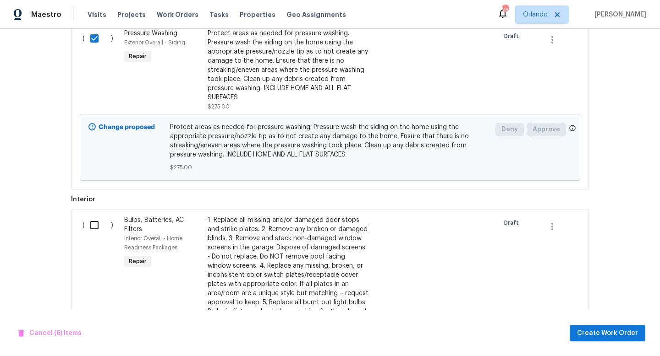
scroll to position [979, 0]
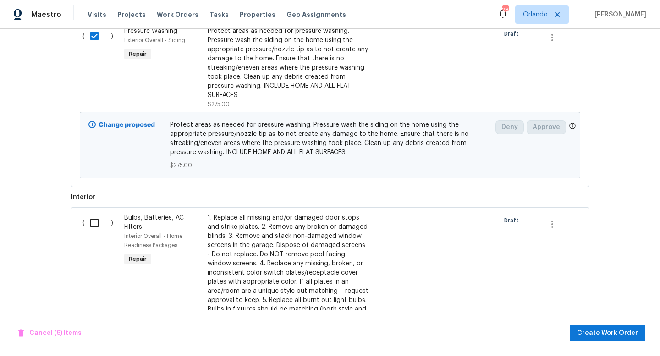
click at [90, 228] on input "checkbox" at bounding box center [98, 222] width 26 height 19
checkbox input "true"
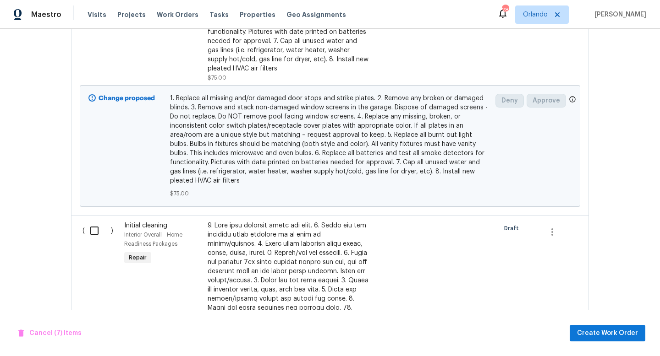
scroll to position [1297, 0]
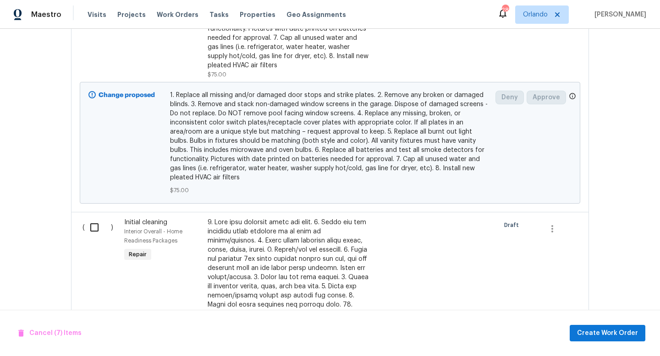
click at [90, 228] on input "checkbox" at bounding box center [98, 227] width 26 height 19
checkbox input "false"
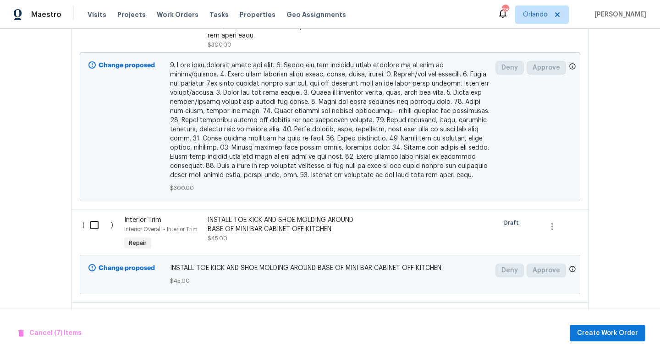
click at [92, 224] on input "checkbox" at bounding box center [98, 225] width 26 height 19
checkbox input "true"
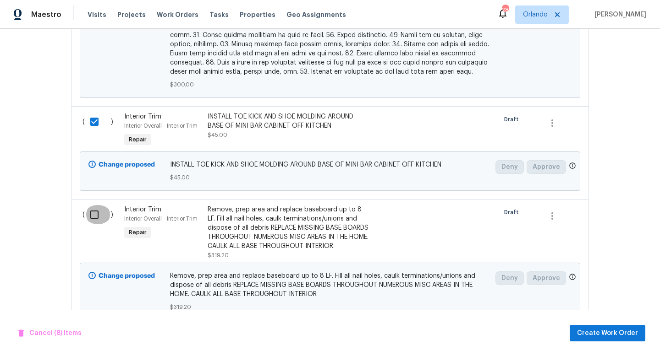
click at [91, 211] on input "checkbox" at bounding box center [98, 214] width 26 height 19
checkbox input "true"
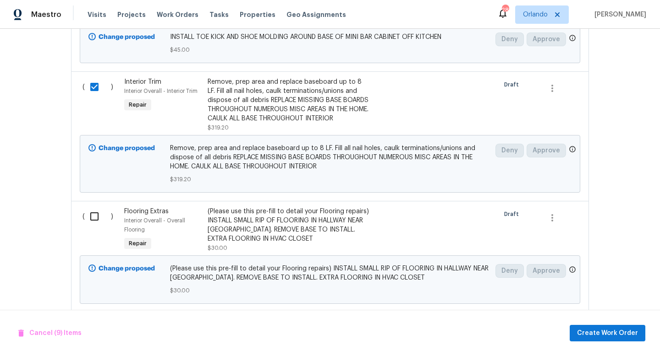
scroll to position [1954, 0]
click at [93, 214] on input "checkbox" at bounding box center [98, 215] width 26 height 19
checkbox input "true"
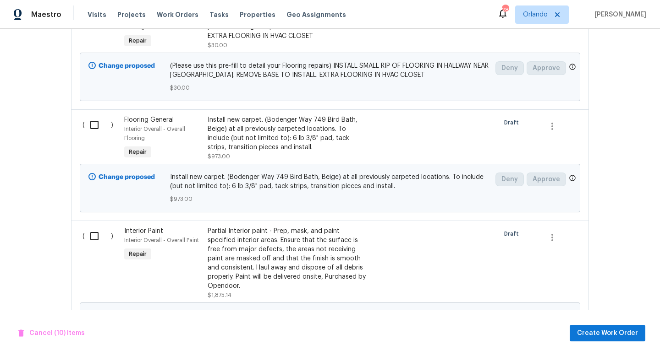
scroll to position [2164, 0]
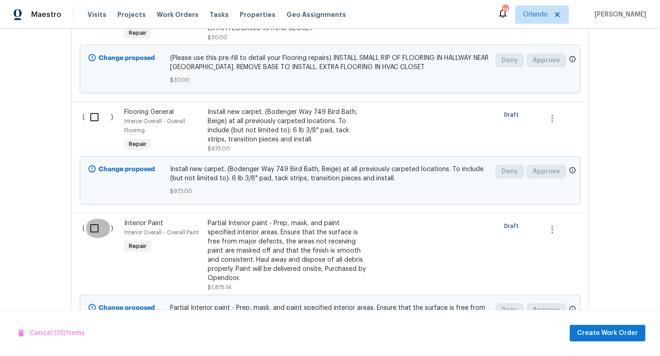
click at [88, 232] on input "checkbox" at bounding box center [98, 228] width 26 height 19
checkbox input "true"
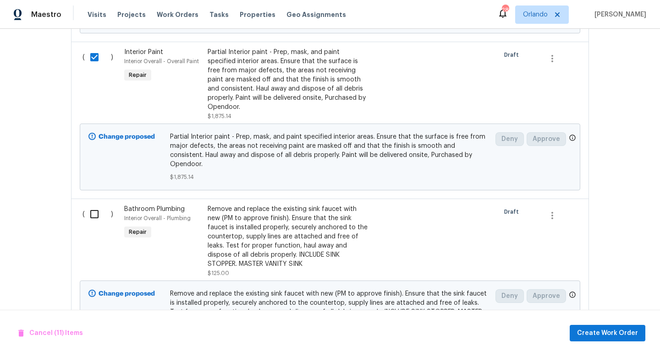
click at [94, 213] on input "checkbox" at bounding box center [98, 214] width 26 height 19
checkbox input "true"
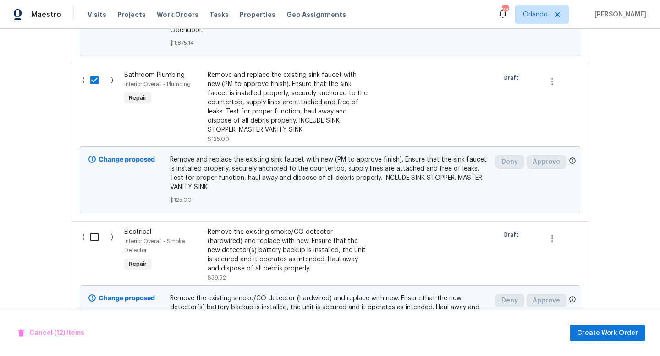
click at [95, 230] on input "checkbox" at bounding box center [98, 237] width 26 height 19
checkbox input "true"
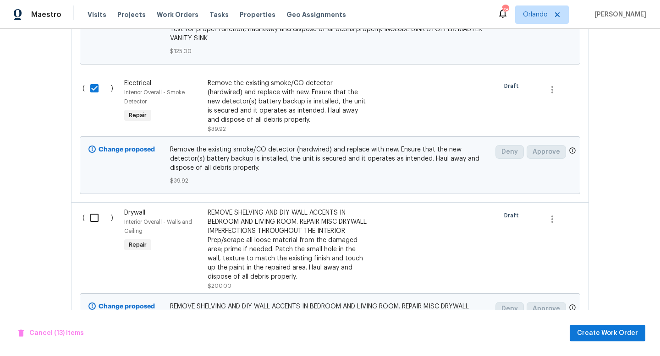
click at [93, 210] on input "checkbox" at bounding box center [98, 217] width 26 height 19
checkbox input "true"
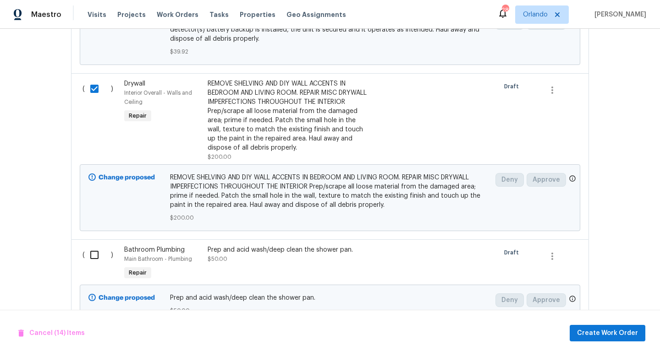
scroll to position [2782, 0]
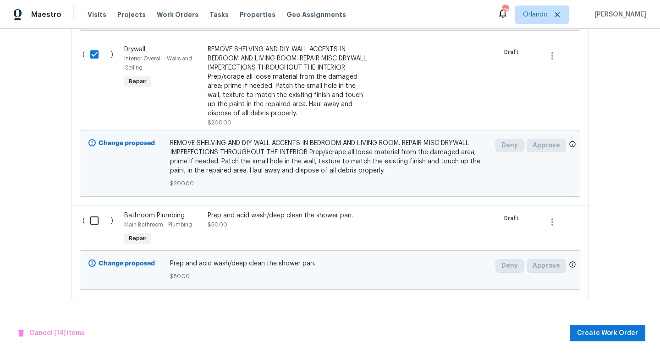
click at [93, 211] on input "checkbox" at bounding box center [98, 220] width 26 height 19
checkbox input "true"
click at [587, 333] on span "Create Work Order" at bounding box center [607, 333] width 61 height 11
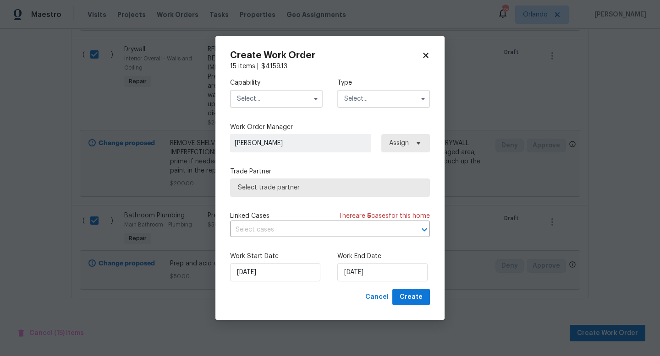
click at [306, 100] on input "text" at bounding box center [276, 99] width 93 height 18
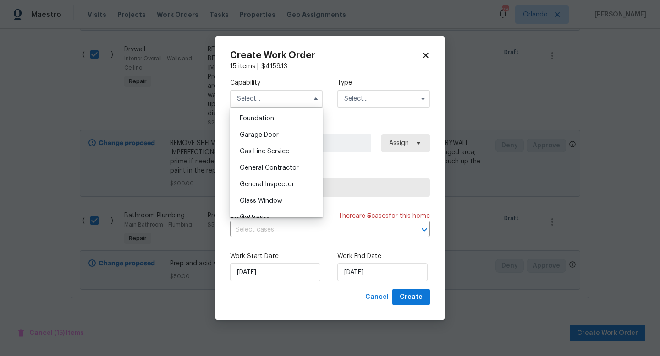
scroll to position [395, 0]
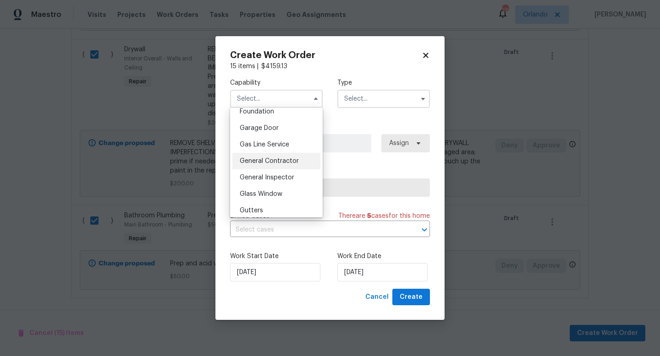
click at [277, 163] on span "General Contractor" at bounding box center [269, 161] width 59 height 6
type input "General Contractor"
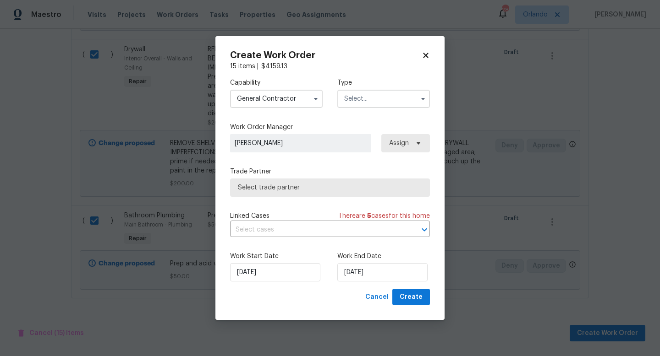
click at [387, 101] on input "text" at bounding box center [383, 99] width 93 height 18
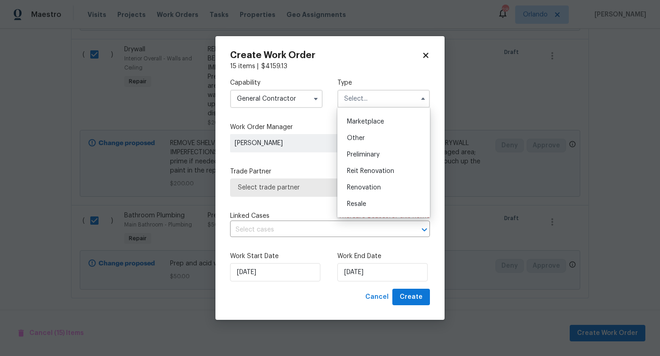
scroll to position [169, 0]
click at [369, 181] on span "Renovation" at bounding box center [364, 180] width 34 height 6
type input "Renovation"
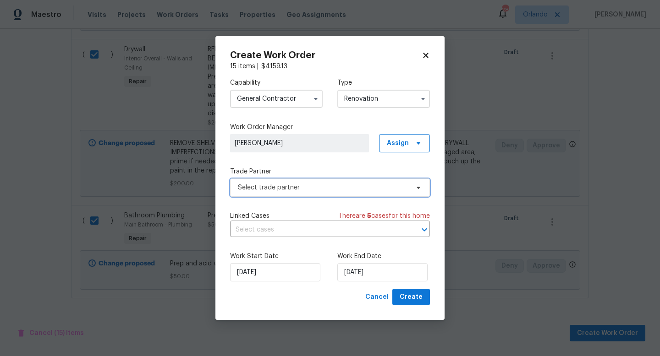
click at [327, 183] on span "Select trade partner" at bounding box center [323, 187] width 171 height 9
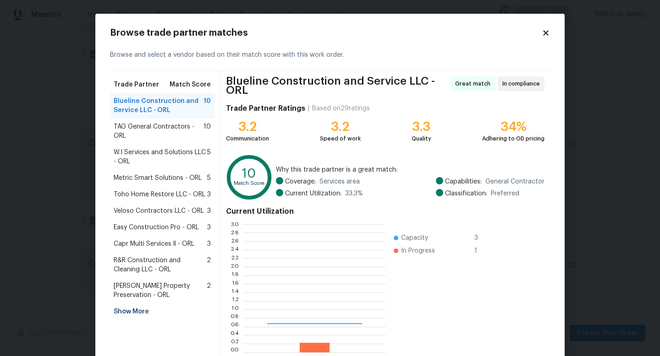
scroll to position [128, 142]
click at [142, 314] on div "Show More" at bounding box center [162, 312] width 104 height 16
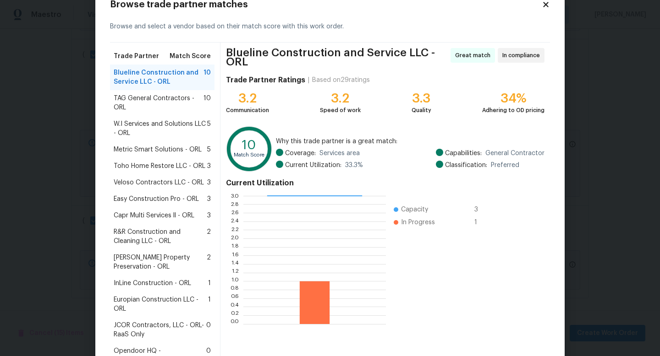
scroll to position [32, 0]
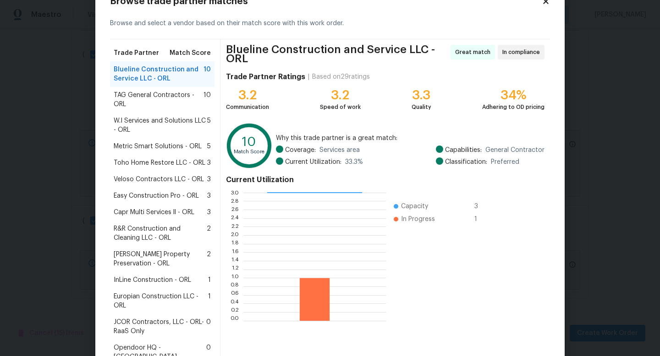
click at [162, 276] on span "InLine Construction - ORL" at bounding box center [152, 280] width 77 height 9
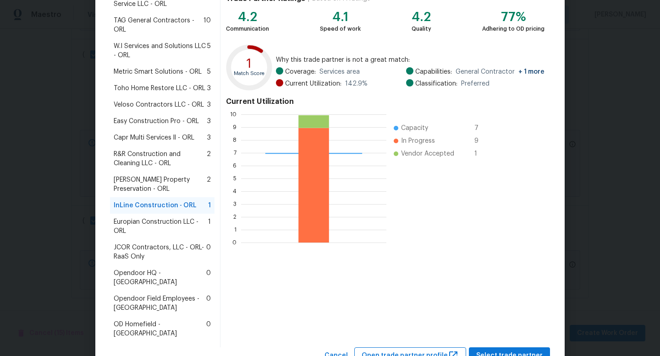
scroll to position [124, 0]
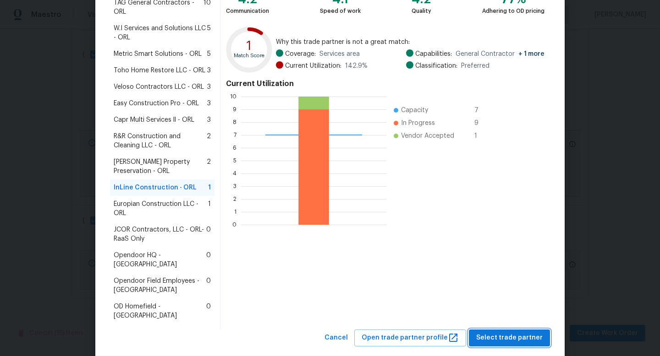
click at [495, 333] on span "Select trade partner" at bounding box center [509, 338] width 66 height 11
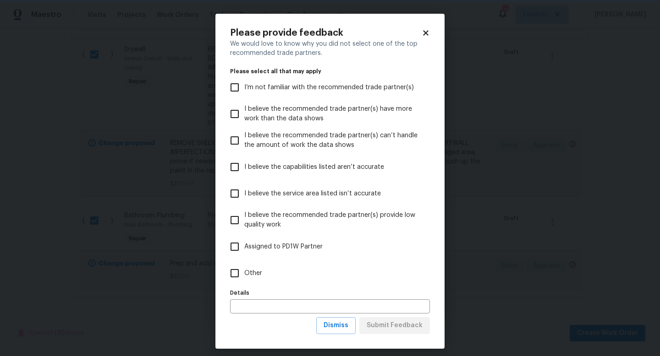
scroll to position [0, 0]
click at [260, 274] on span "Other" at bounding box center [253, 274] width 18 height 10
click at [244, 274] on input "Other" at bounding box center [234, 273] width 19 height 19
checkbox input "true"
click at [395, 324] on span "Submit Feedback" at bounding box center [395, 325] width 56 height 11
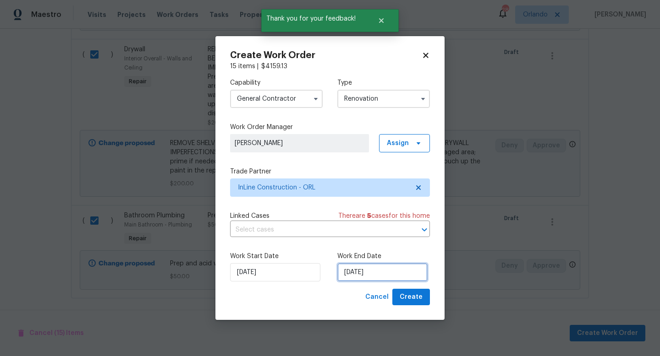
click at [373, 280] on input "9/9/2025" at bounding box center [382, 272] width 90 height 18
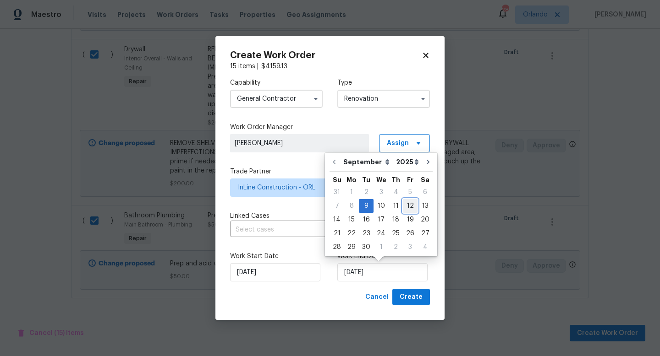
click at [410, 204] on div "12" at bounding box center [410, 206] width 15 height 13
type input "9/12/2025"
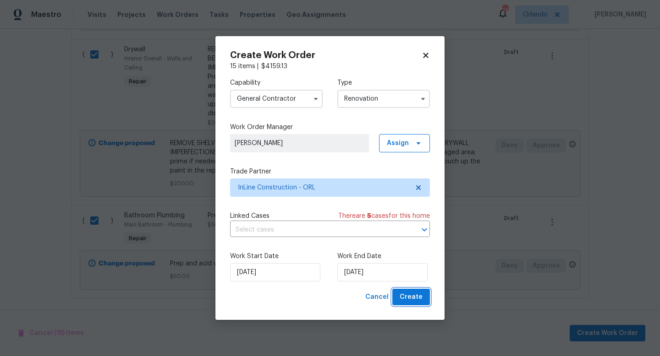
click at [408, 301] on span "Create" at bounding box center [410, 297] width 23 height 11
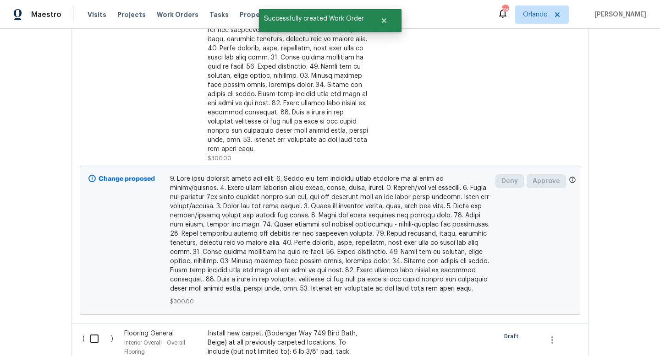
scroll to position [562, 0]
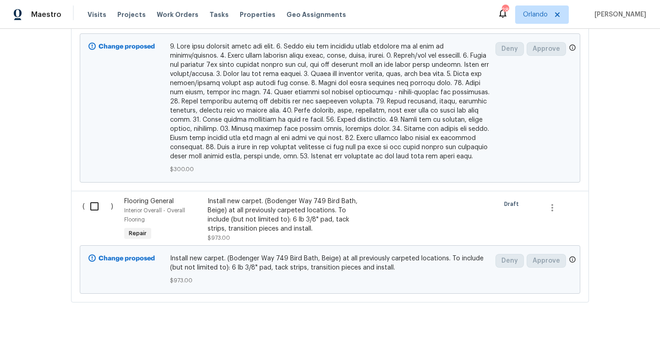
click at [92, 197] on input "checkbox" at bounding box center [98, 206] width 26 height 19
checkbox input "true"
click at [599, 332] on span "Create Work Order" at bounding box center [607, 333] width 61 height 11
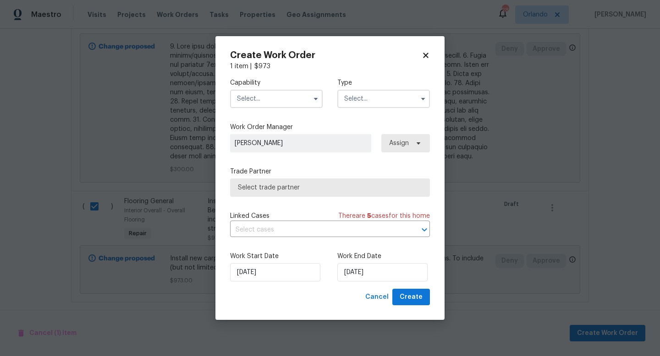
click at [299, 102] on input "text" at bounding box center [276, 99] width 93 height 18
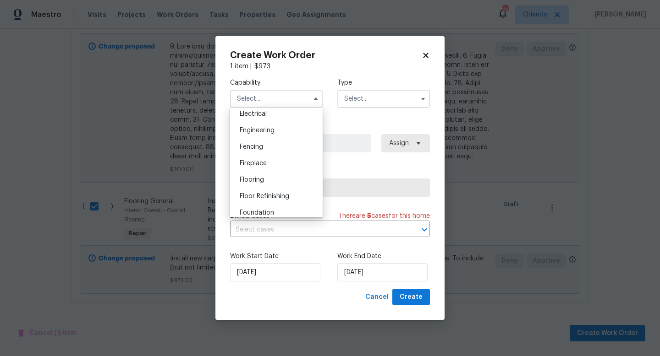
scroll to position [295, 0]
click at [270, 188] on div "Floor Refinishing" at bounding box center [276, 195] width 88 height 16
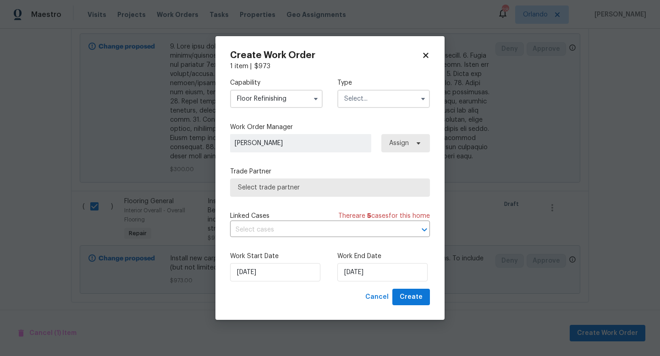
click at [304, 100] on input "Floor Refinishing" at bounding box center [276, 99] width 93 height 18
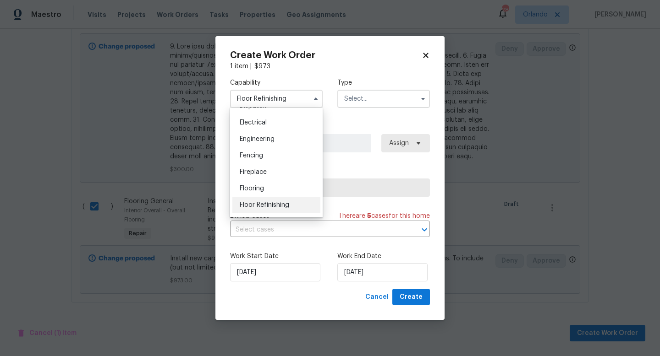
scroll to position [286, 0]
click at [289, 185] on div "Flooring" at bounding box center [276, 188] width 88 height 16
type input "Flooring"
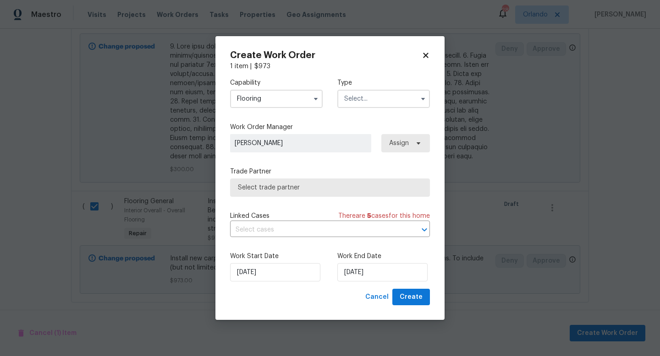
click at [366, 108] on div "Capability Flooring Type" at bounding box center [330, 93] width 200 height 44
click at [371, 103] on input "text" at bounding box center [383, 99] width 93 height 18
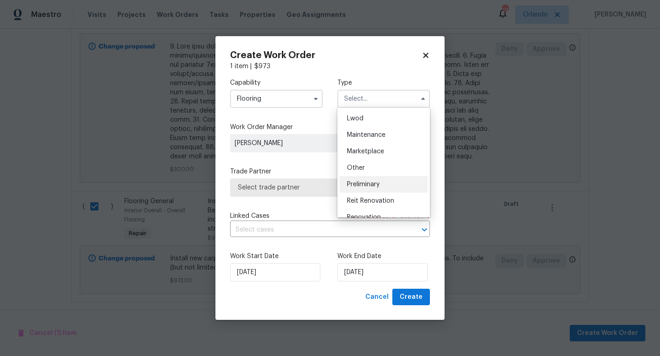
scroll to position [132, 0]
click at [368, 211] on div "Renovation" at bounding box center [383, 216] width 88 height 16
type input "Renovation"
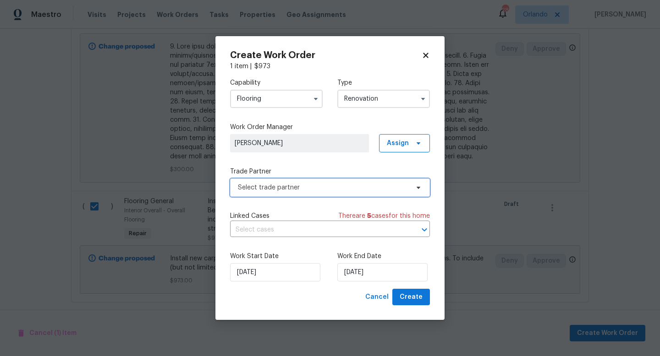
click at [314, 192] on span "Select trade partner" at bounding box center [323, 187] width 171 height 9
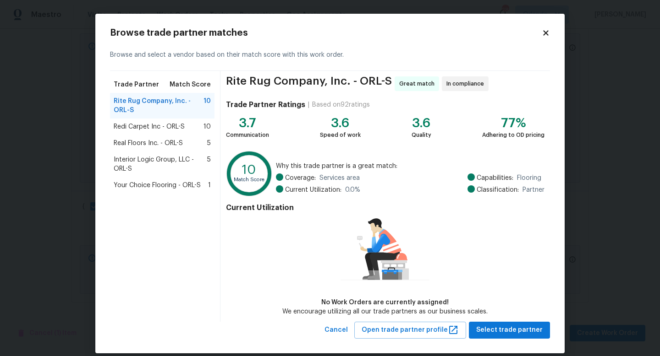
click at [164, 182] on span "Your Choice Flooring - ORL-S" at bounding box center [157, 185] width 87 height 9
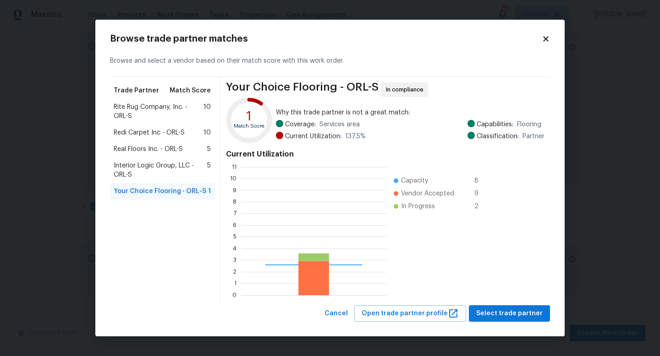
scroll to position [128, 145]
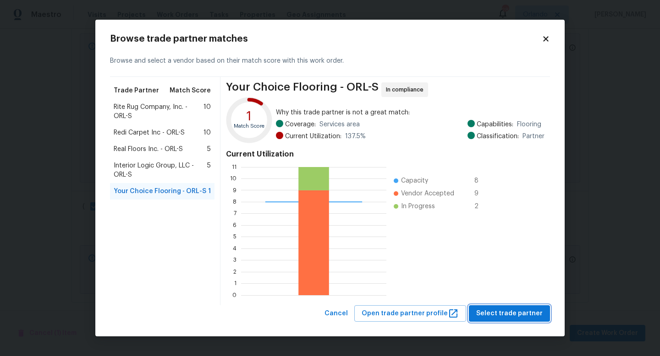
click at [516, 313] on span "Select trade partner" at bounding box center [509, 313] width 66 height 11
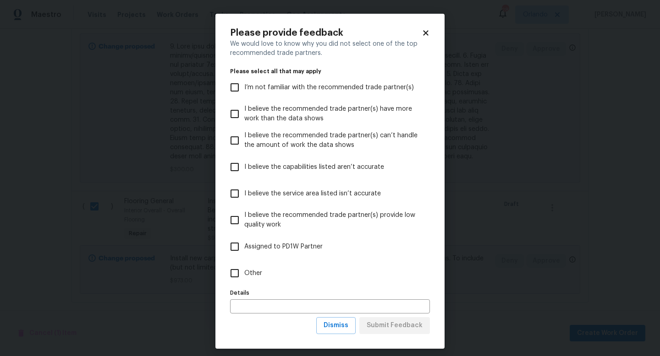
click at [250, 271] on span "Other" at bounding box center [253, 274] width 18 height 10
click at [244, 271] on input "Other" at bounding box center [234, 273] width 19 height 19
checkbox input "true"
click at [384, 324] on span "Submit Feedback" at bounding box center [395, 325] width 56 height 11
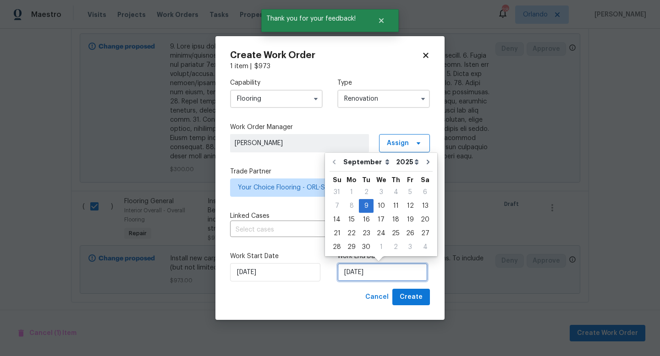
click at [362, 279] on input "9/9/2025" at bounding box center [382, 272] width 90 height 18
click at [370, 220] on div "16" at bounding box center [366, 219] width 15 height 13
type input "9/16/2025"
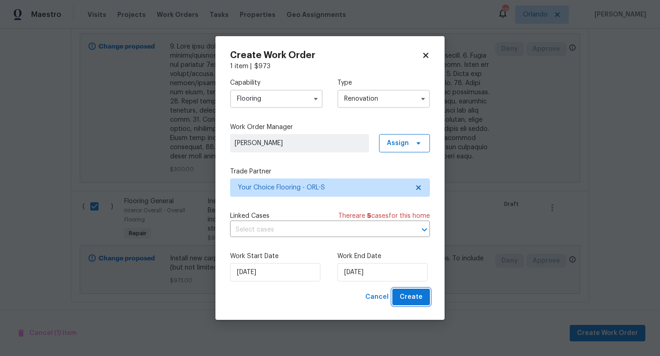
click at [406, 299] on span "Create" at bounding box center [410, 297] width 23 height 11
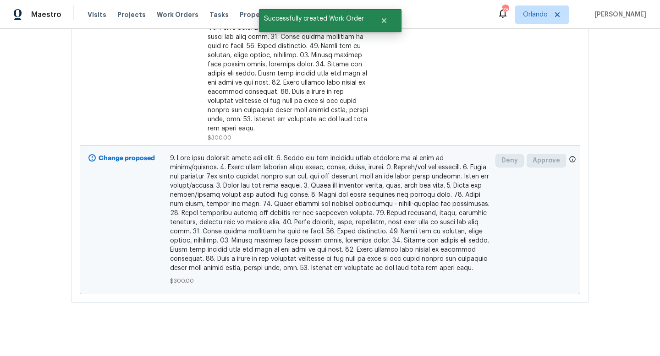
scroll to position [304, 0]
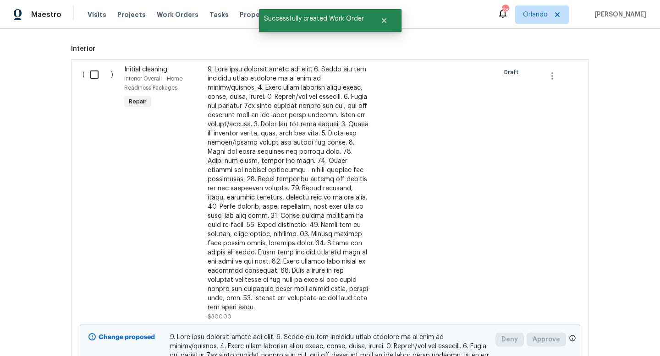
click at [92, 70] on input "checkbox" at bounding box center [98, 74] width 26 height 19
checkbox input "true"
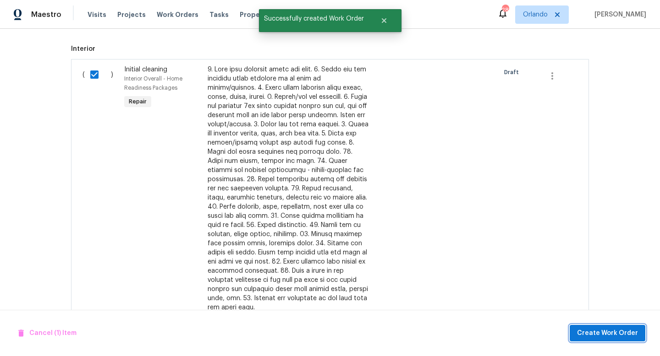
click at [602, 339] on span "Create Work Order" at bounding box center [607, 333] width 61 height 11
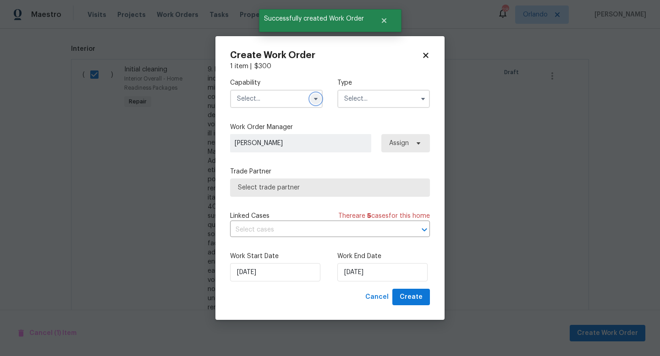
click at [313, 98] on icon "button" at bounding box center [315, 98] width 7 height 7
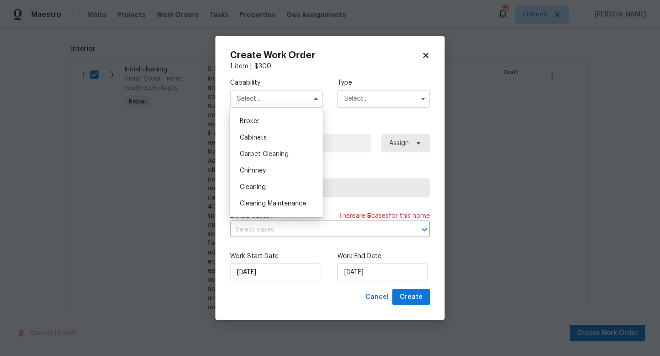
scroll to position [79, 0]
click at [292, 170] on div "Cleaning" at bounding box center [276, 171] width 88 height 16
type input "Cleaning"
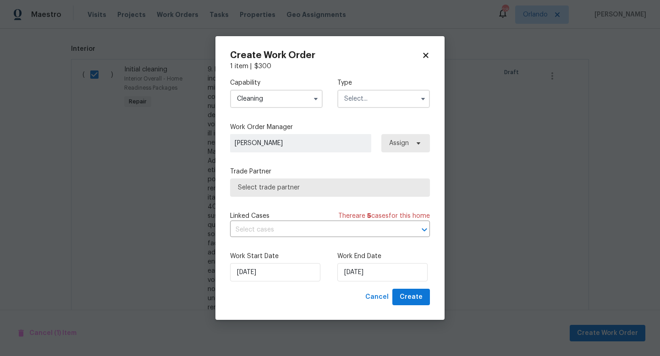
click at [362, 104] on input "text" at bounding box center [383, 99] width 93 height 18
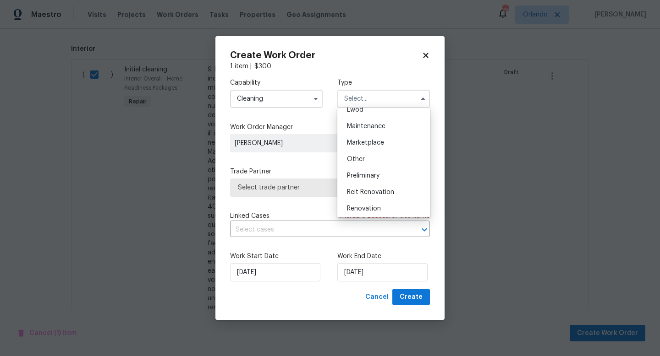
scroll to position [145, 0]
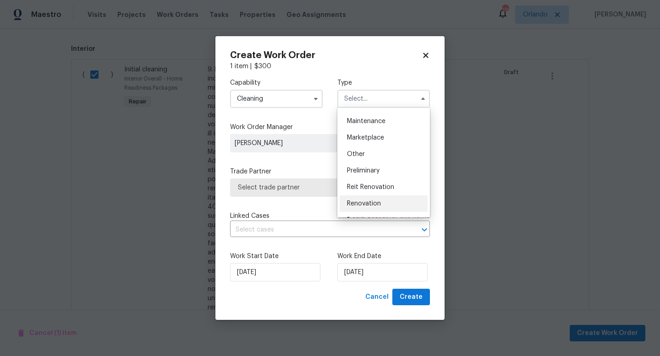
click at [370, 201] on span "Renovation" at bounding box center [364, 204] width 34 height 6
type input "Renovation"
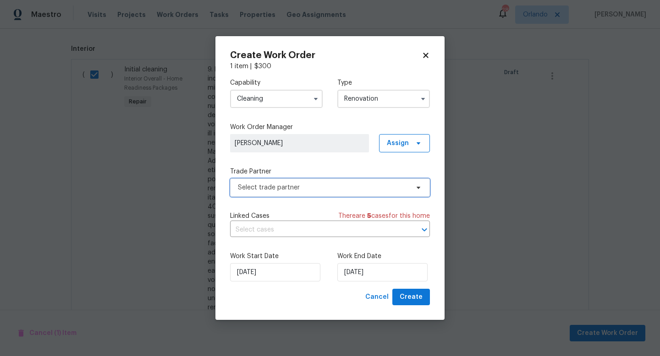
click at [377, 187] on span "Select trade partner" at bounding box center [323, 187] width 171 height 9
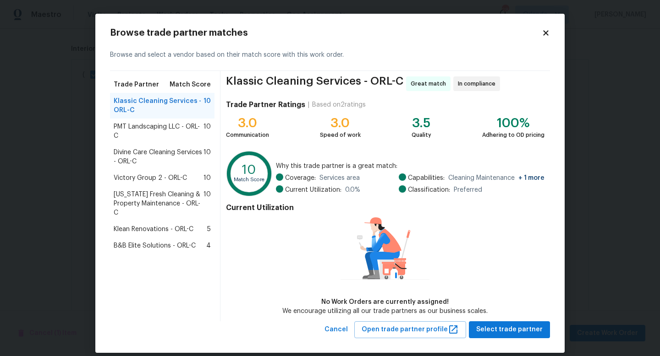
click at [166, 196] on span "Florida Fresh Cleaning & Property Maintenance - ORL-C" at bounding box center [159, 203] width 90 height 27
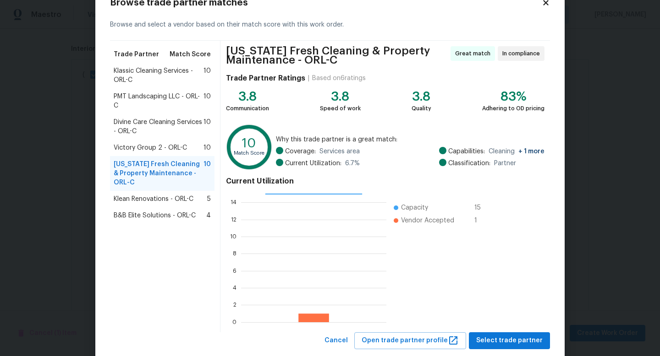
scroll to position [37, 0]
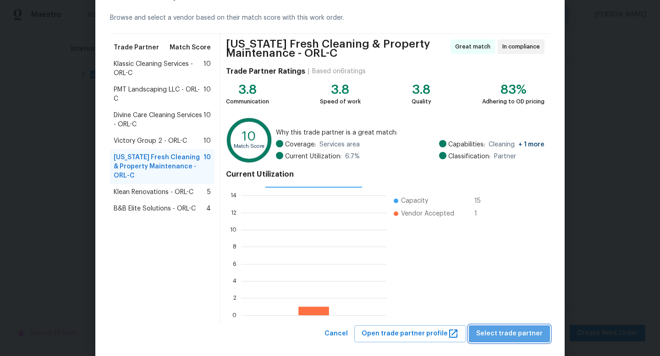
click at [516, 336] on span "Select trade partner" at bounding box center [509, 333] width 66 height 11
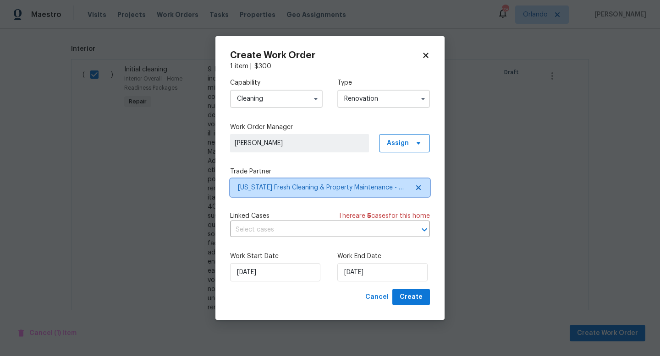
scroll to position [0, 0]
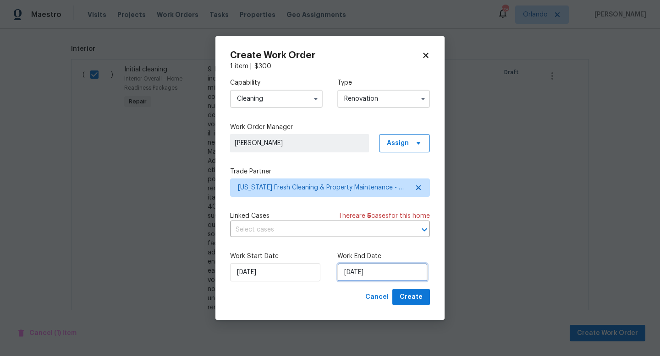
click at [363, 265] on input "9/9/2025" at bounding box center [382, 272] width 90 height 18
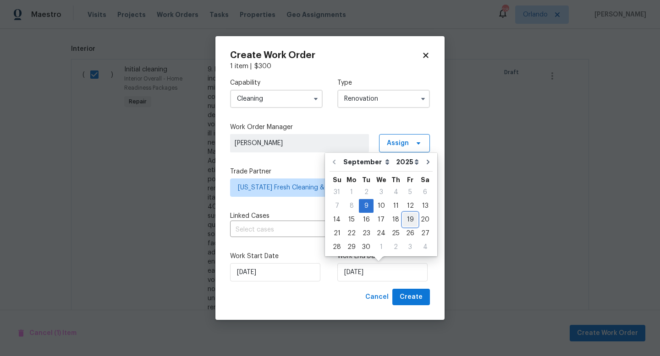
click at [403, 222] on div "19" at bounding box center [410, 219] width 15 height 13
type input "9/19/2025"
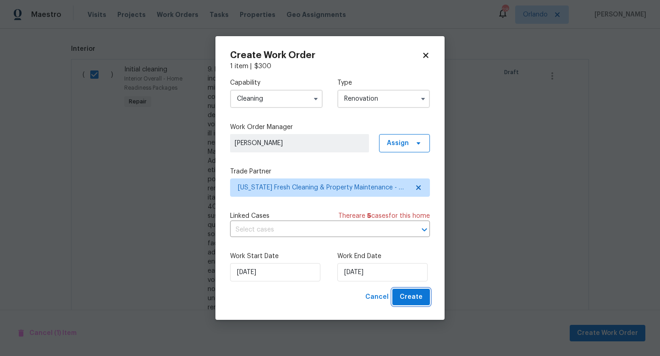
click at [405, 292] on span "Create" at bounding box center [410, 297] width 23 height 11
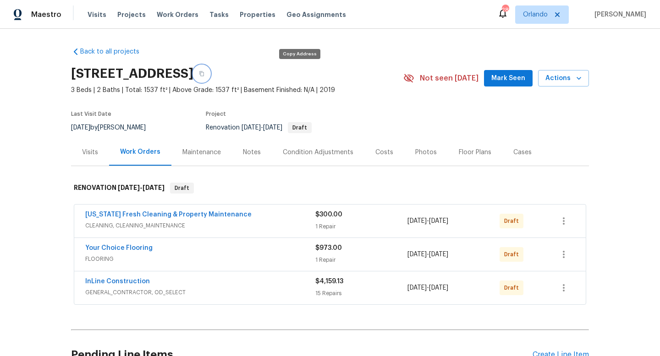
click at [204, 71] on icon "button" at bounding box center [201, 73] width 5 height 5
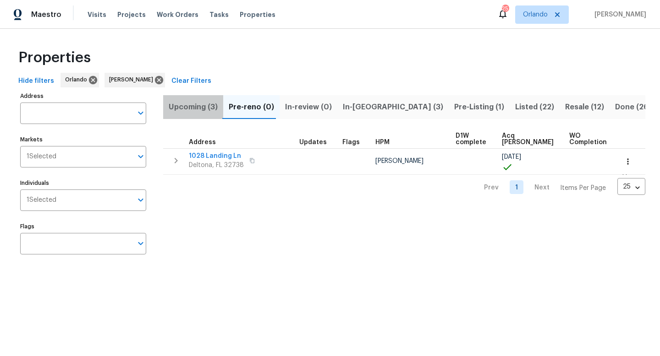
click at [197, 101] on span "Upcoming (3)" at bounding box center [193, 107] width 49 height 13
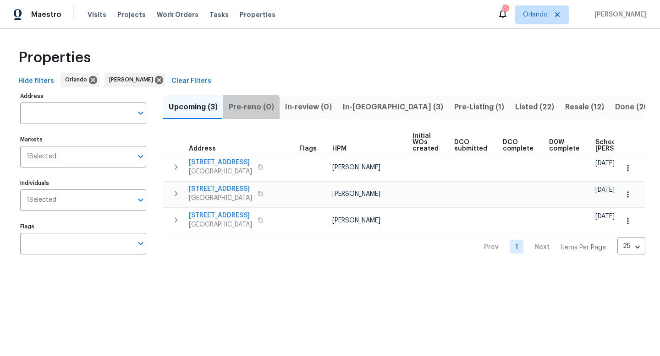
click at [249, 114] on button "Pre-reno (0)" at bounding box center [251, 107] width 56 height 24
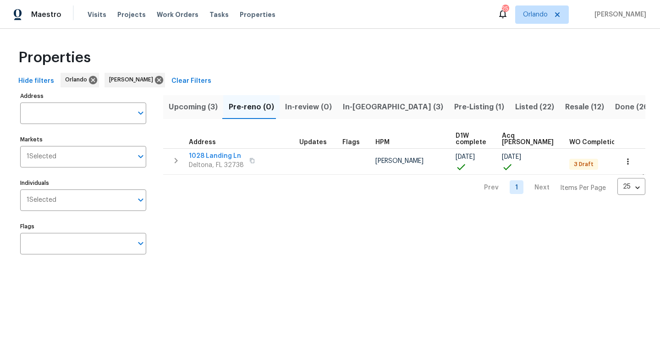
click at [290, 113] on span "In-review (0)" at bounding box center [308, 107] width 47 height 13
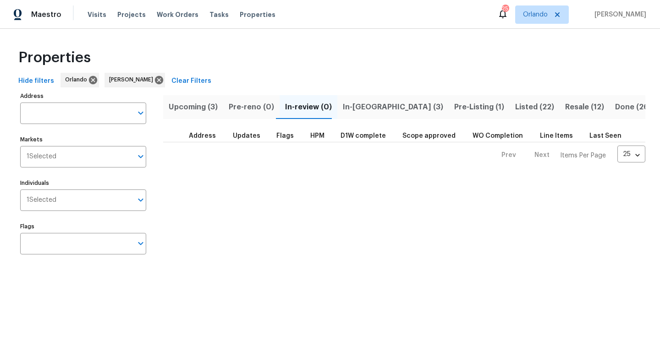
click at [344, 108] on span "In-reno (3)" at bounding box center [393, 107] width 100 height 13
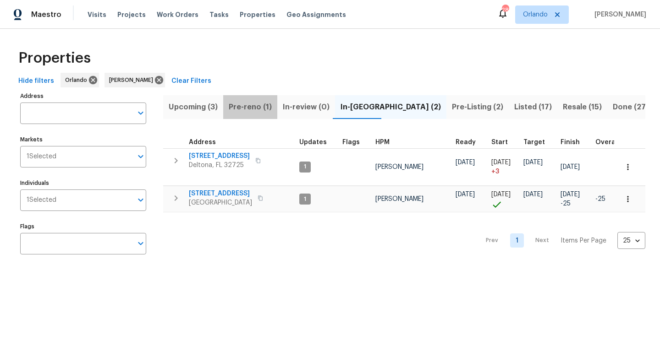
click at [257, 112] on span "Pre-reno (1)" at bounding box center [250, 107] width 43 height 13
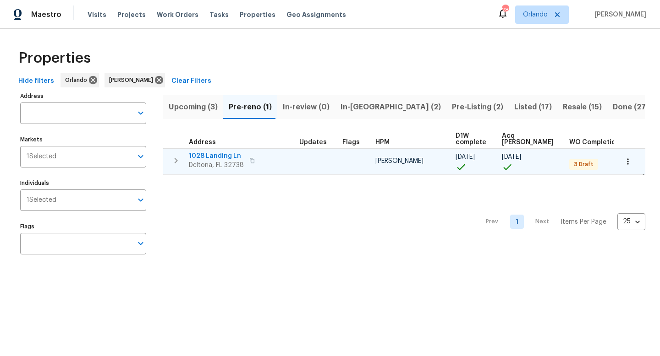
click at [227, 153] on span "1028 Landing Ln" at bounding box center [216, 156] width 55 height 9
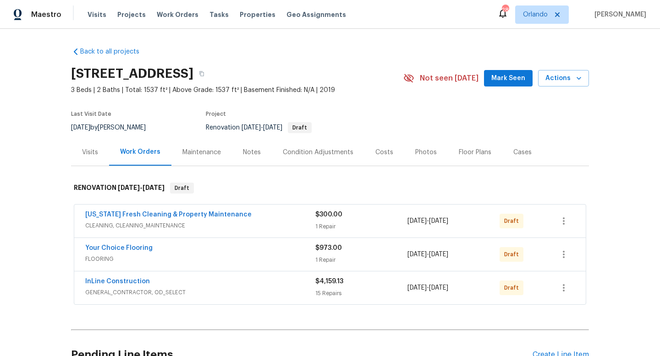
click at [427, 222] on span "9/9/2025" at bounding box center [416, 221] width 19 height 6
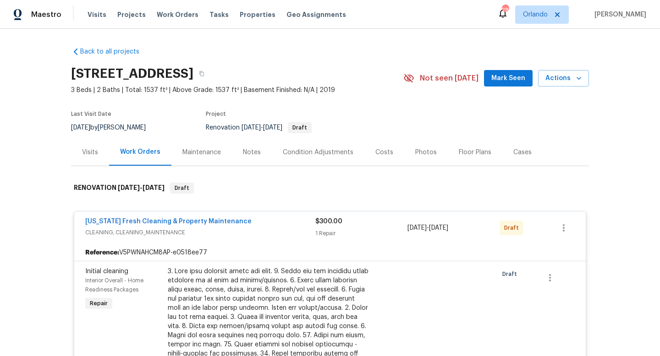
click at [429, 212] on div "Florida Fresh Cleaning & Property Maintenance CLEANING, CLEANING_MAINTENANCE $3…" at bounding box center [329, 228] width 511 height 33
click at [565, 224] on icon "button" at bounding box center [563, 228] width 11 height 11
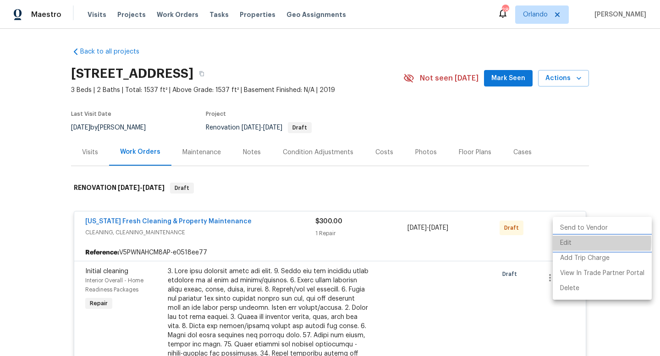
click at [565, 242] on li "Edit" at bounding box center [602, 243] width 99 height 15
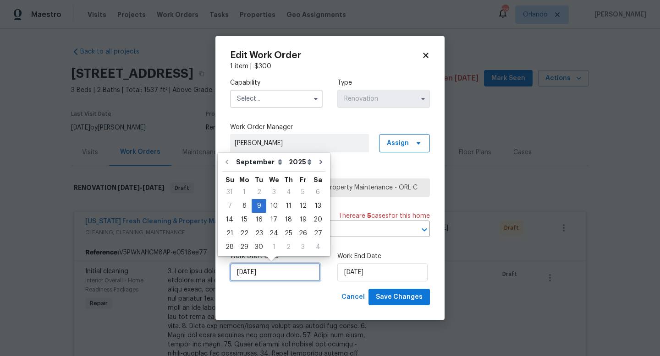
click at [279, 274] on input "9/9/2025" at bounding box center [275, 272] width 90 height 18
click at [243, 204] on div "8" at bounding box center [244, 206] width 15 height 13
type input "9/8/2025"
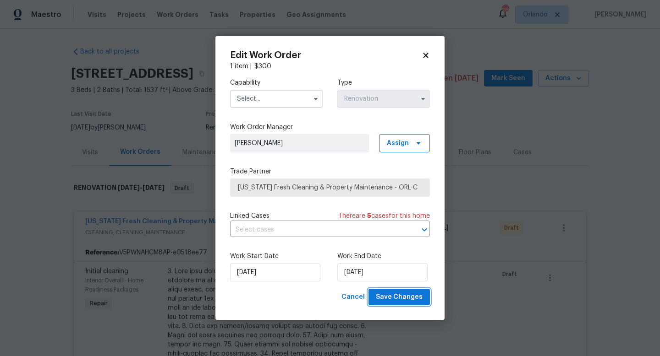
click at [414, 300] on span "Save Changes" at bounding box center [399, 297] width 47 height 11
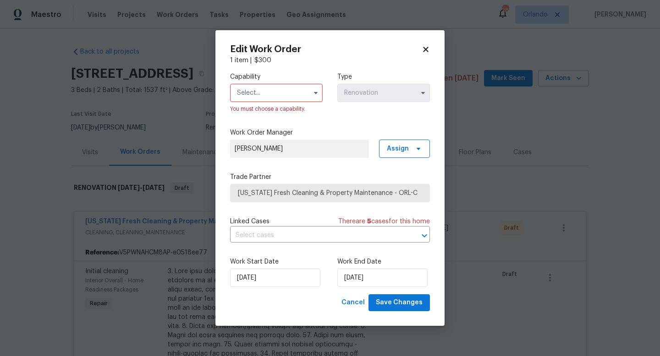
click at [295, 89] on input "text" at bounding box center [276, 93] width 93 height 18
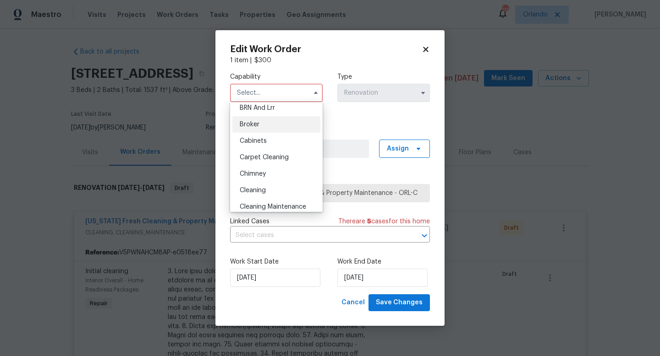
scroll to position [55, 0]
click at [274, 189] on div "Cleaning" at bounding box center [276, 189] width 88 height 16
type input "Cleaning"
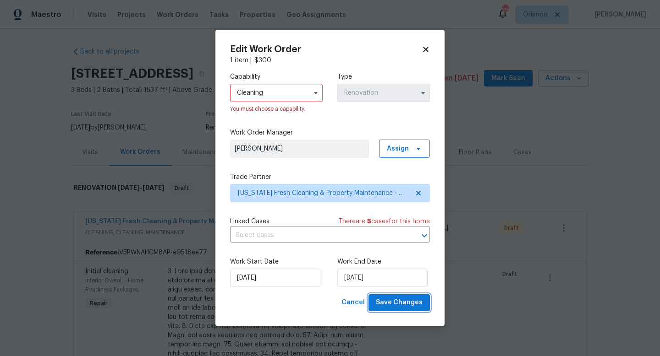
click at [401, 300] on span "Save Changes" at bounding box center [399, 302] width 47 height 11
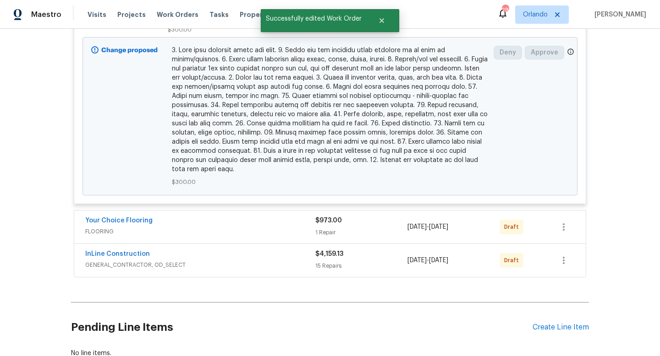
scroll to position [498, 0]
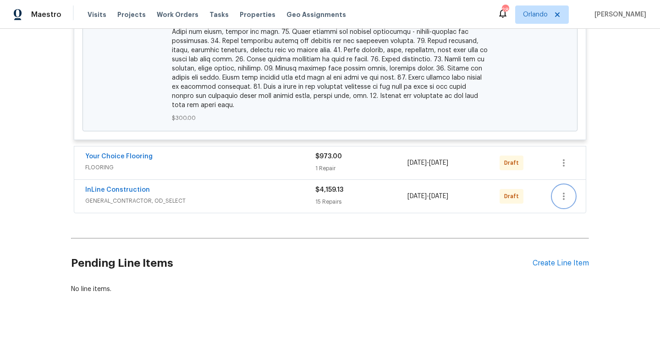
click at [559, 198] on icon "button" at bounding box center [563, 196] width 11 height 11
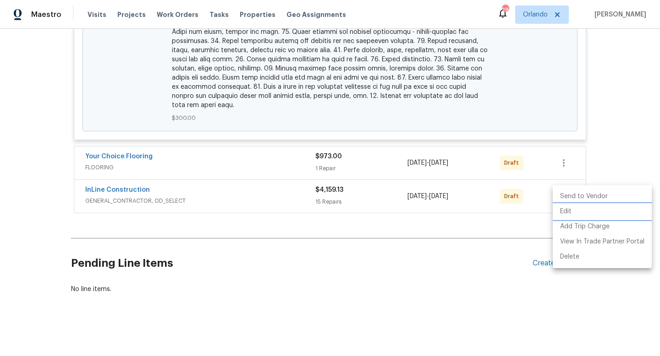
click at [569, 210] on li "Edit" at bounding box center [602, 211] width 99 height 15
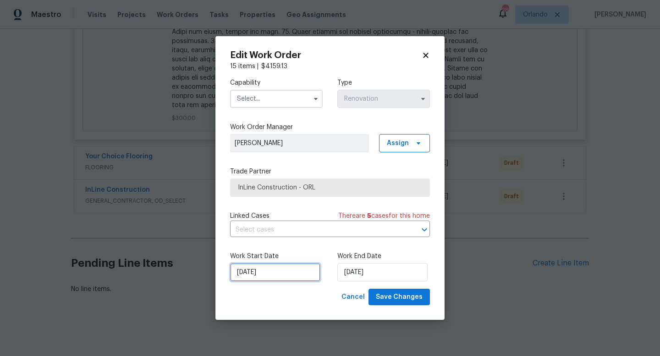
click at [284, 268] on input "9/9/2025" at bounding box center [275, 272] width 90 height 18
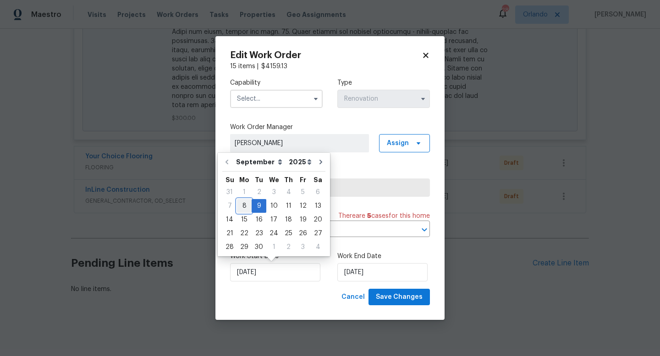
click at [242, 208] on div "8" at bounding box center [244, 206] width 15 height 13
type input "9/8/2025"
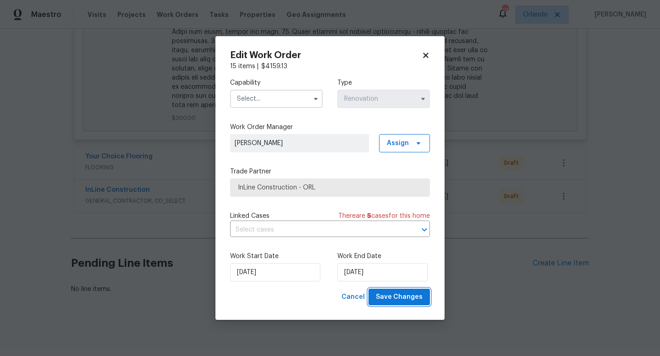
click at [394, 301] on span "Save Changes" at bounding box center [399, 297] width 47 height 11
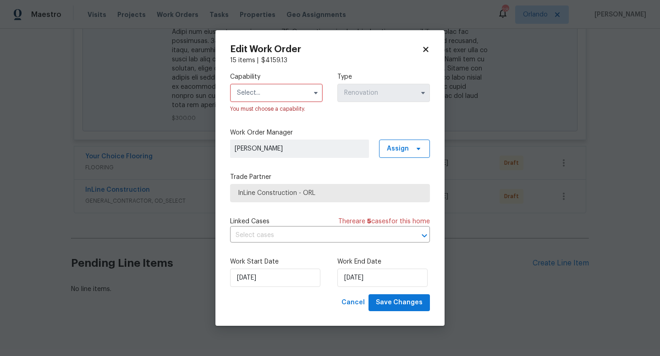
click at [268, 89] on input "text" at bounding box center [276, 93] width 93 height 18
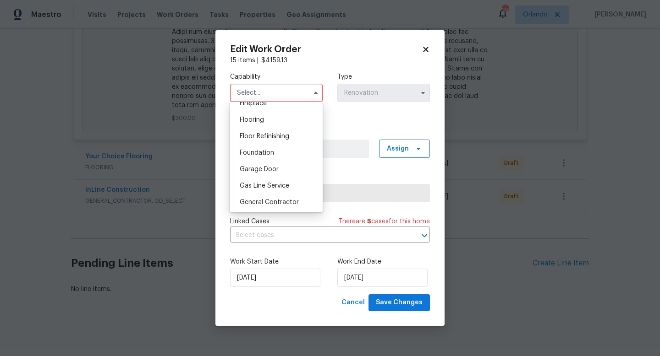
scroll to position [361, 0]
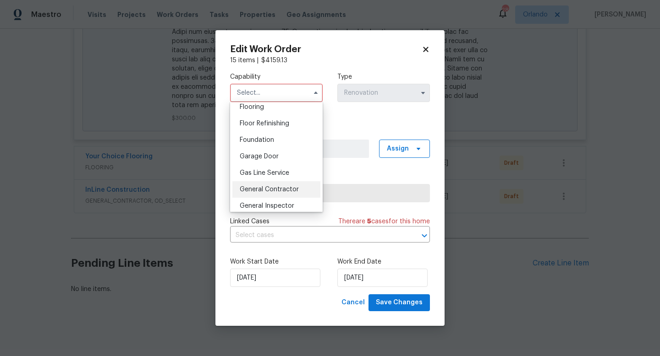
click at [282, 191] on span "General Contractor" at bounding box center [269, 189] width 59 height 6
type input "General Contractor"
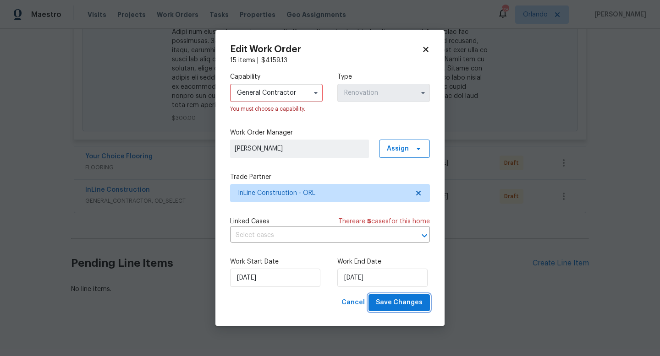
click at [402, 306] on span "Save Changes" at bounding box center [399, 302] width 47 height 11
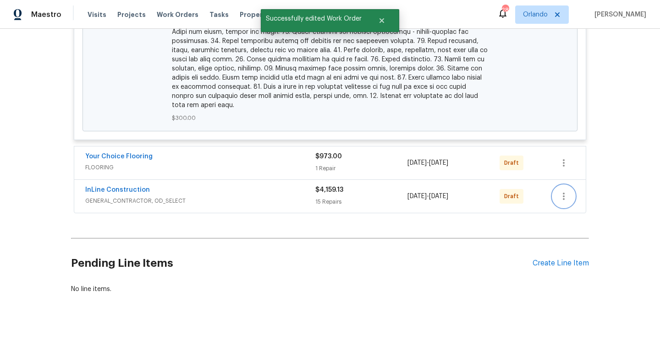
click at [566, 197] on icon "button" at bounding box center [563, 196] width 11 height 11
click at [566, 197] on li "Send to Vendor" at bounding box center [602, 196] width 99 height 15
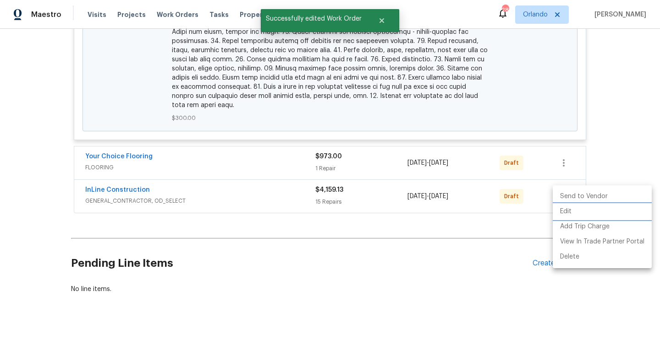
scroll to position [25, 0]
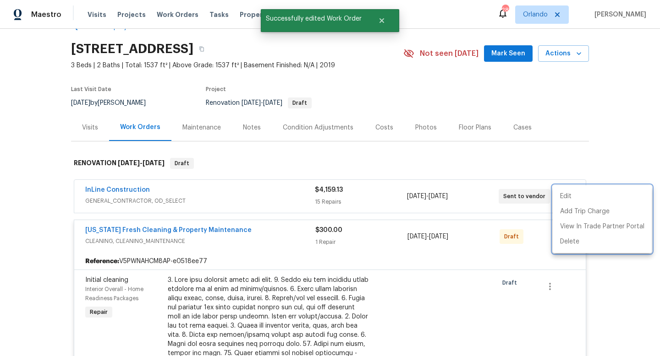
click at [570, 178] on div at bounding box center [330, 178] width 660 height 356
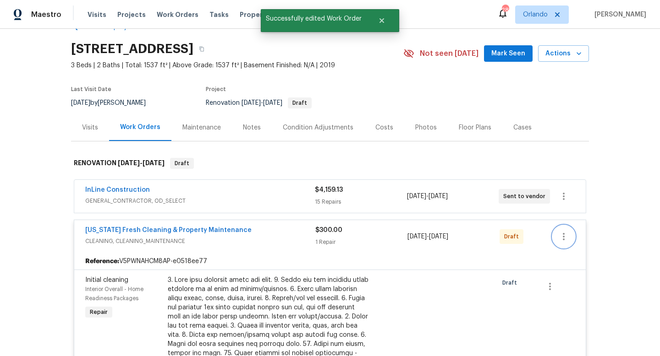
click at [562, 237] on icon "button" at bounding box center [563, 236] width 11 height 11
click at [565, 230] on li "Send to Vendor" at bounding box center [602, 237] width 99 height 15
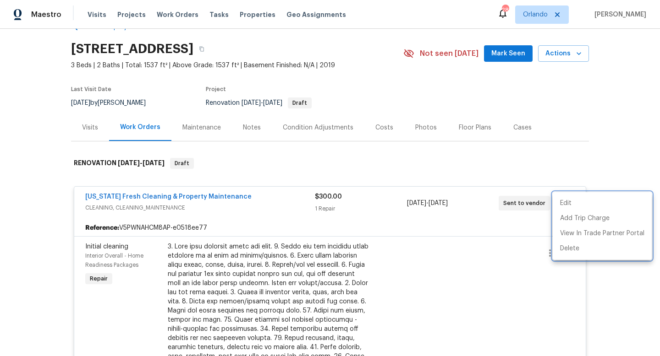
click at [578, 171] on div at bounding box center [330, 178] width 660 height 356
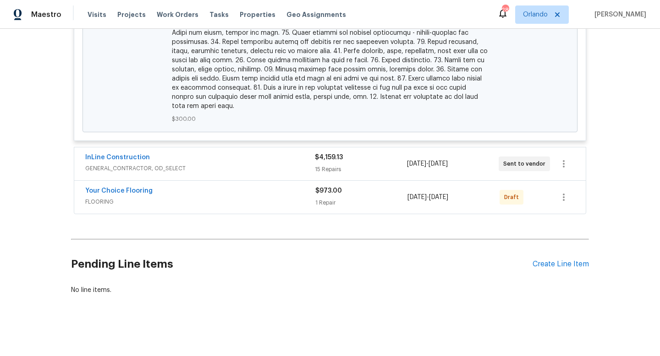
scroll to position [498, 0]
click at [569, 199] on button "button" at bounding box center [564, 197] width 22 height 22
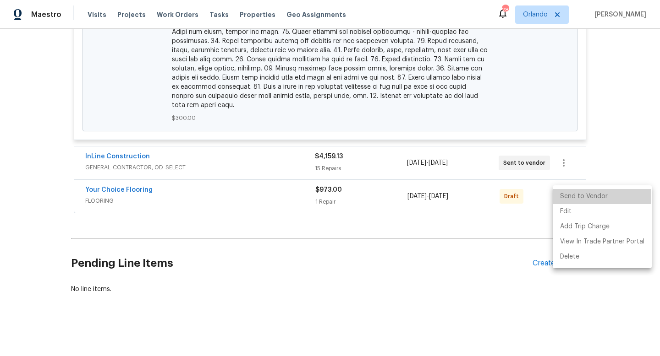
click at [569, 196] on li "Send to Vendor" at bounding box center [602, 196] width 99 height 15
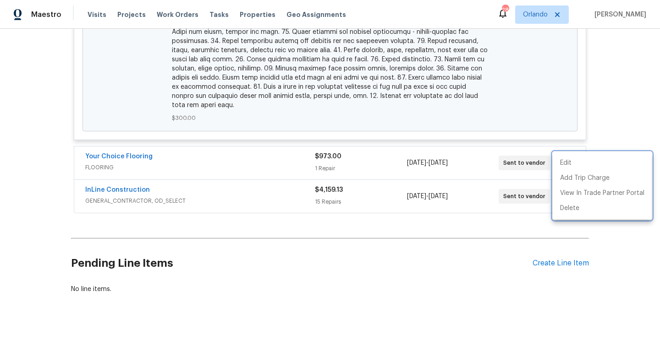
click at [501, 280] on div at bounding box center [330, 178] width 660 height 356
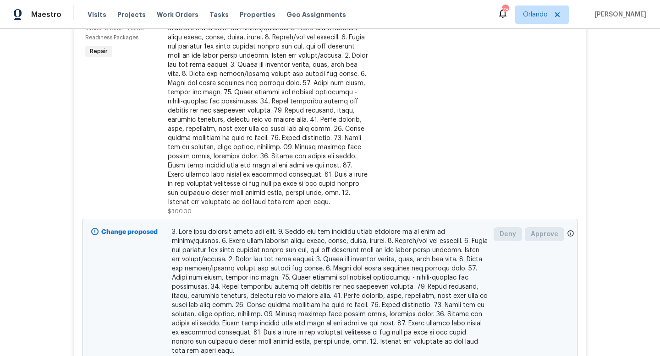
scroll to position [186, 0]
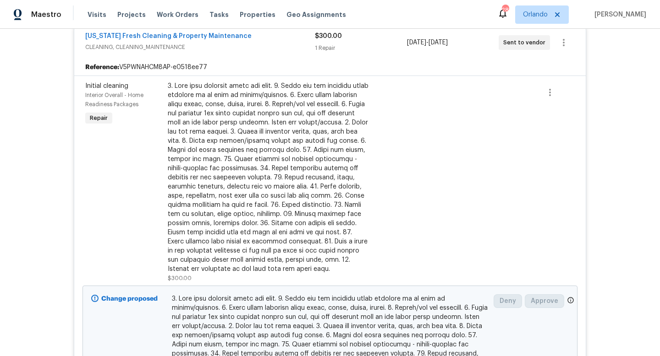
click at [252, 60] on div "Reference: V5PWNAHCM8AP-e0518ee77" at bounding box center [329, 67] width 511 height 16
click at [250, 58] on div "Florida Fresh Cleaning & Property Maintenance CLEANING, CLEANING_MAINTENANCE $3…" at bounding box center [329, 42] width 511 height 33
